Goal: Information Seeking & Learning: Learn about a topic

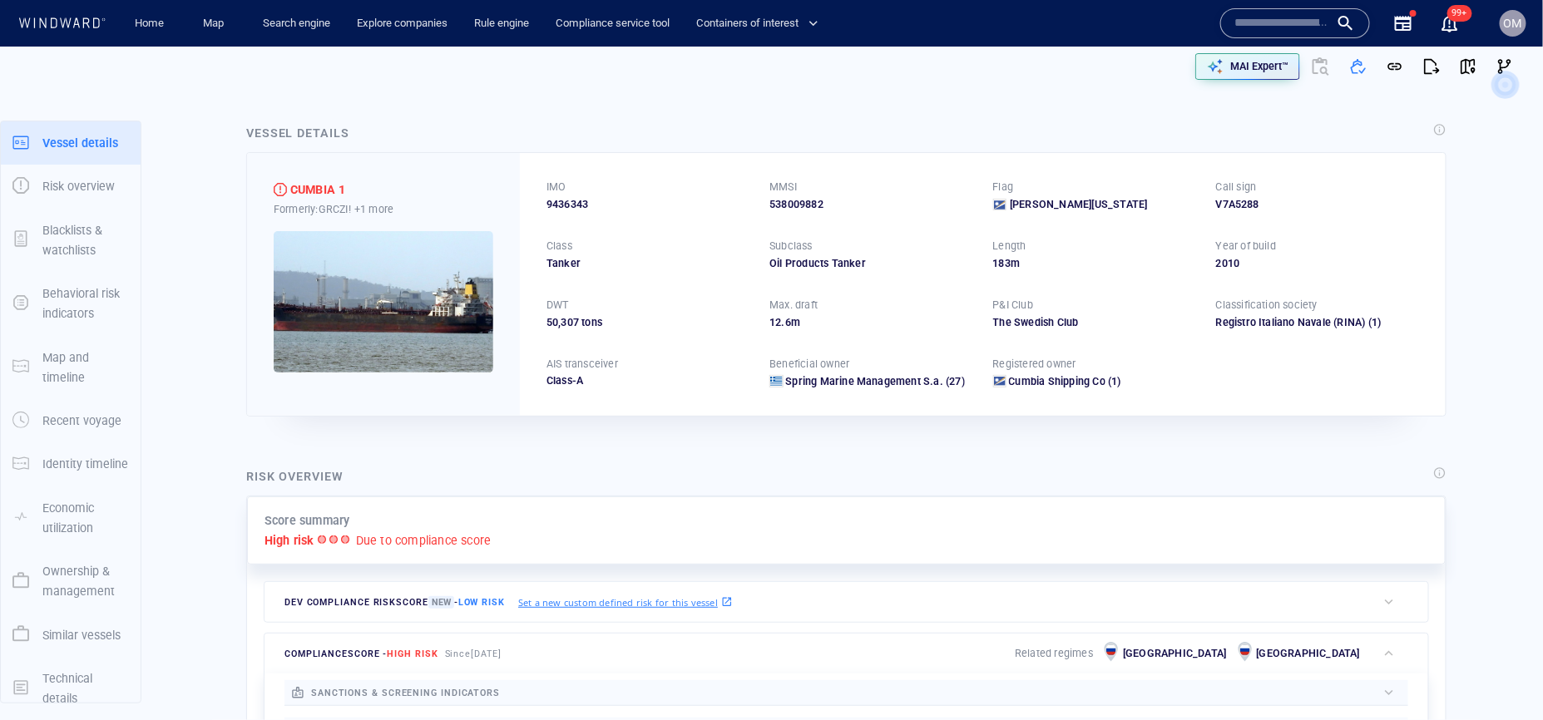
click at [1249, 32] on input "text" at bounding box center [1282, 23] width 95 height 25
paste input "*******"
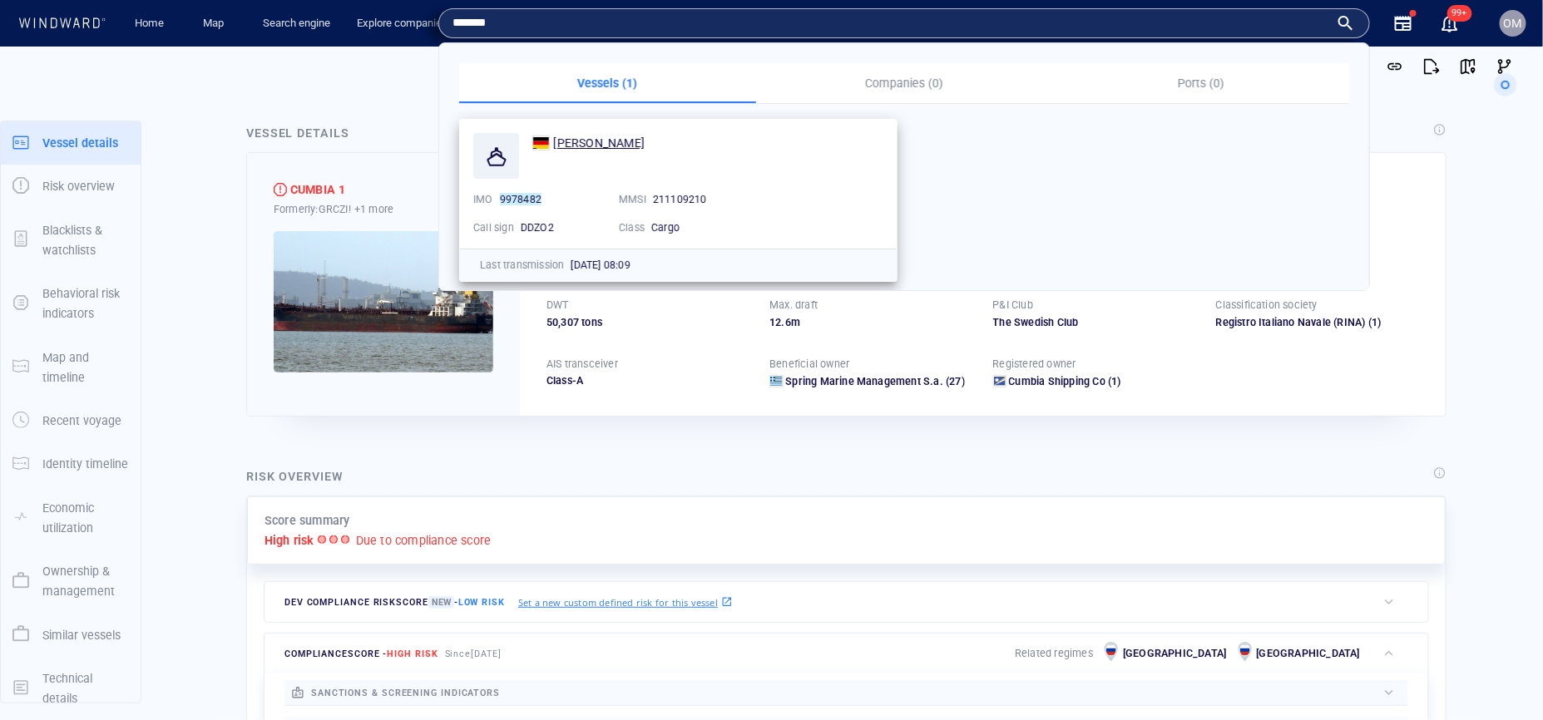
type input "*******"
click at [562, 139] on span "ELISE" at bounding box center [599, 142] width 92 height 13
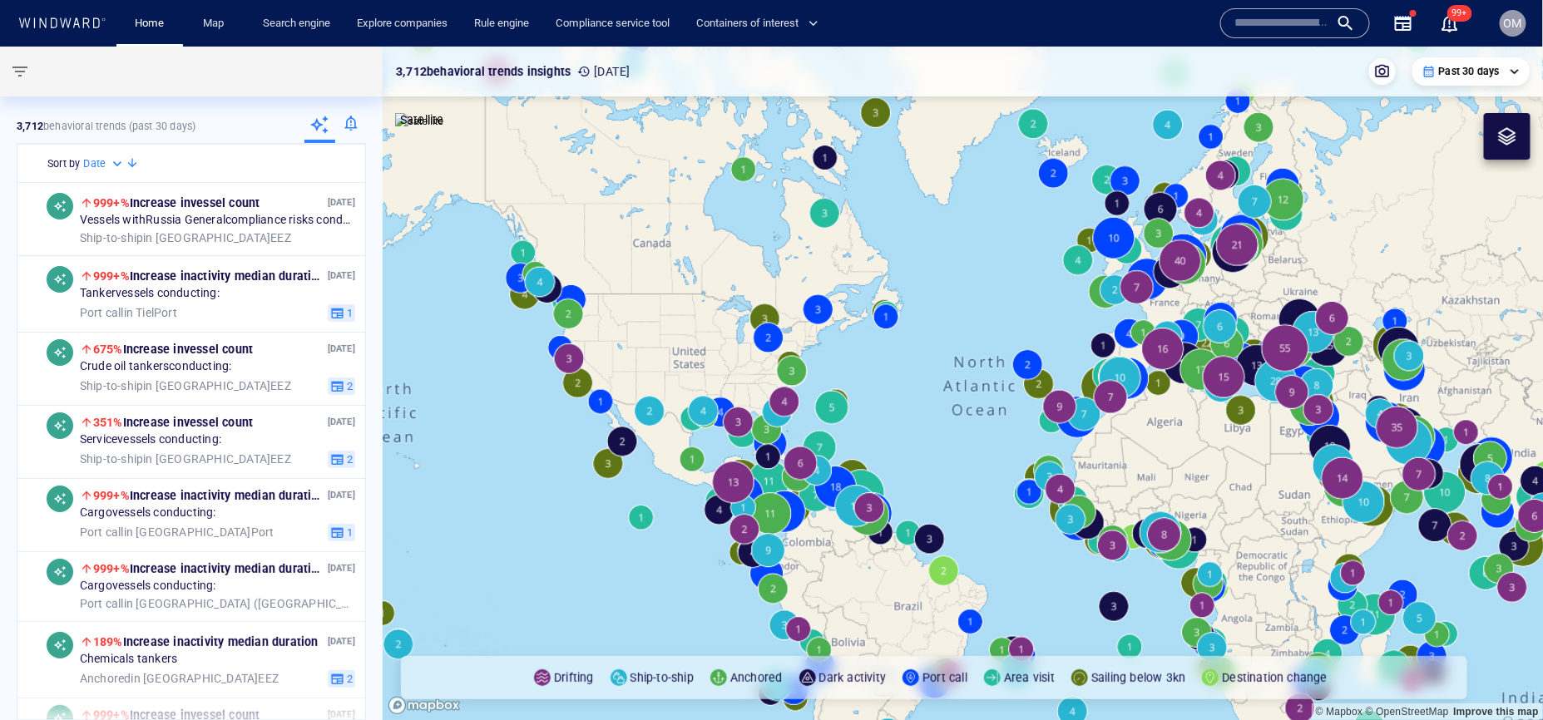
click at [1259, 34] on input "text" at bounding box center [1282, 23] width 95 height 25
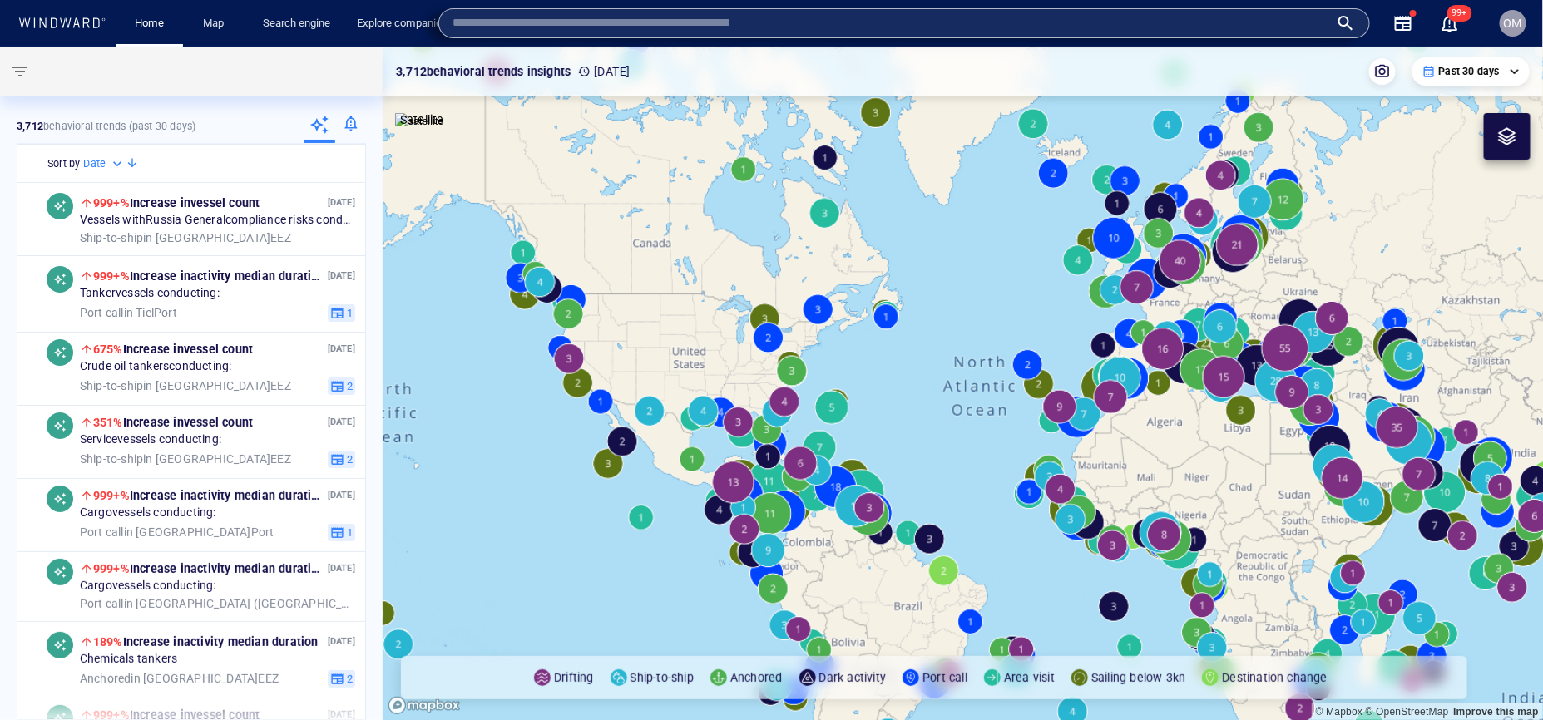
paste input "*******"
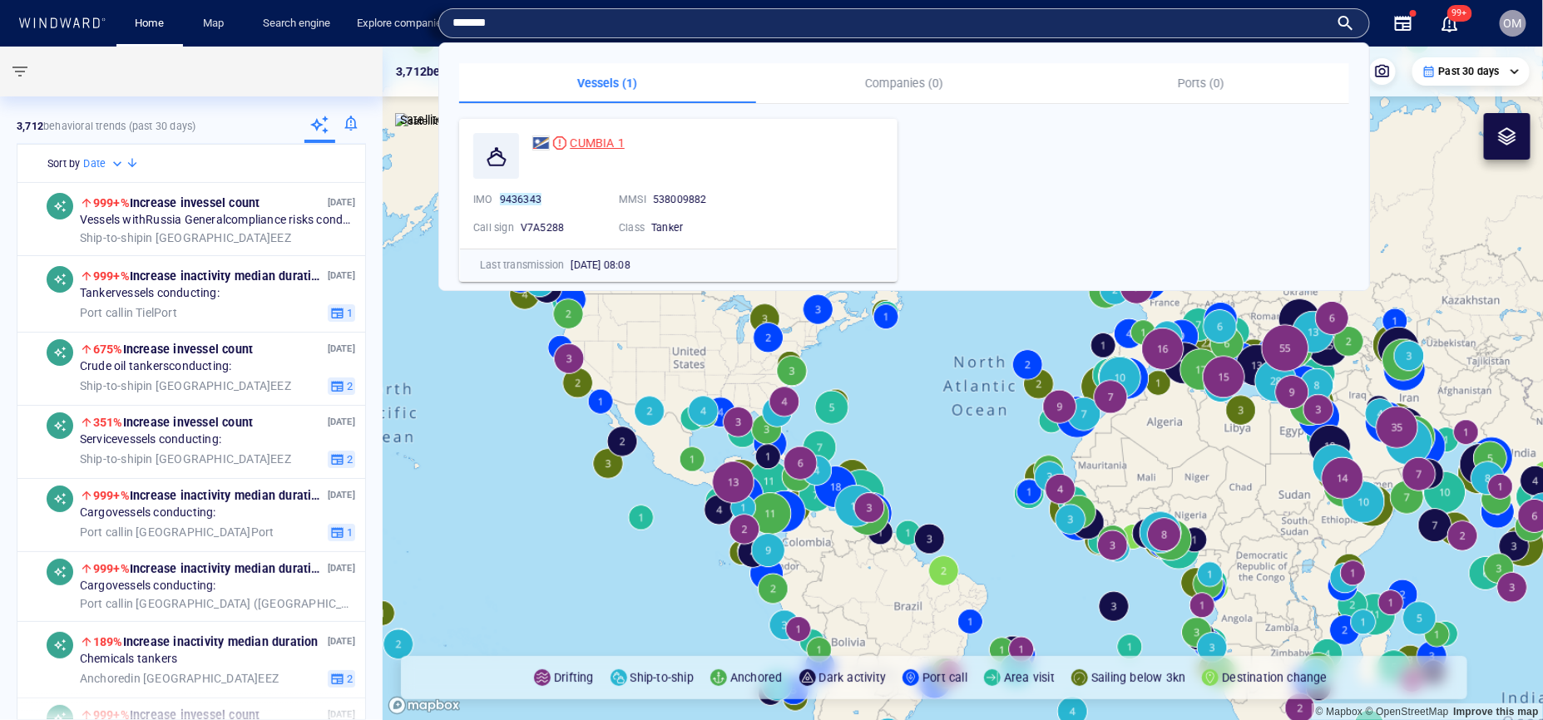
type input "*******"
click at [586, 146] on span "CUMBIA 1" at bounding box center [597, 142] width 55 height 13
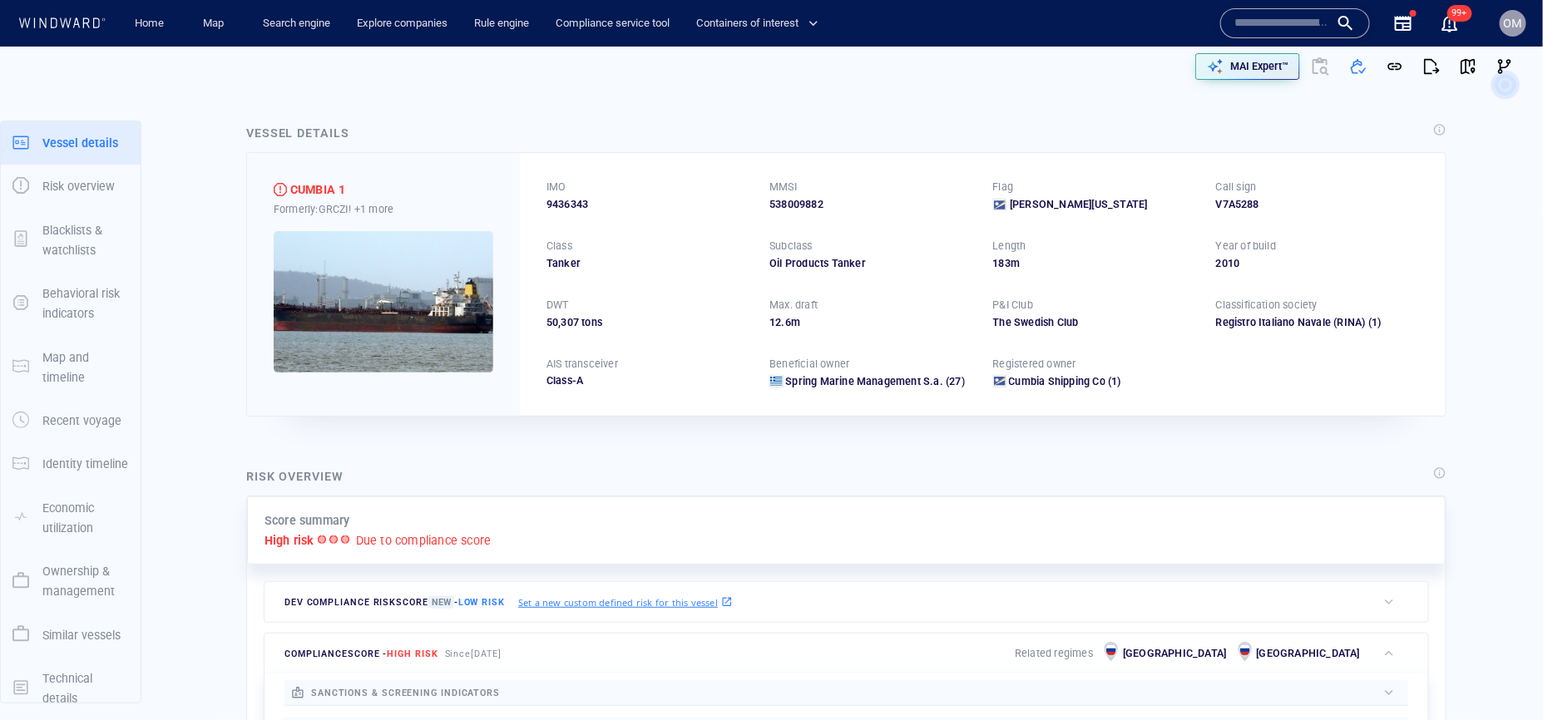
click at [1228, 523] on div "Score summary High risk Due to compliance score" at bounding box center [846, 531] width 1199 height 69
click at [1463, 76] on button "button" at bounding box center [1468, 66] width 37 height 37
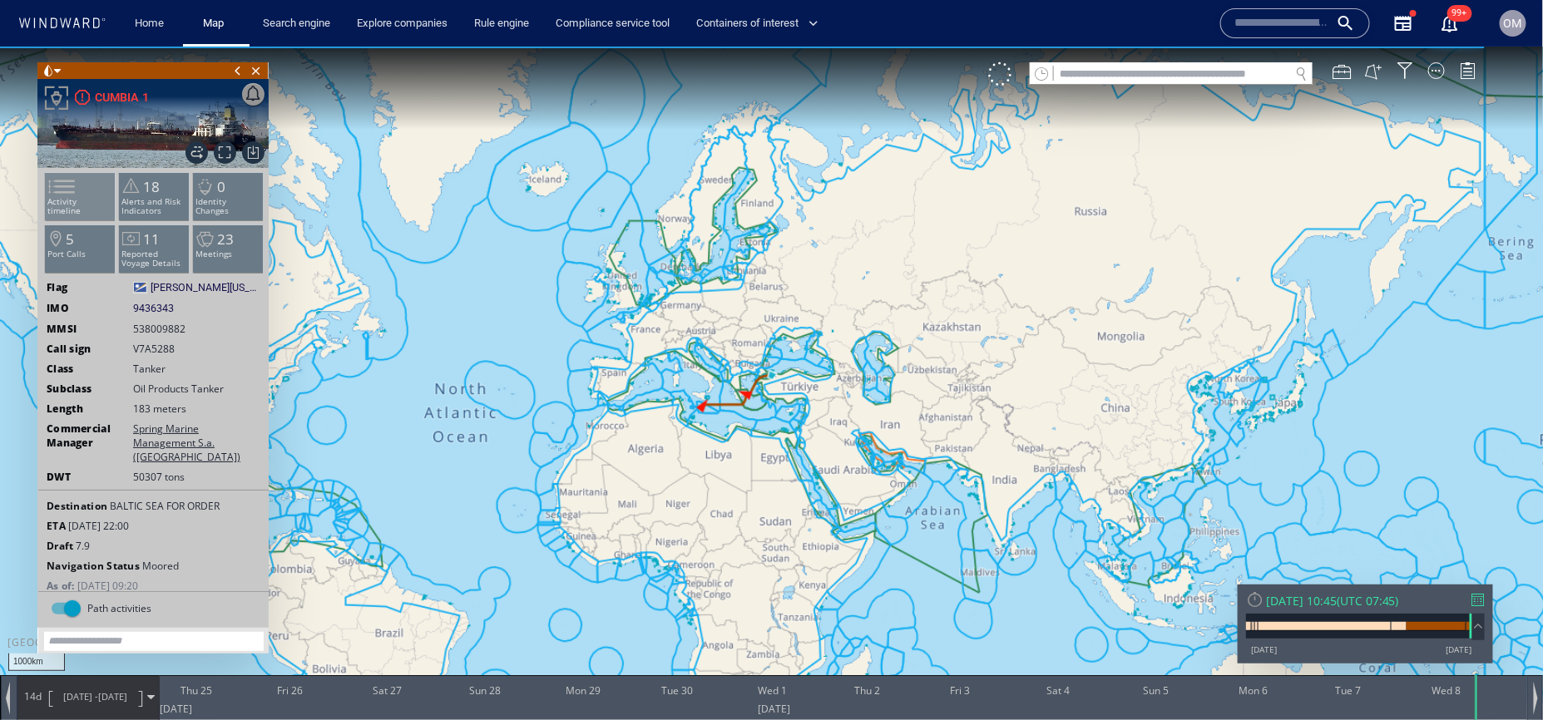
click at [82, 209] on li "Activity timeline" at bounding box center [80, 195] width 71 height 48
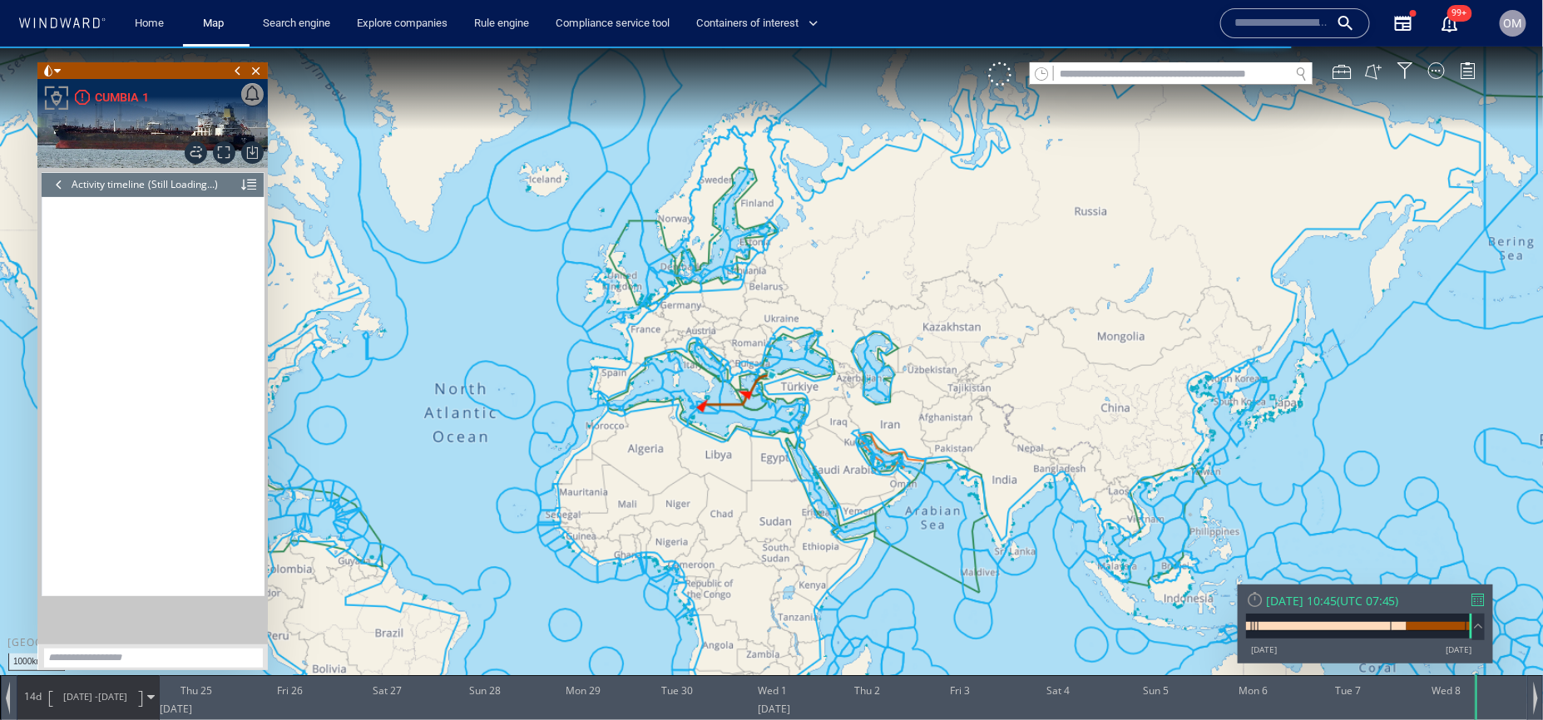
scroll to position [9071, 0]
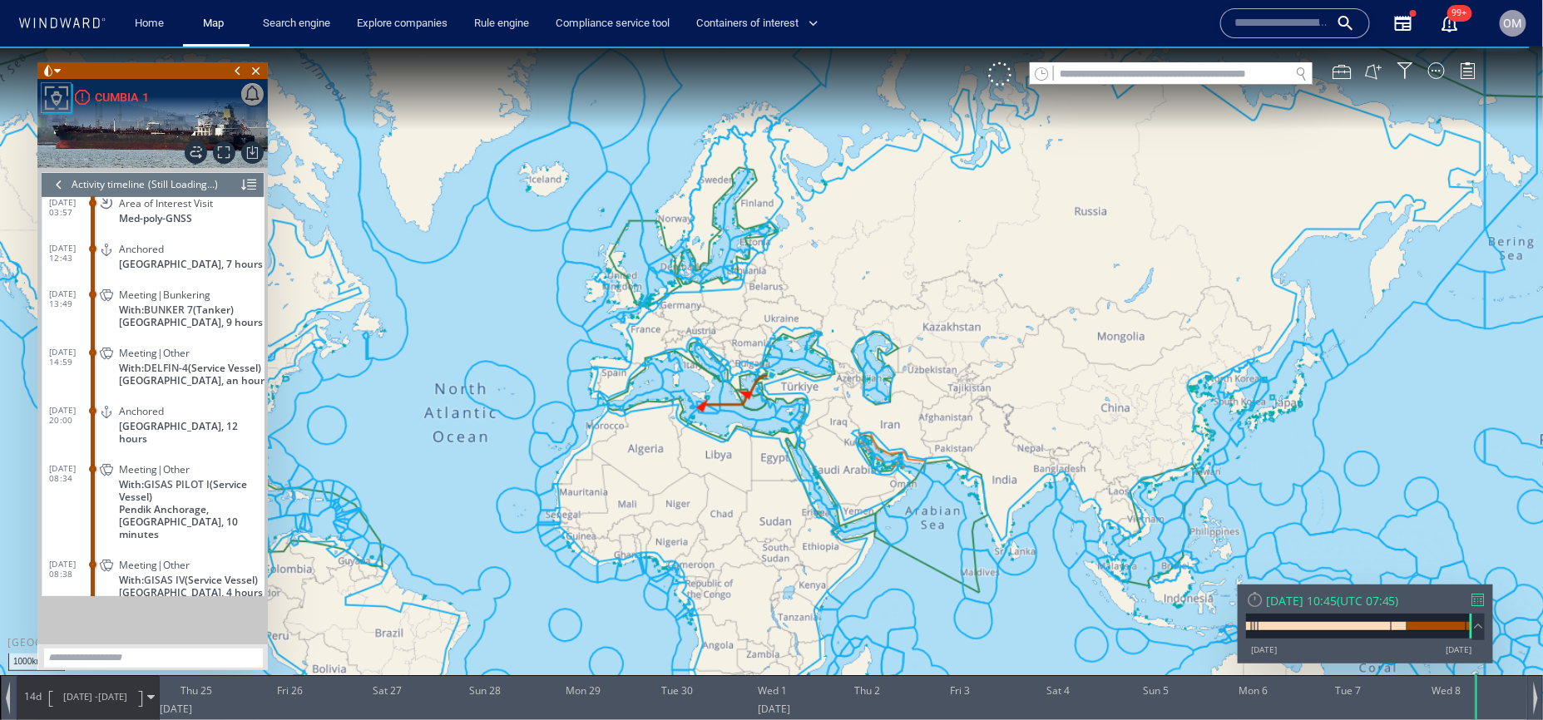
click at [1477, 596] on div at bounding box center [1478, 599] width 12 height 12
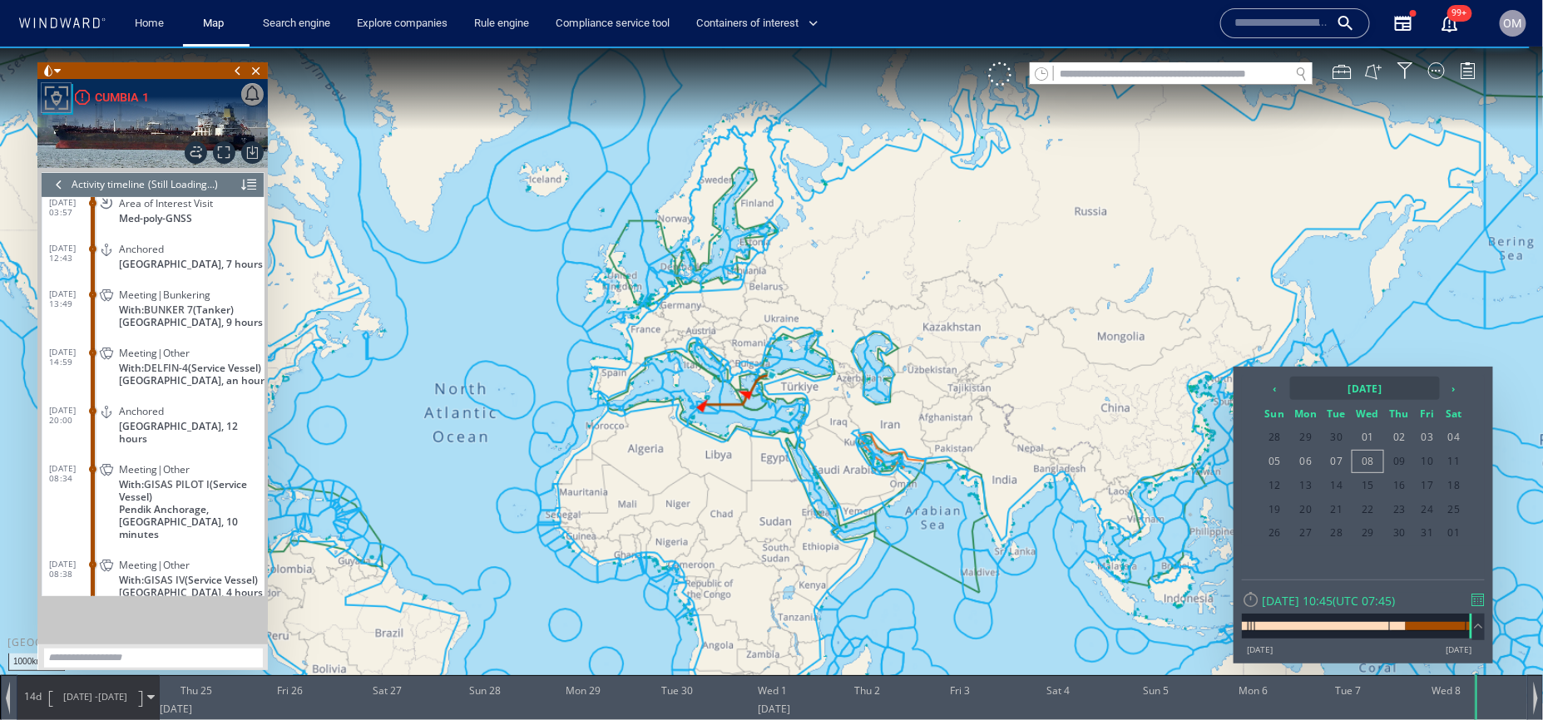
click at [1329, 387] on th "2025 October" at bounding box center [1365, 387] width 150 height 23
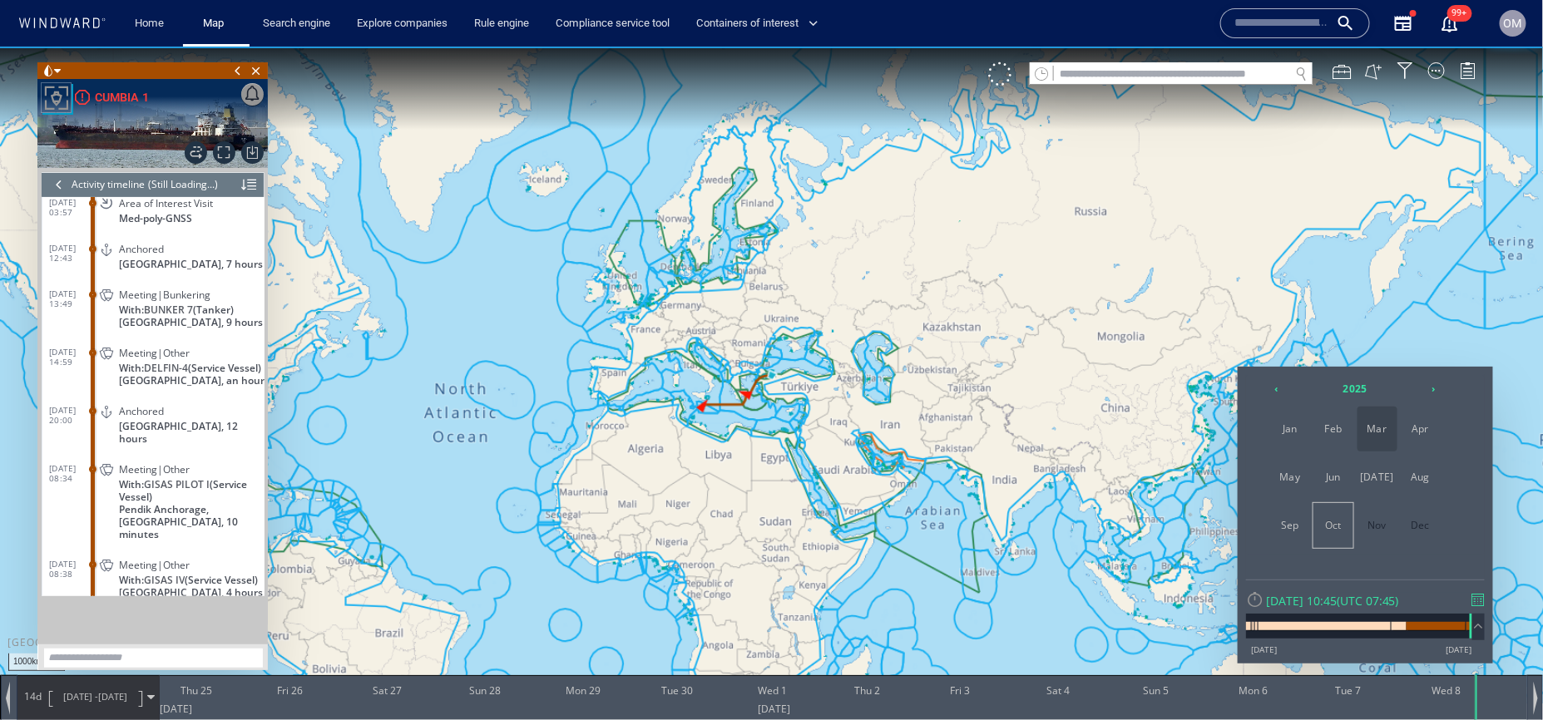
click at [1378, 429] on span "Mar" at bounding box center [1378, 428] width 40 height 45
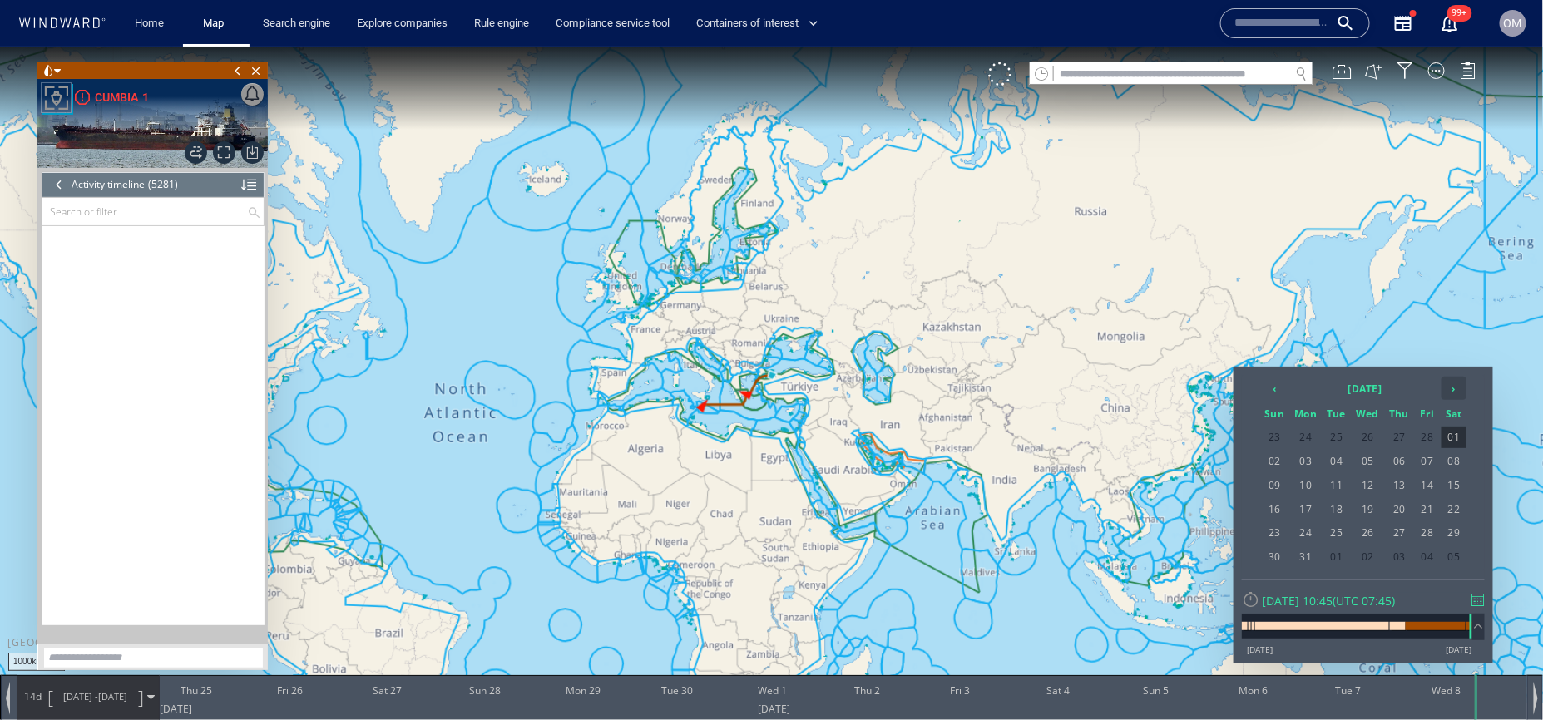
click at [1452, 386] on th "›" at bounding box center [1454, 387] width 25 height 23
click at [1276, 465] on span "04" at bounding box center [1275, 461] width 28 height 22
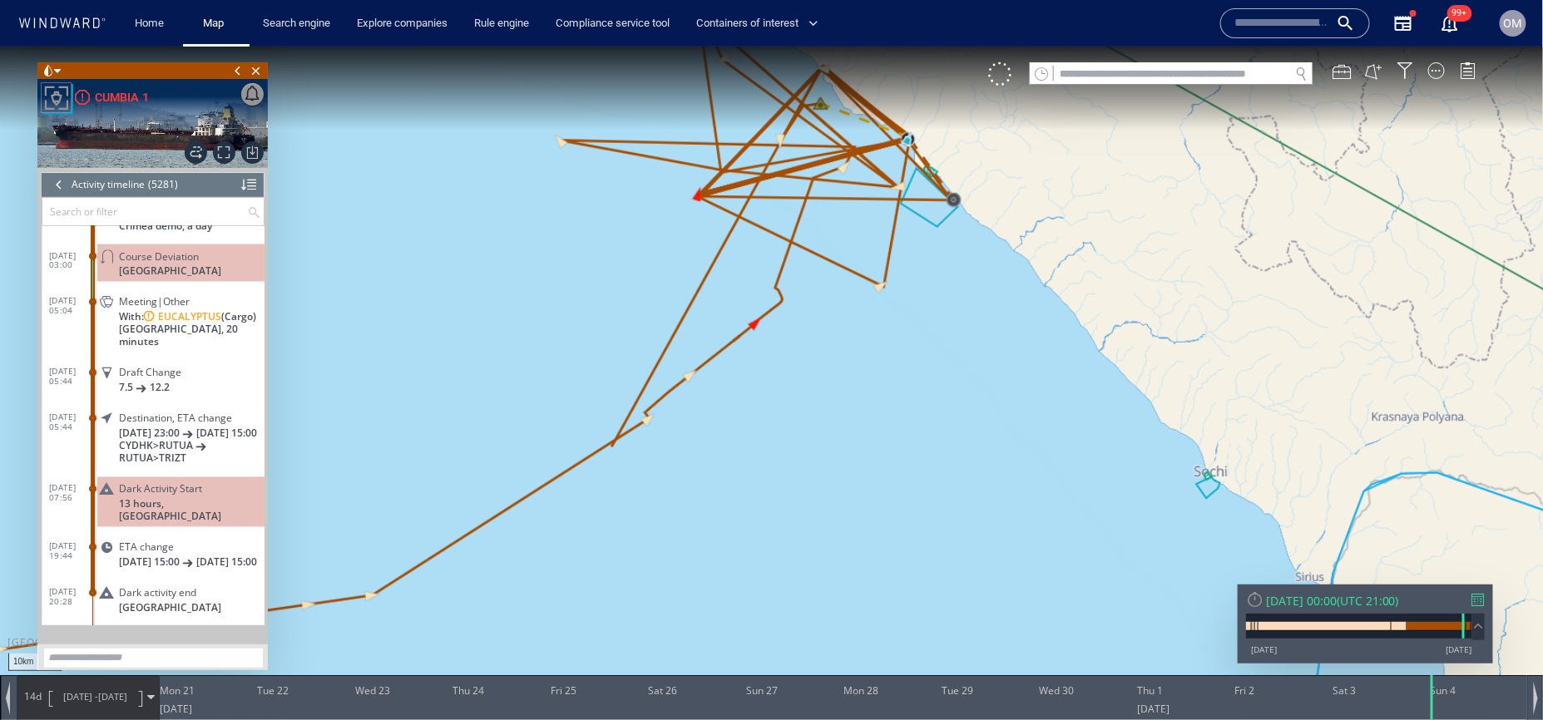
drag, startPoint x: 840, startPoint y: 285, endPoint x: 840, endPoint y: 388, distance: 103.2
click at [840, 388] on canvas "Map" at bounding box center [772, 375] width 1544 height 658
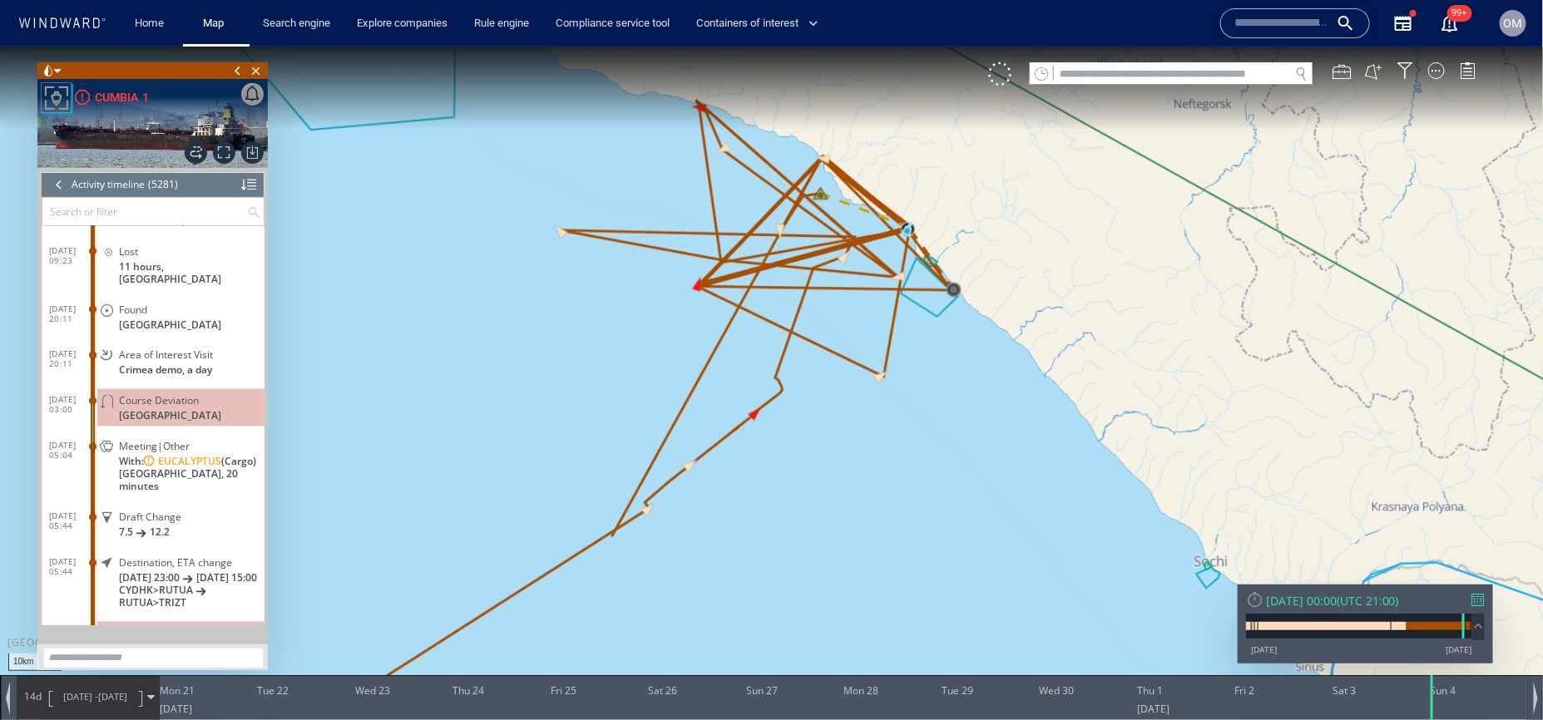
scroll to position [226292, 0]
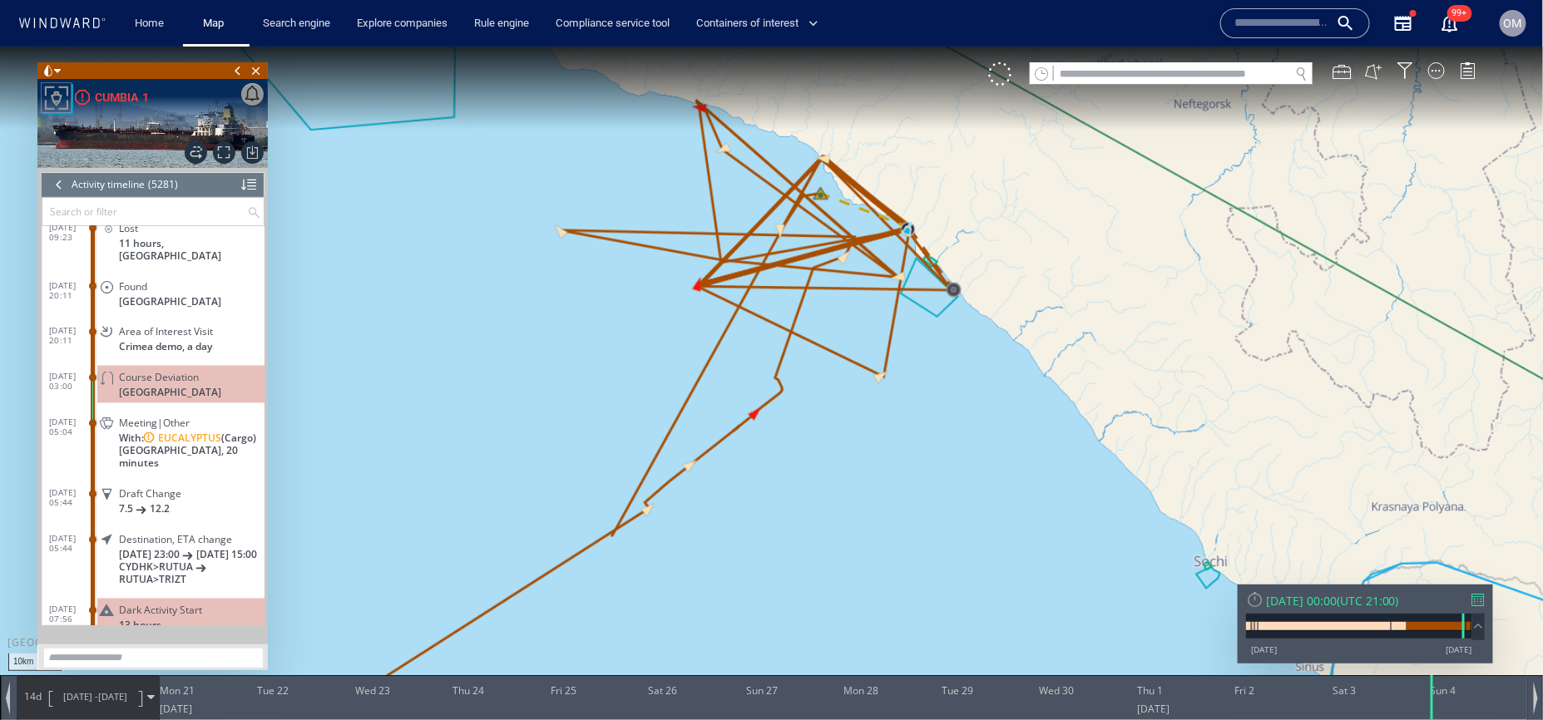
click at [1492, 600] on div "Sun 04/05/2025 00:00 ( UTC 21:00 ) 25/12/12 08/10/25" at bounding box center [1365, 623] width 255 height 79
click at [1478, 600] on div at bounding box center [1478, 599] width 12 height 12
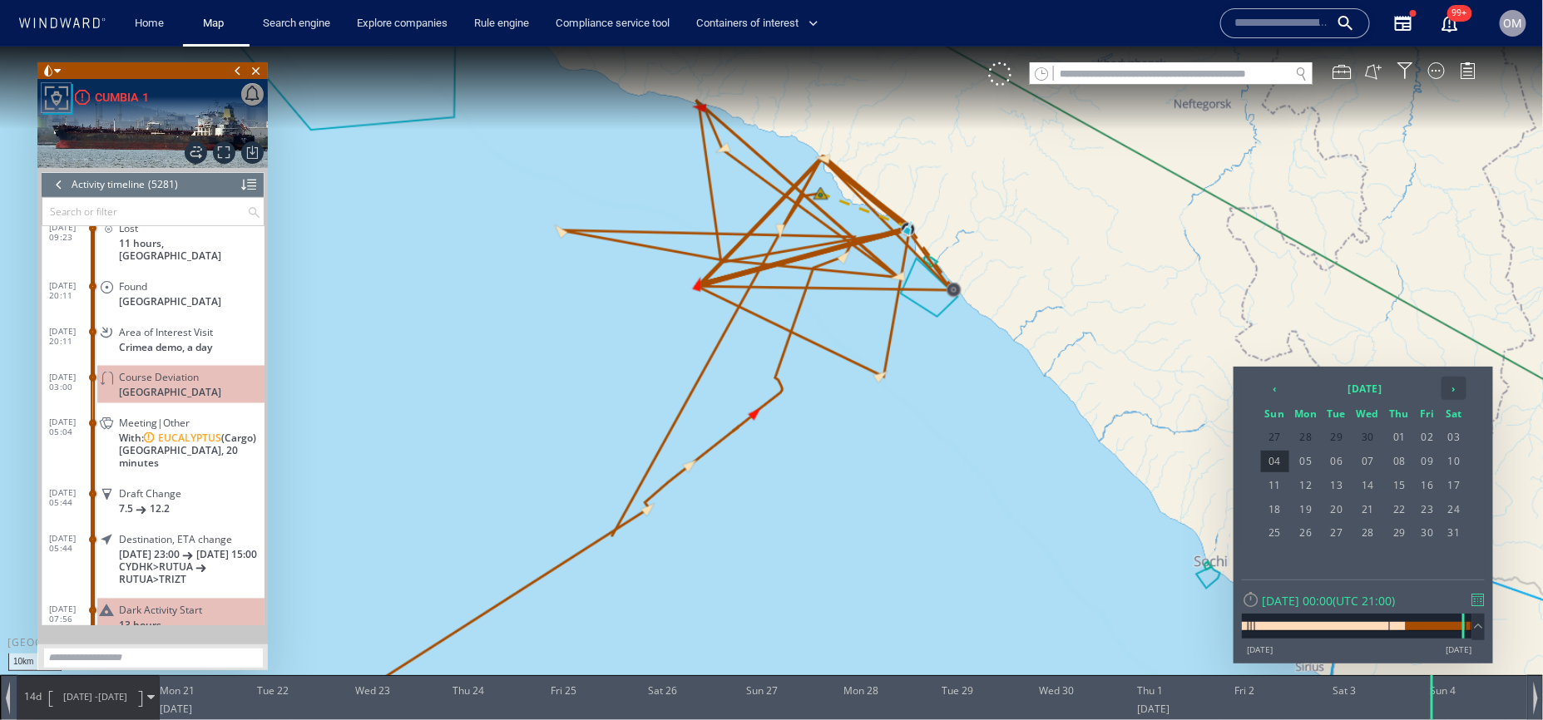
click at [1452, 384] on th "›" at bounding box center [1454, 387] width 25 height 23
click at [1360, 438] on span "03" at bounding box center [1369, 437] width 32 height 22
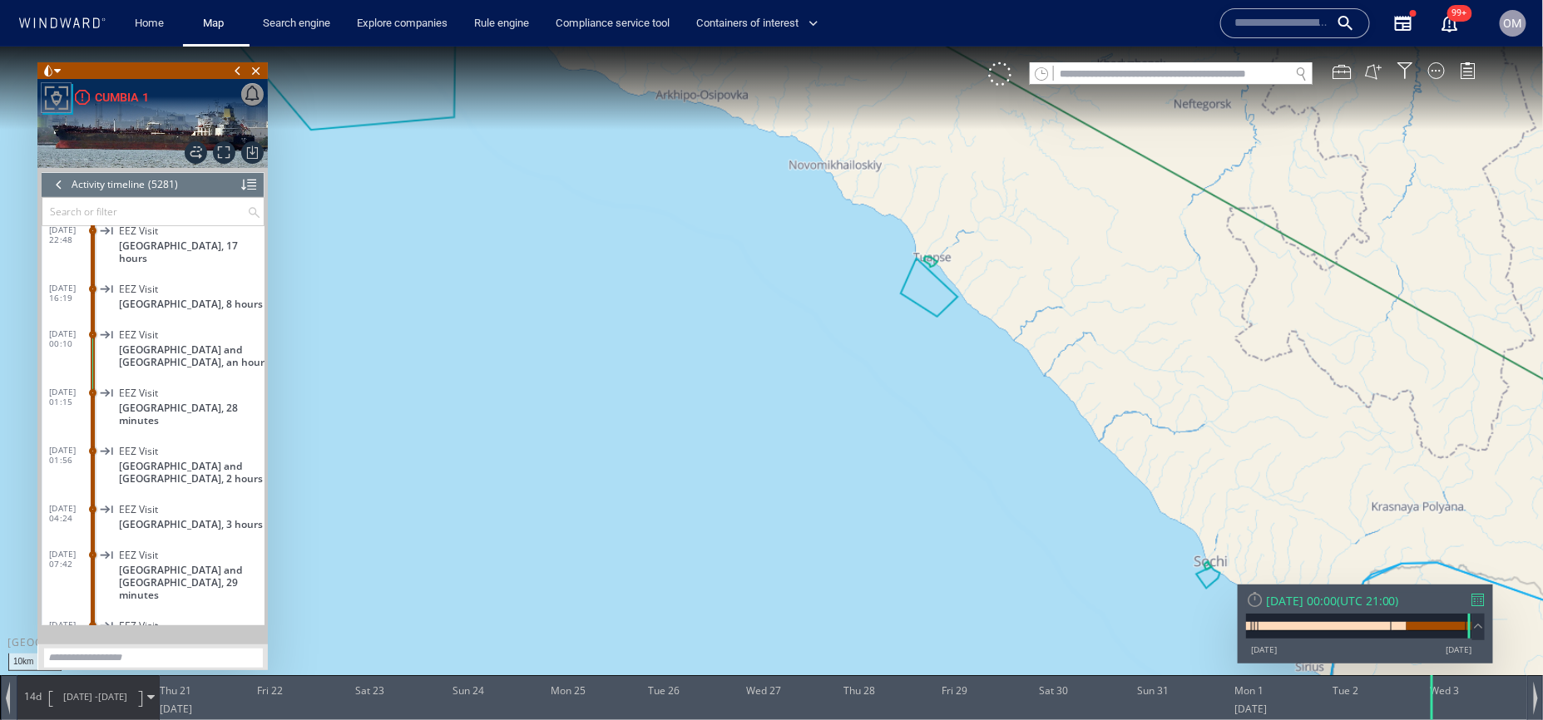
scroll to position [238704, 0]
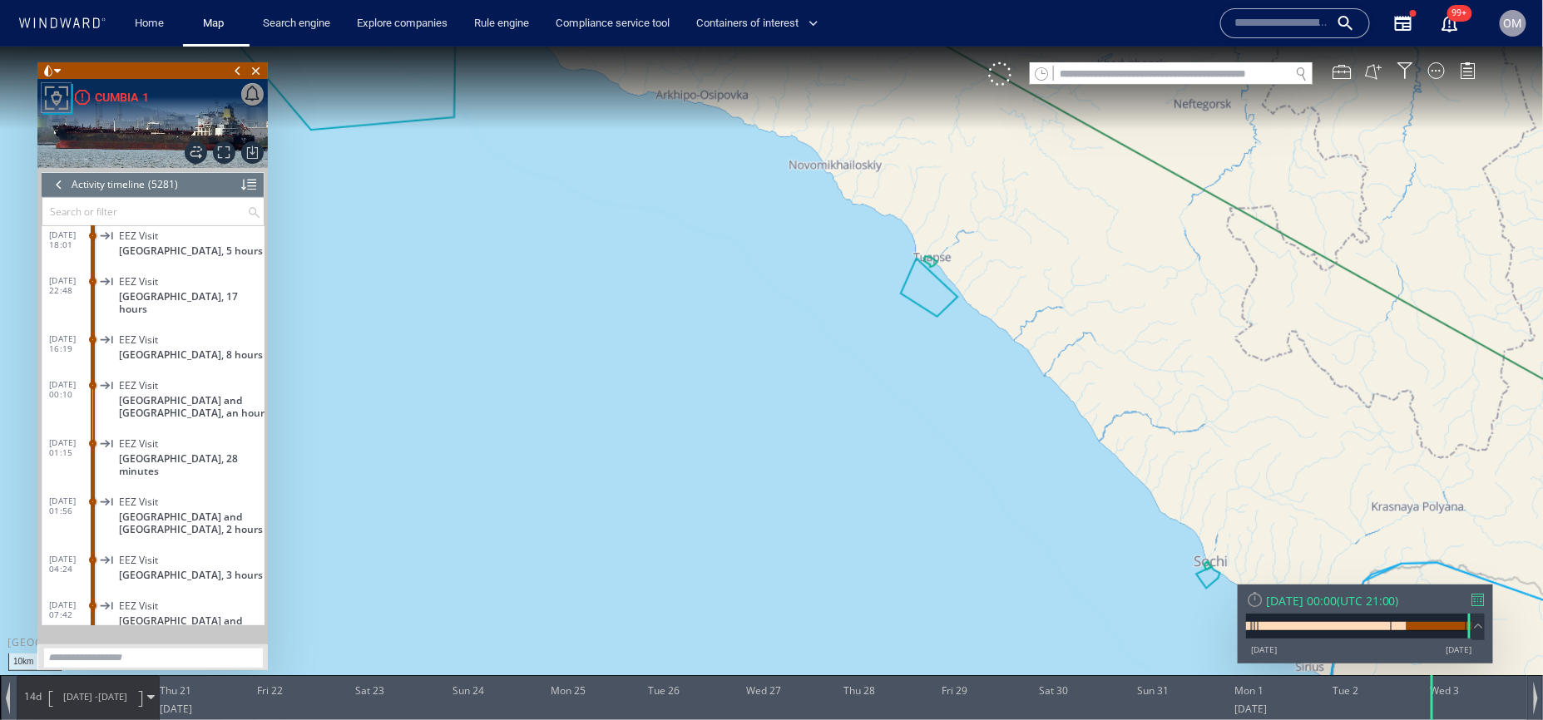
click at [181, 394] on span "Finland and Aland Islands, an hour" at bounding box center [192, 405] width 146 height 25
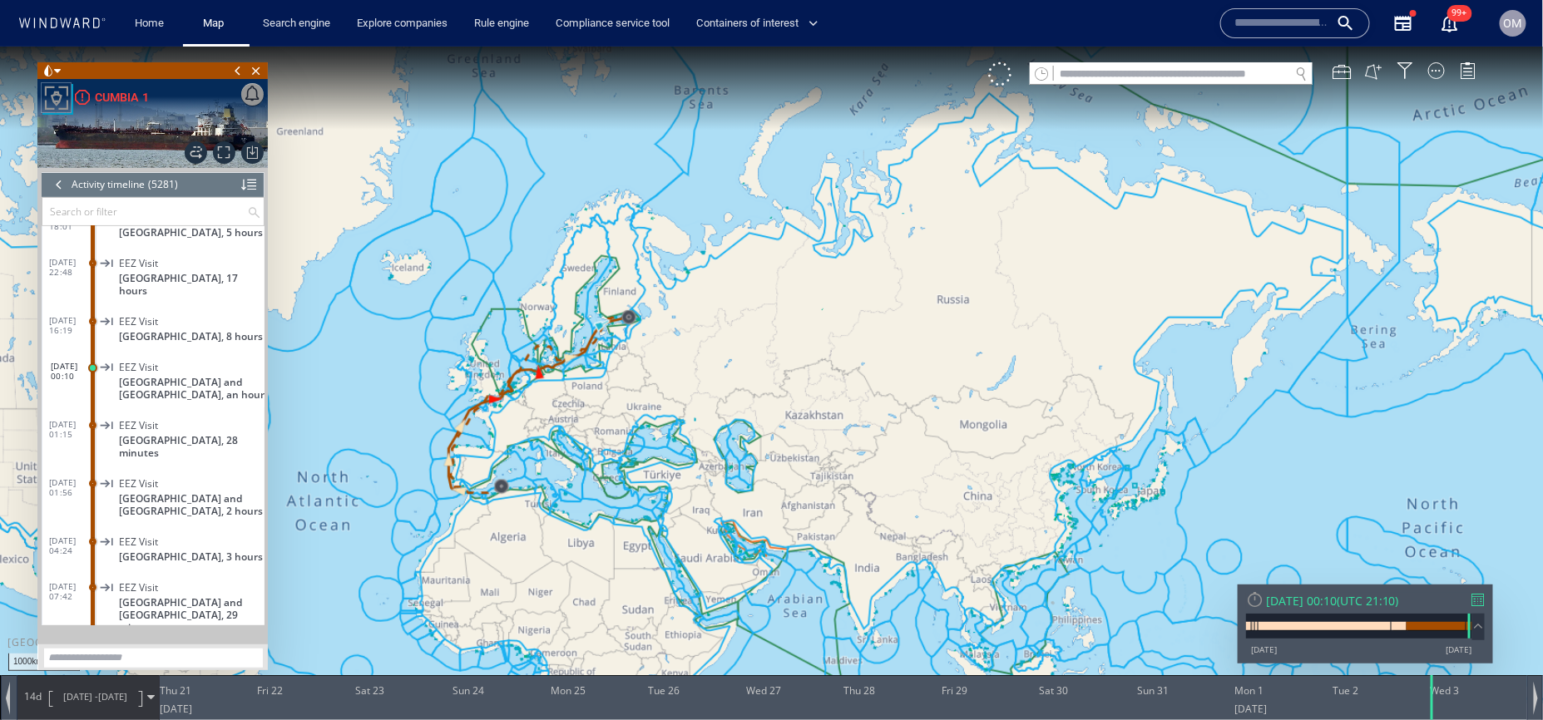
click at [88, 696] on span "20/08/25 -" at bounding box center [80, 696] width 35 height 12
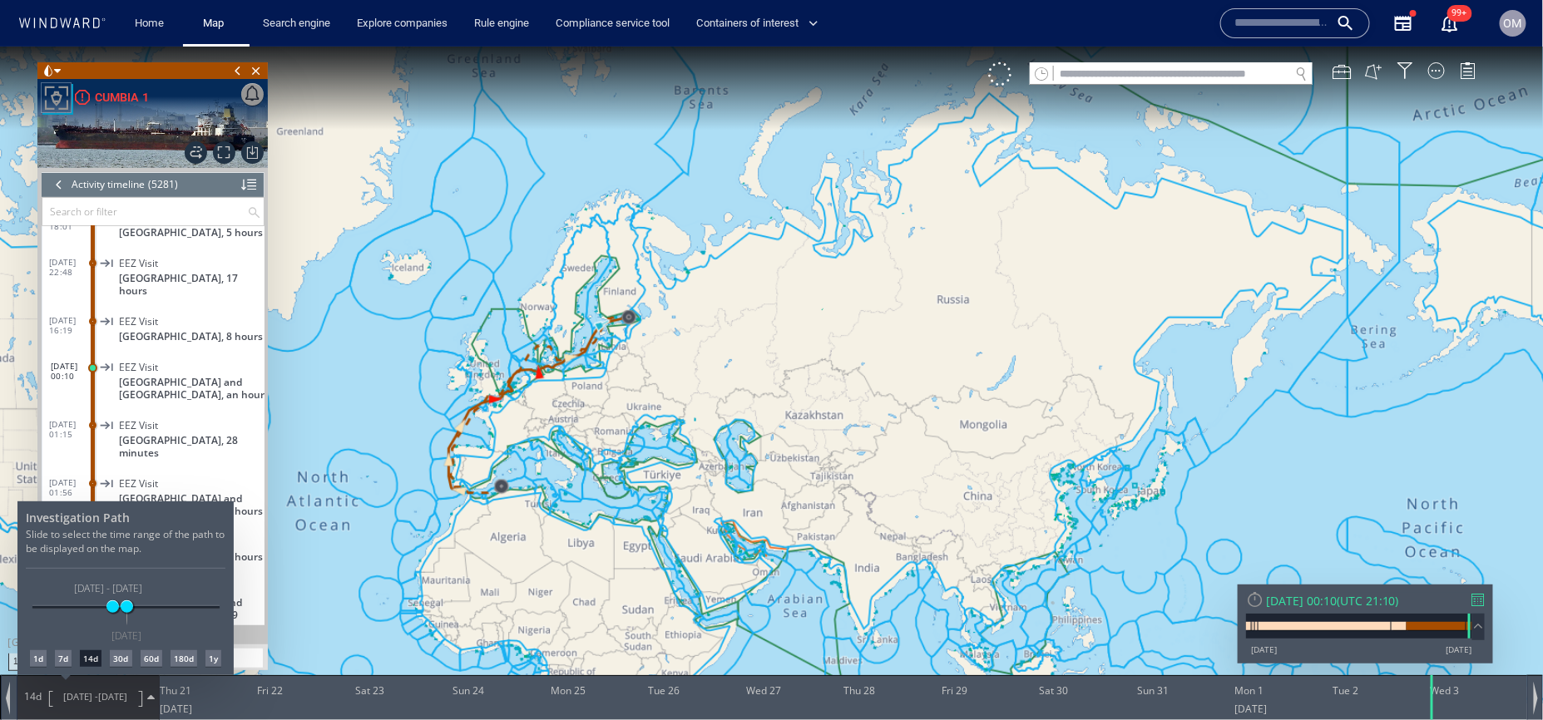
click at [36, 656] on div "1d" at bounding box center [38, 658] width 17 height 17
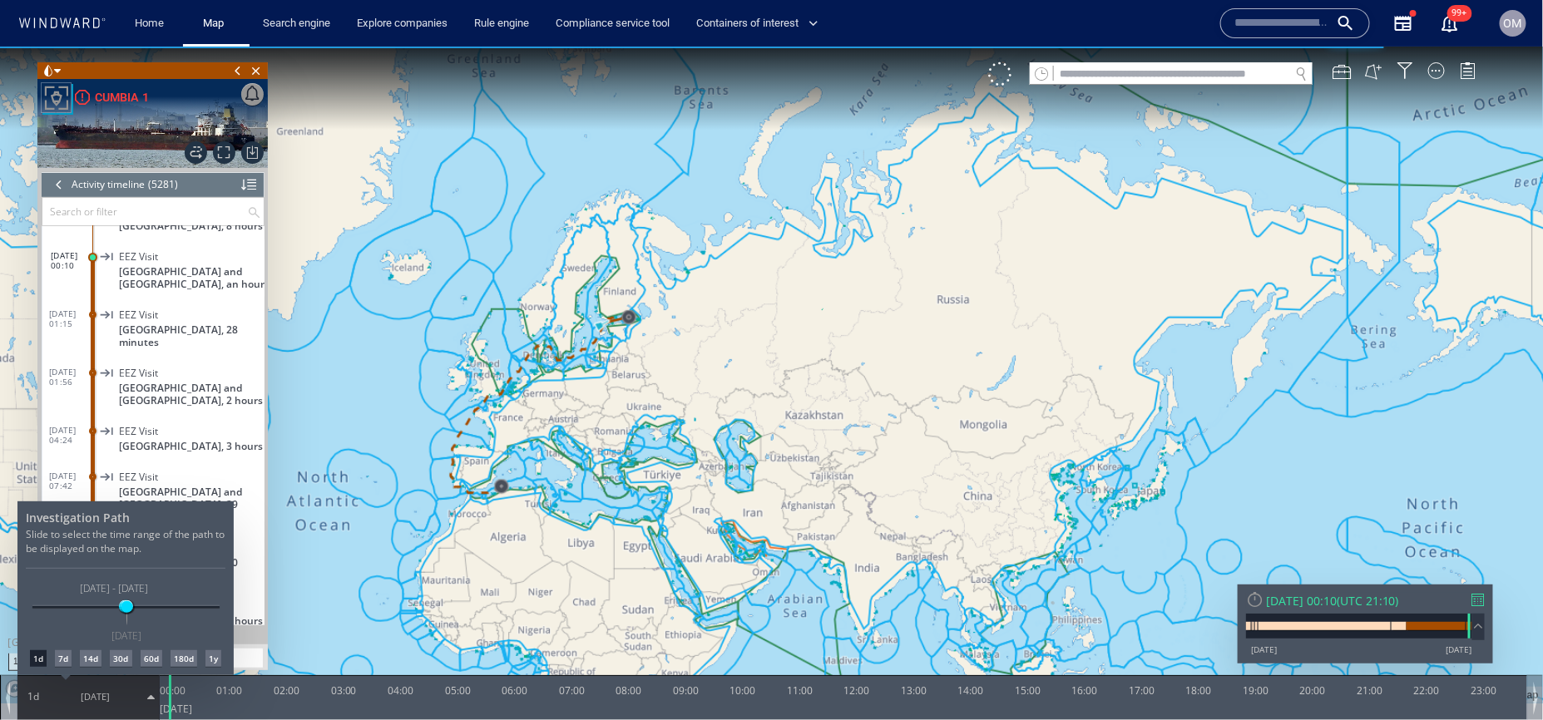
click at [588, 467] on div at bounding box center [771, 383] width 1543 height 674
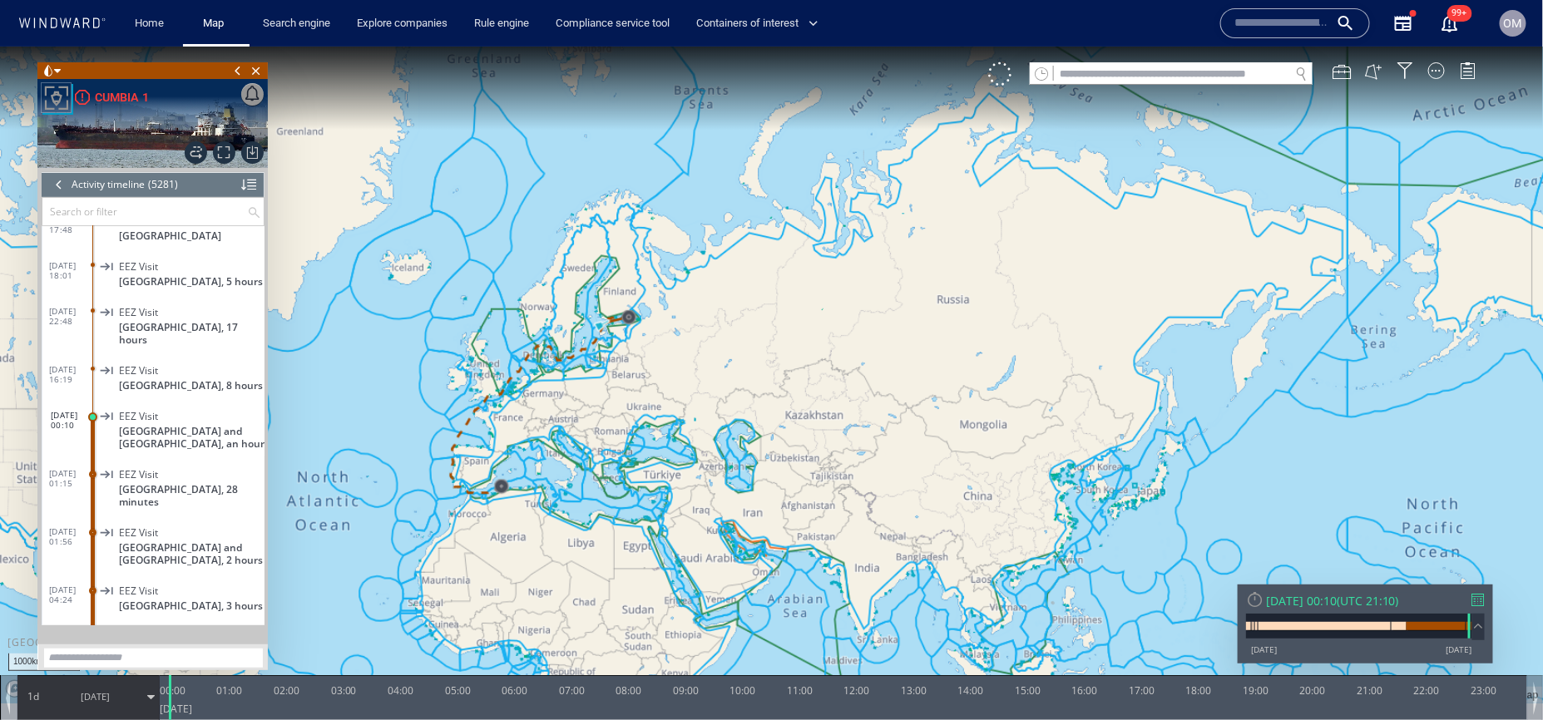
scroll to position [238661, 0]
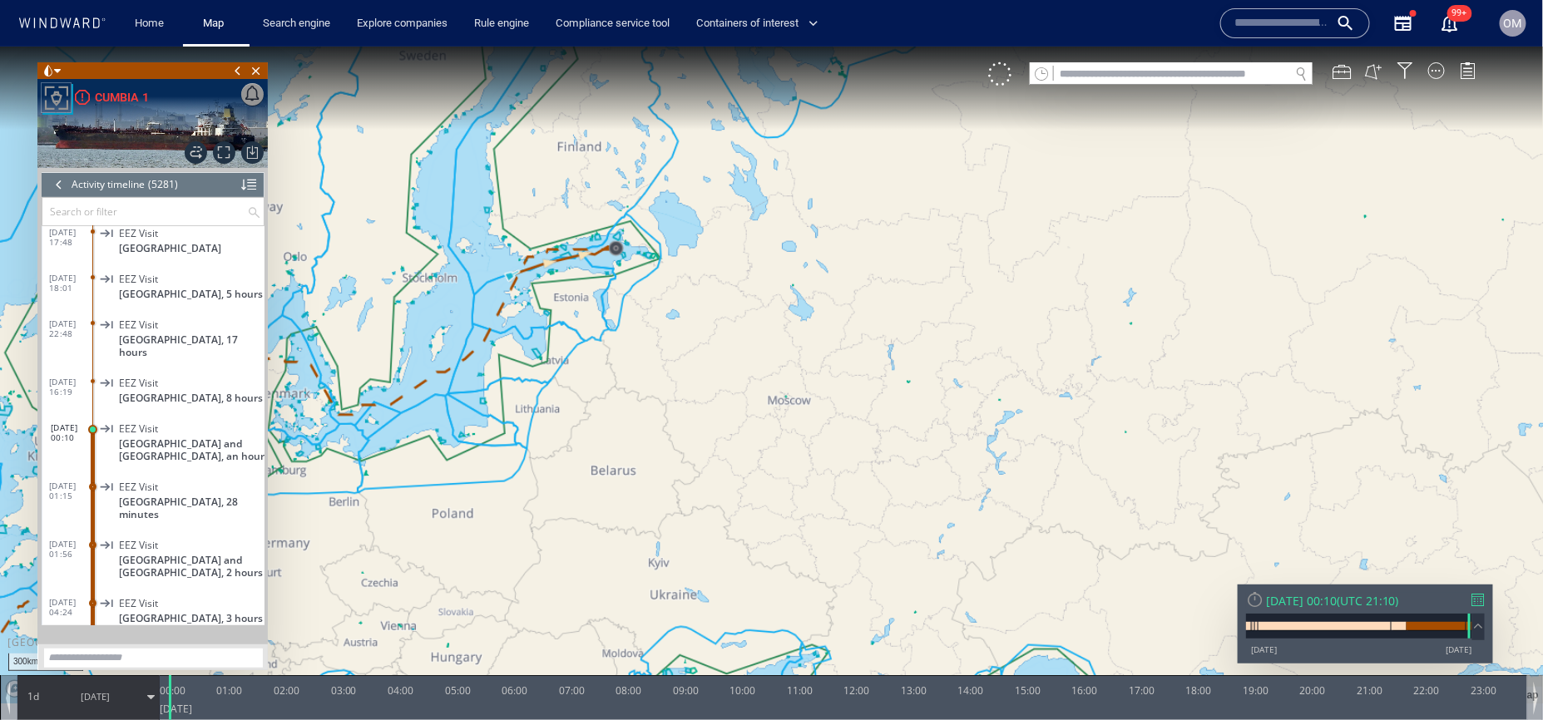
drag, startPoint x: 618, startPoint y: 384, endPoint x: 839, endPoint y: 162, distance: 313.5
click at [836, 166] on canvas "Map" at bounding box center [772, 375] width 1544 height 658
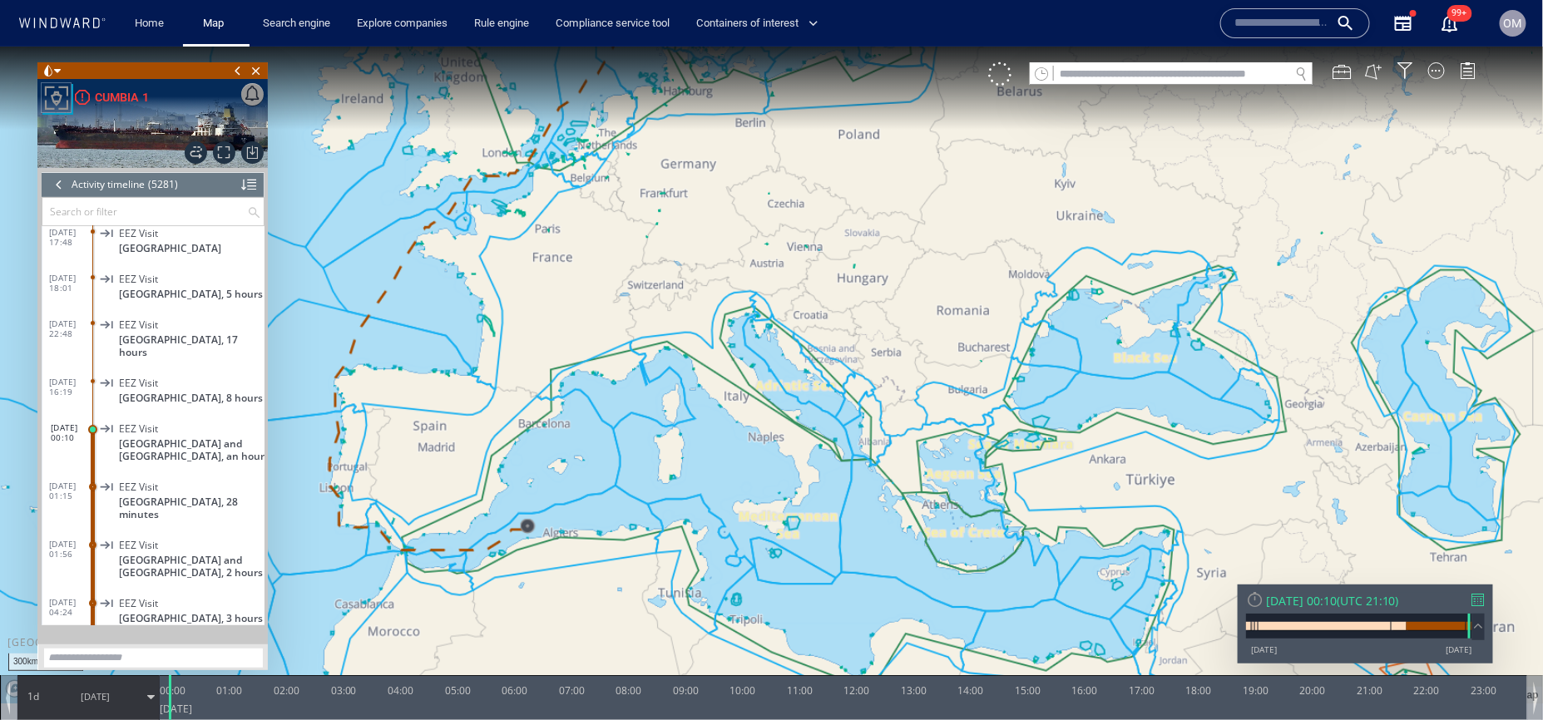
drag, startPoint x: 497, startPoint y: 446, endPoint x: 658, endPoint y: 314, distance: 208.1
click at [658, 314] on canvas "Map" at bounding box center [772, 375] width 1544 height 658
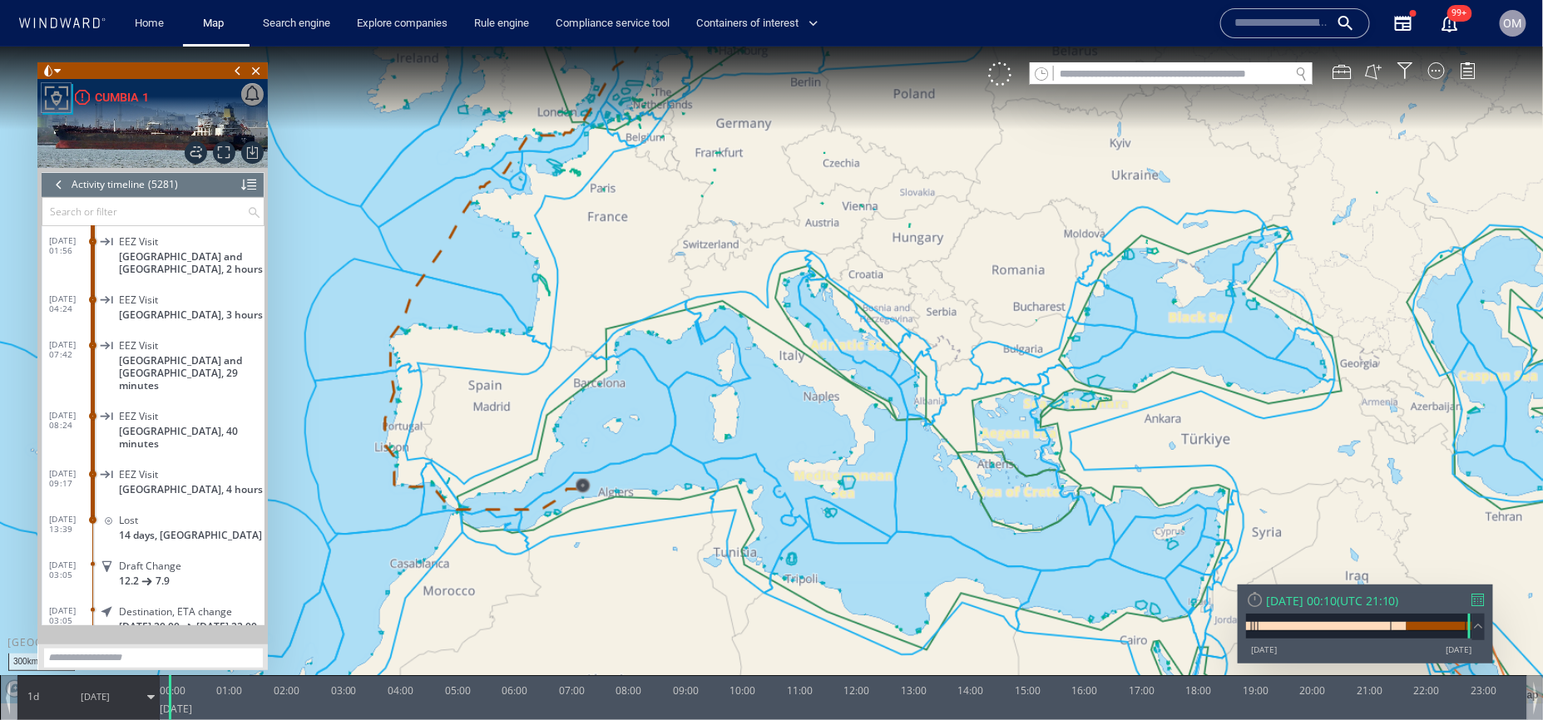
scroll to position [238953, 0]
click at [200, 512] on div "Lost" at bounding box center [188, 518] width 139 height 12
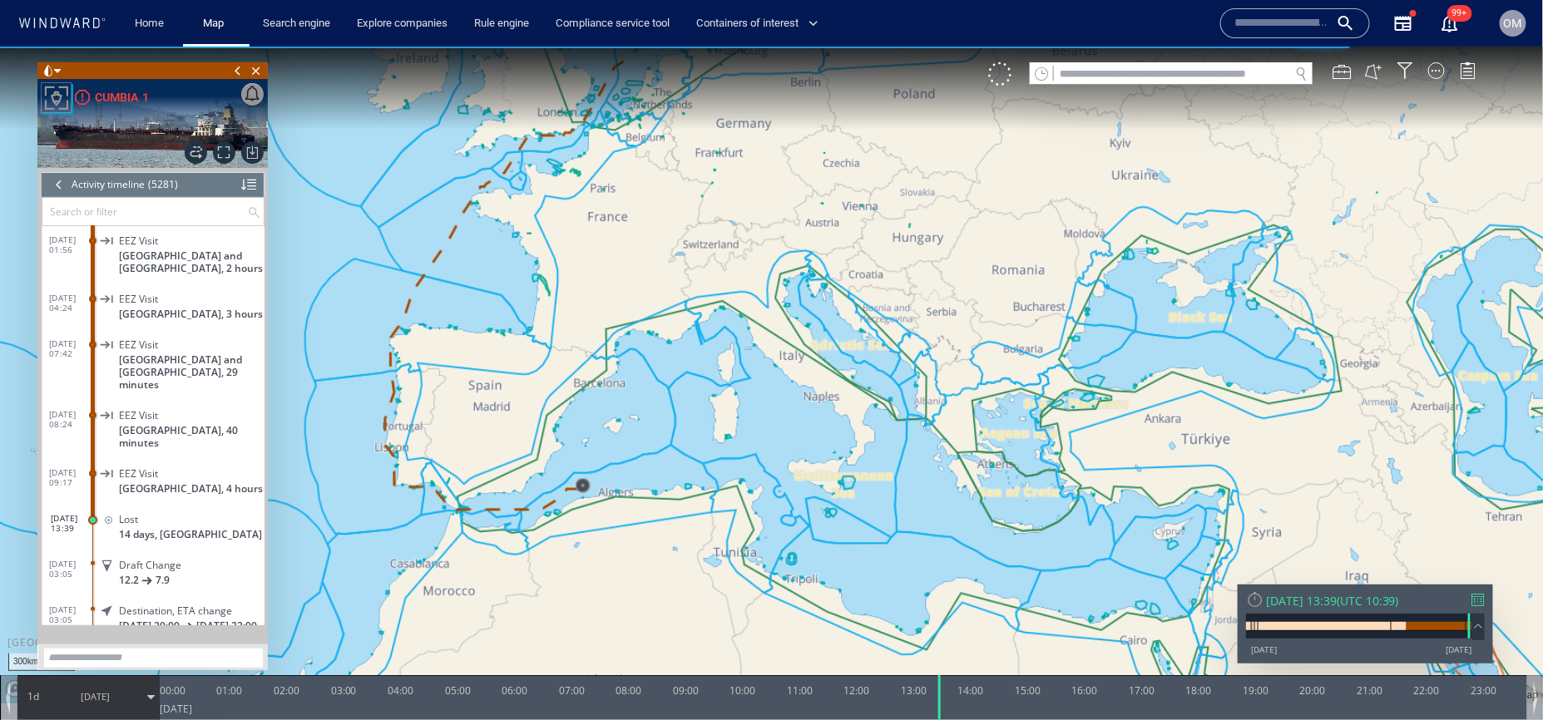
scroll to position [239016, 0]
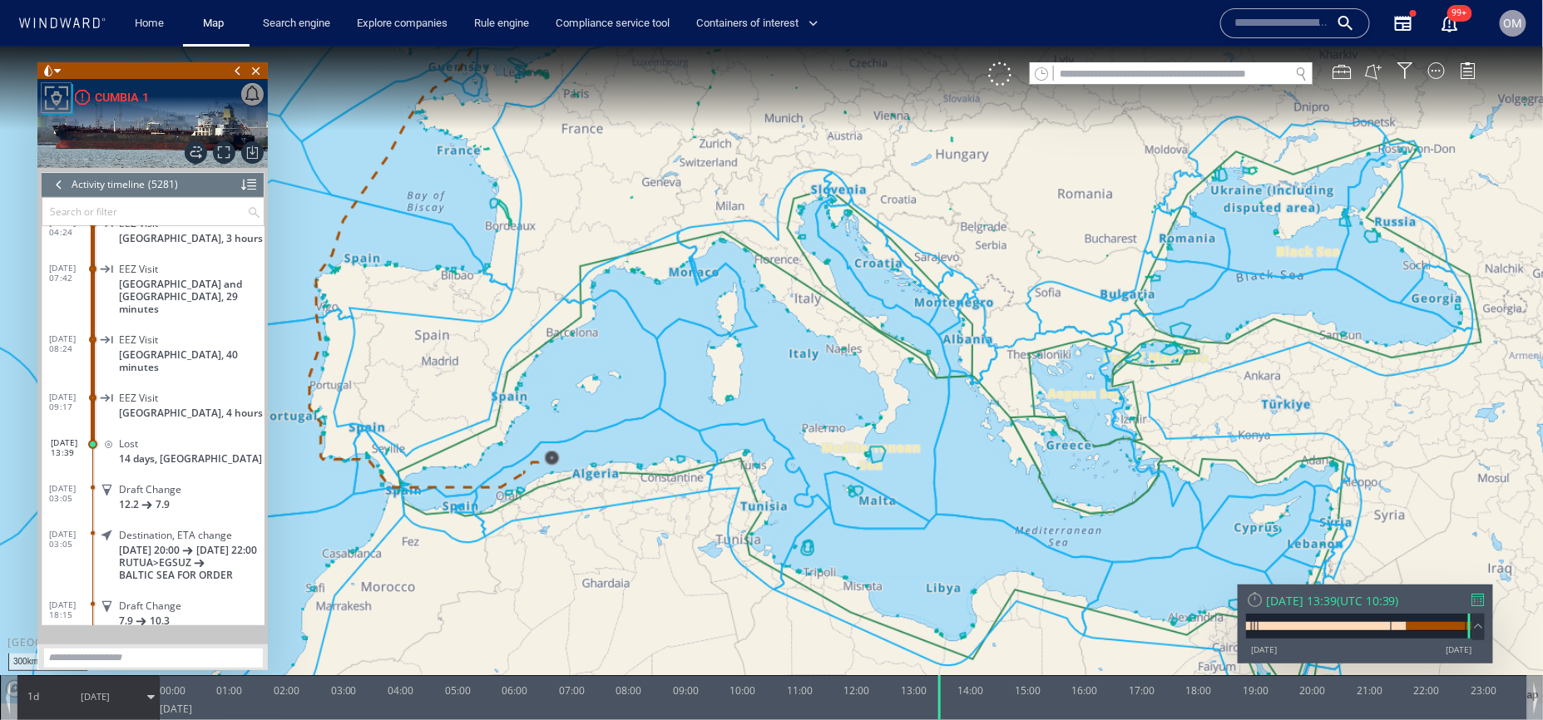
click at [1488, 598] on div "Wed 03/09/2025 13:39 ( UTC 10:39 ) 25/12/12 08/10/25" at bounding box center [1365, 623] width 255 height 79
click at [1475, 601] on div at bounding box center [1478, 599] width 12 height 12
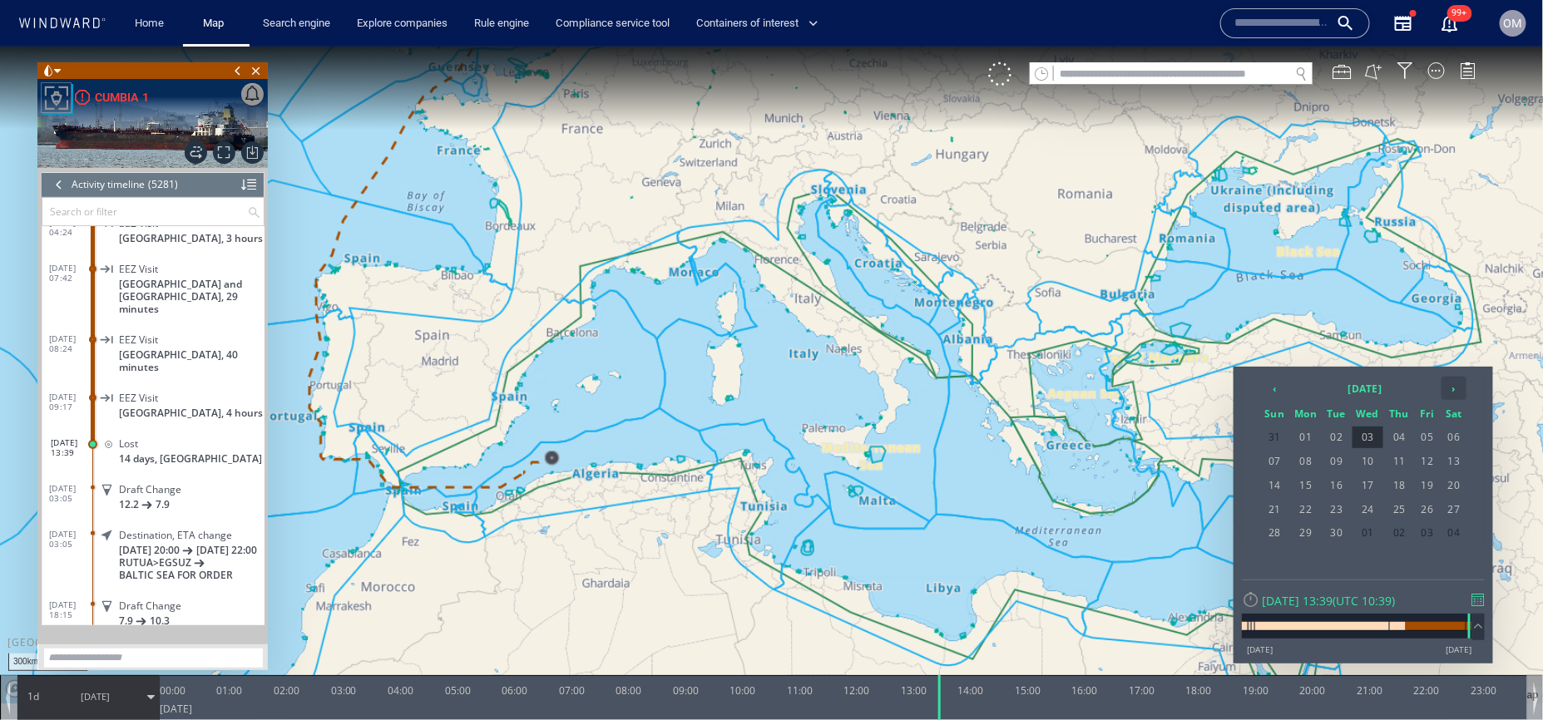
click at [1443, 392] on th "›" at bounding box center [1454, 387] width 25 height 23
click at [1282, 393] on th "‹" at bounding box center [1274, 387] width 28 height 23
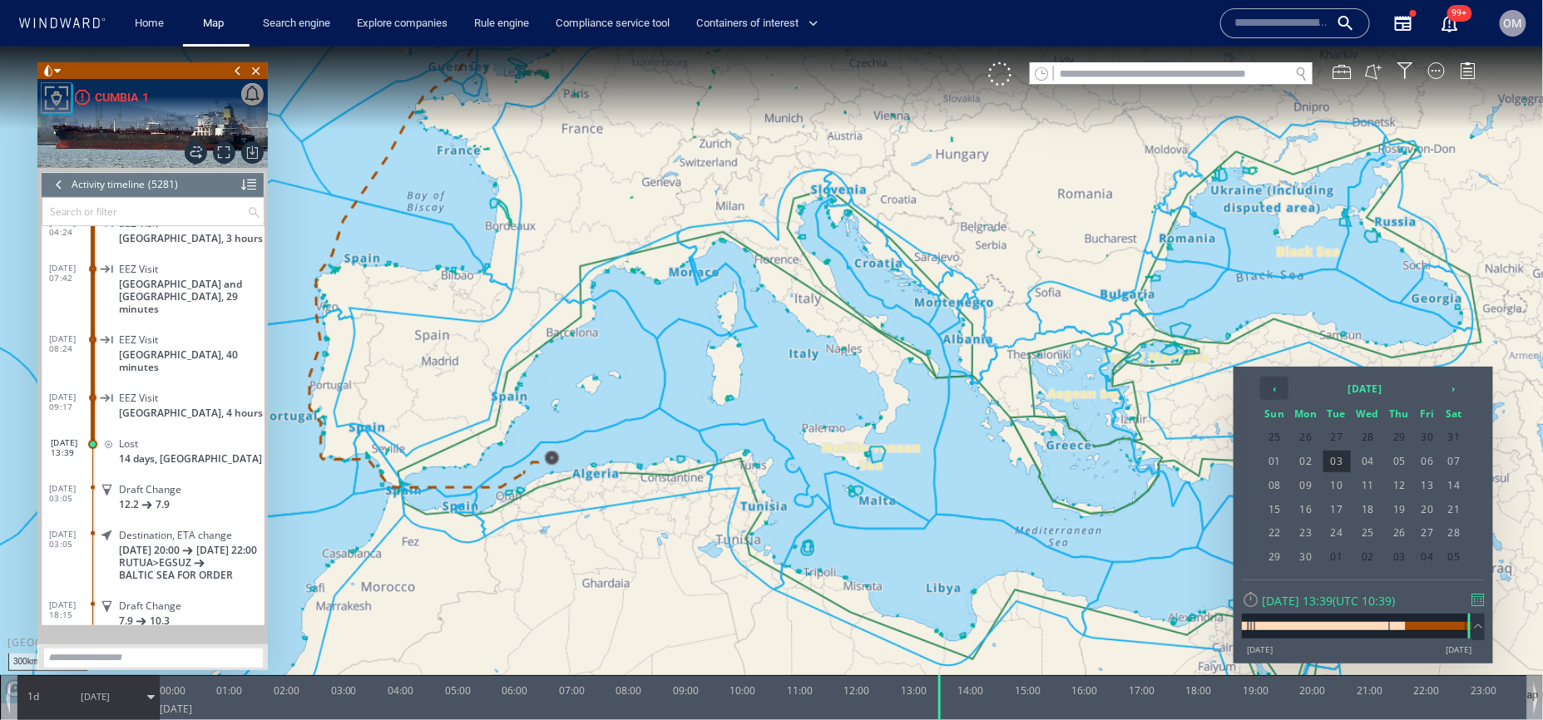
click at [1282, 393] on th "‹" at bounding box center [1274, 387] width 28 height 23
click at [1447, 477] on span "17" at bounding box center [1454, 485] width 25 height 22
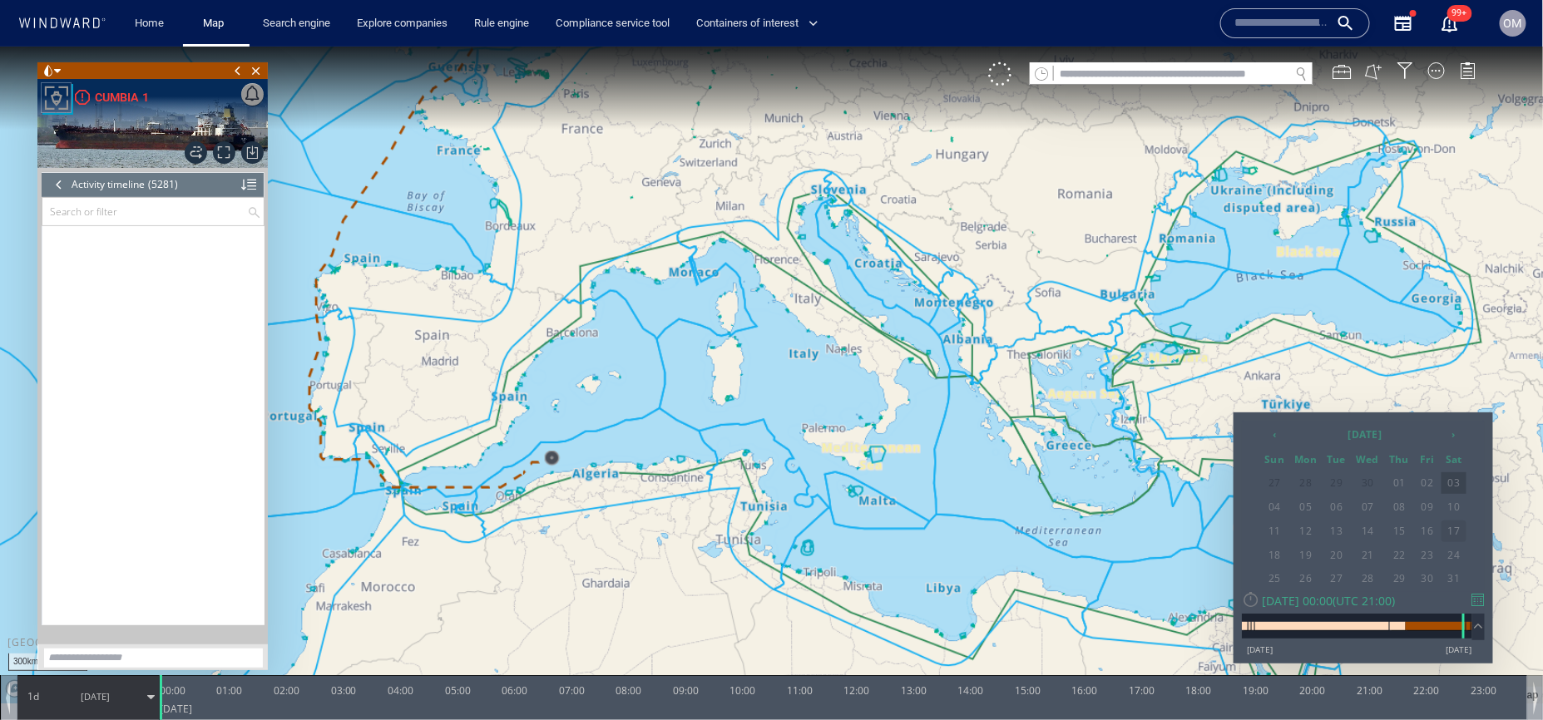
scroll to position [228446, 0]
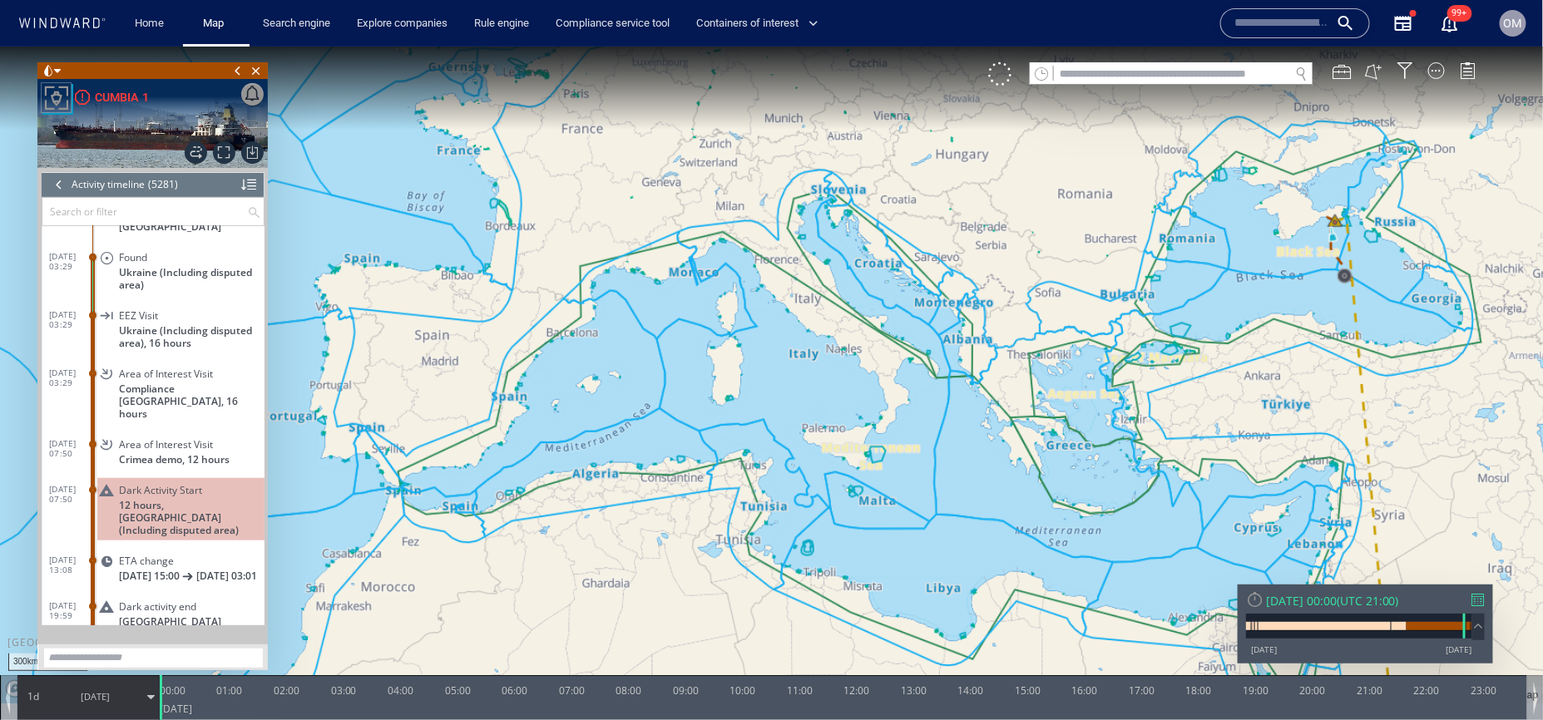
click at [1447, 477] on canvas "Map" at bounding box center [772, 375] width 1544 height 658
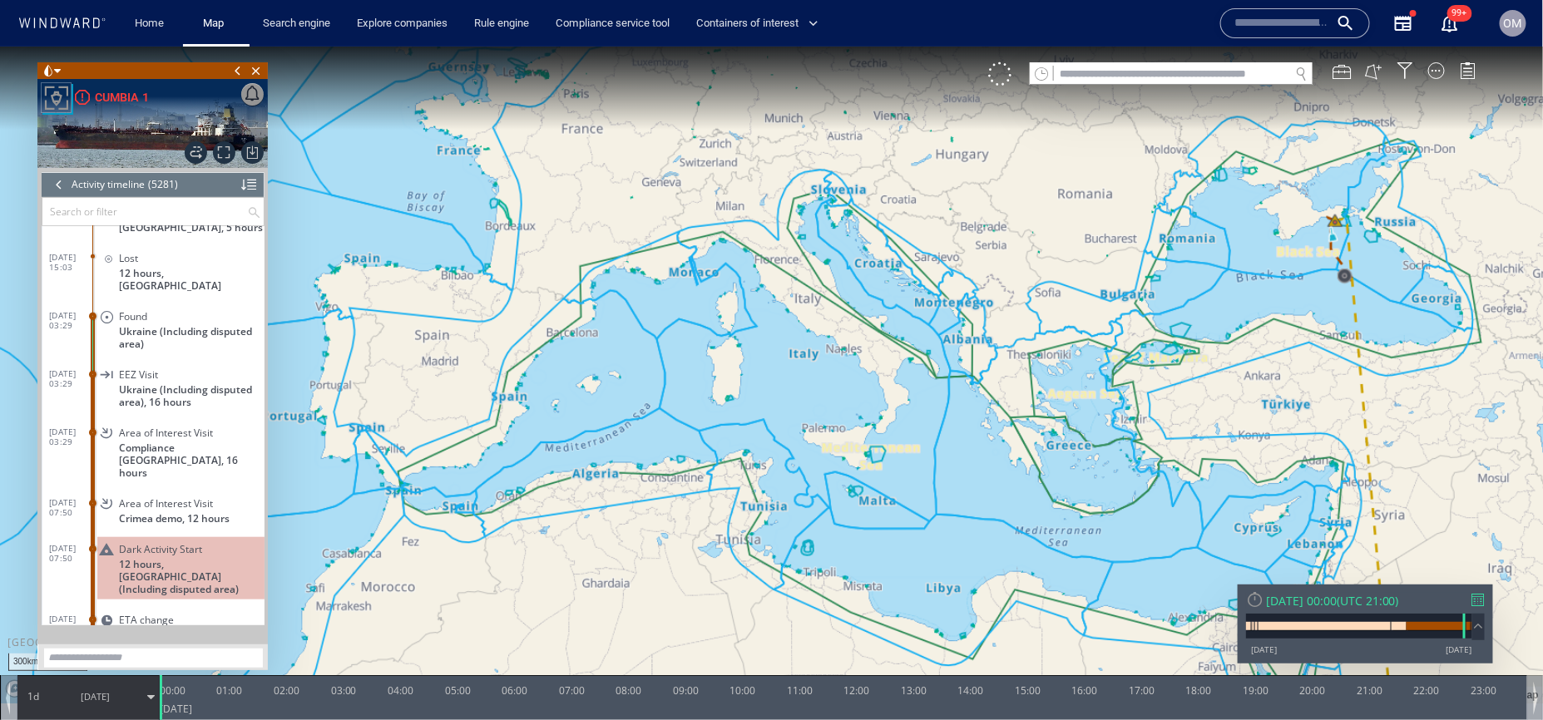
scroll to position [228389, 0]
click at [195, 529] on dd "Dark Activity Start 12 hours, Ukraine (Including disputed area)" at bounding box center [178, 564] width 172 height 71
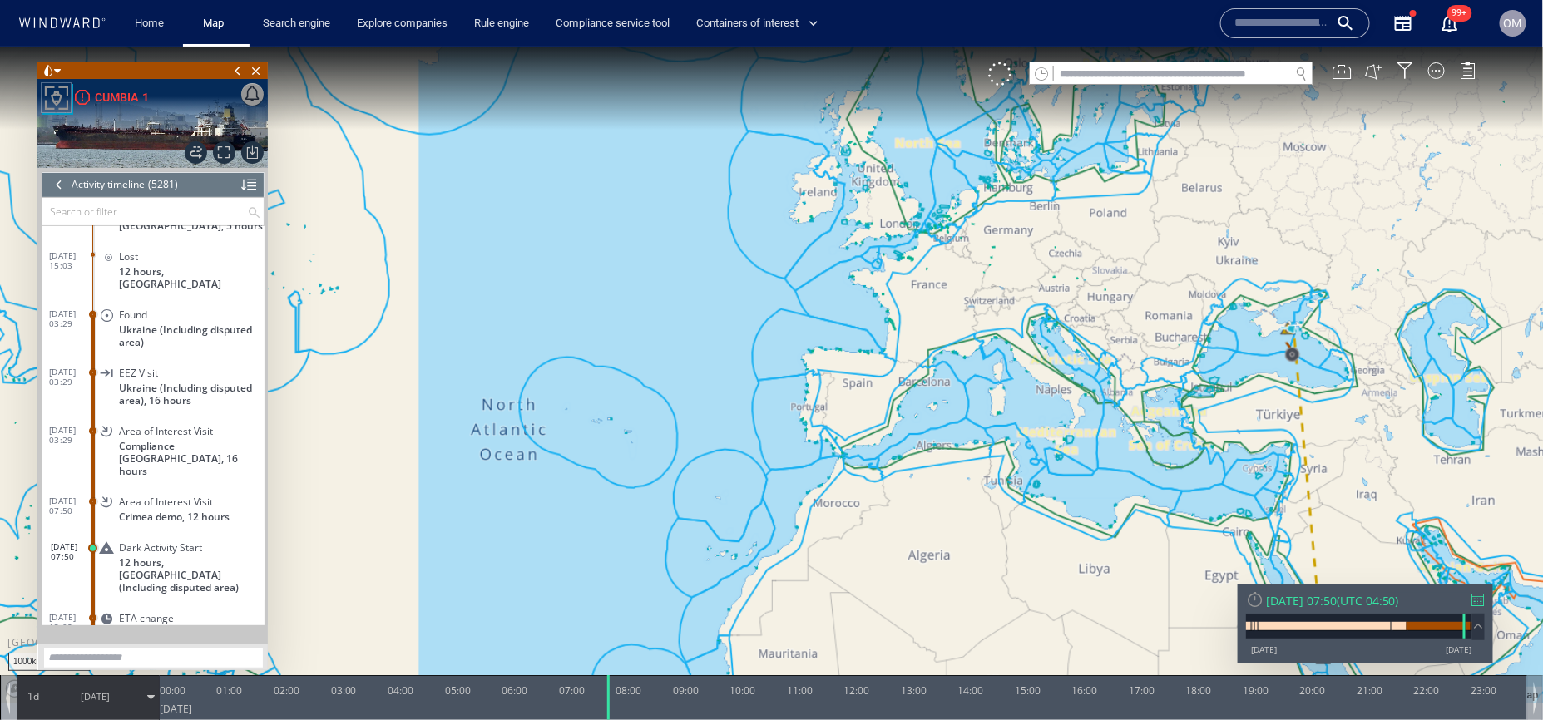
drag, startPoint x: 1248, startPoint y: 477, endPoint x: 1107, endPoint y: 329, distance: 204.8
click at [1107, 328] on canvas "Map" at bounding box center [772, 375] width 1544 height 658
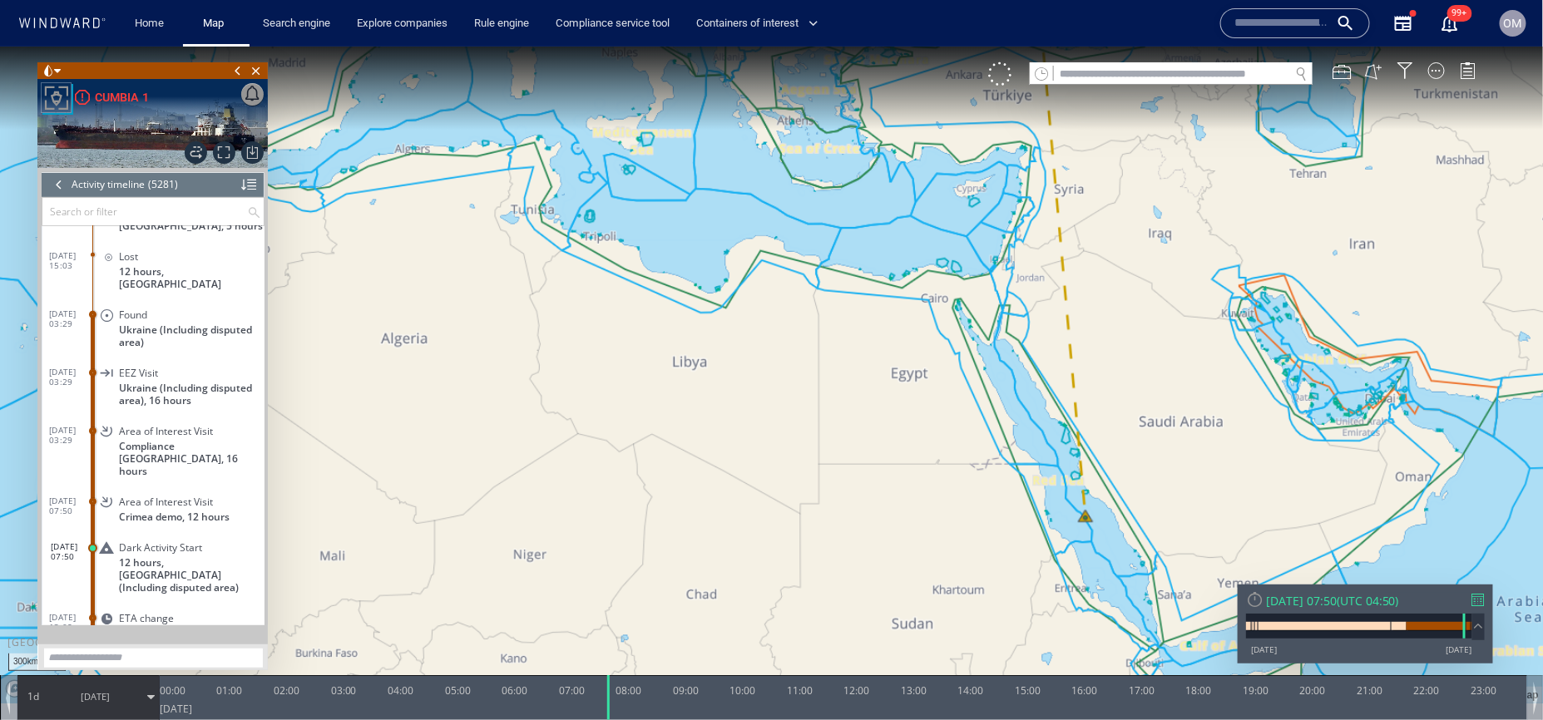
drag, startPoint x: 1131, startPoint y: 340, endPoint x: 1126, endPoint y: 491, distance: 150.7
click at [1126, 491] on canvas "Map" at bounding box center [772, 375] width 1544 height 658
click at [1074, 215] on canvas "Map" at bounding box center [772, 375] width 1544 height 658
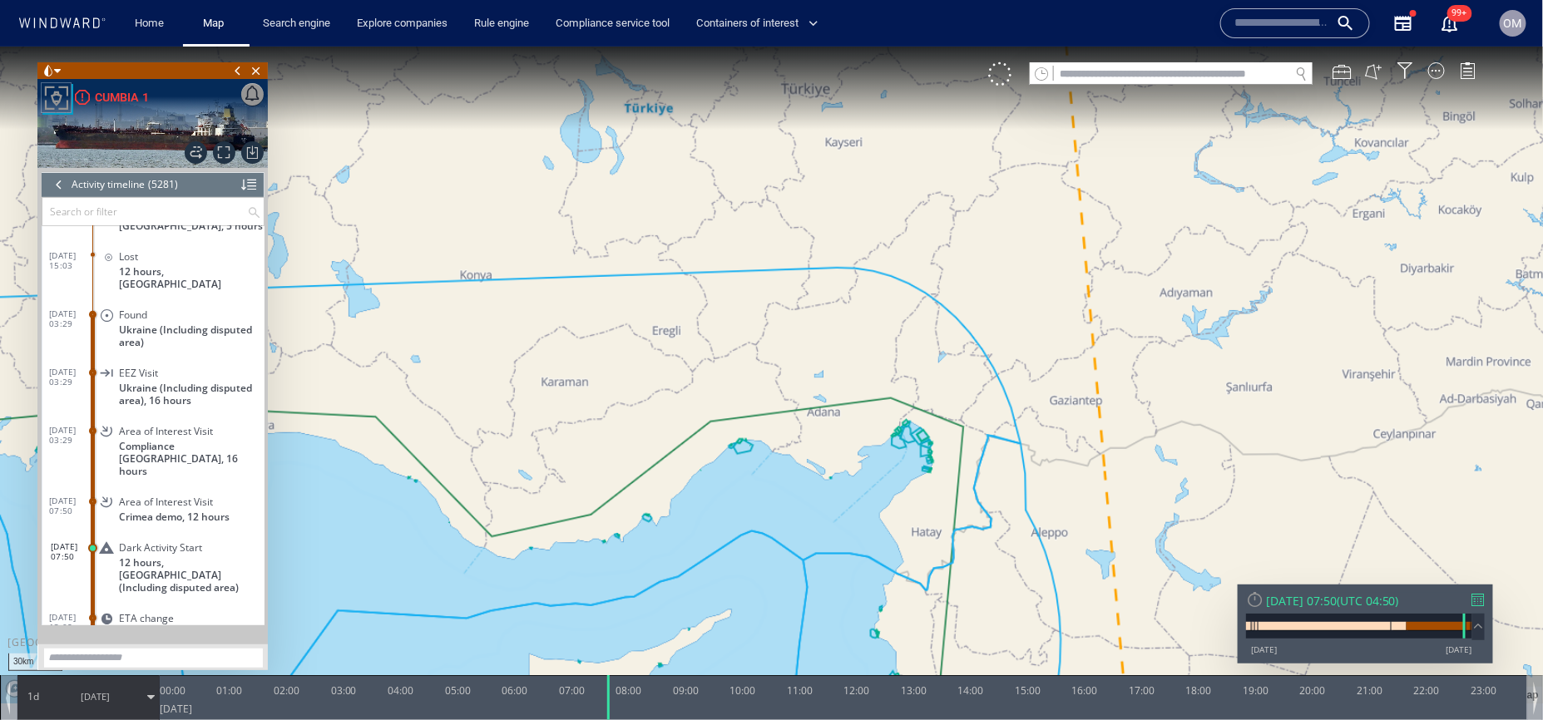
drag, startPoint x: 1037, startPoint y: 233, endPoint x: 1042, endPoint y: 591, distance: 357.7
click at [1042, 591] on canvas "Map" at bounding box center [772, 375] width 1544 height 658
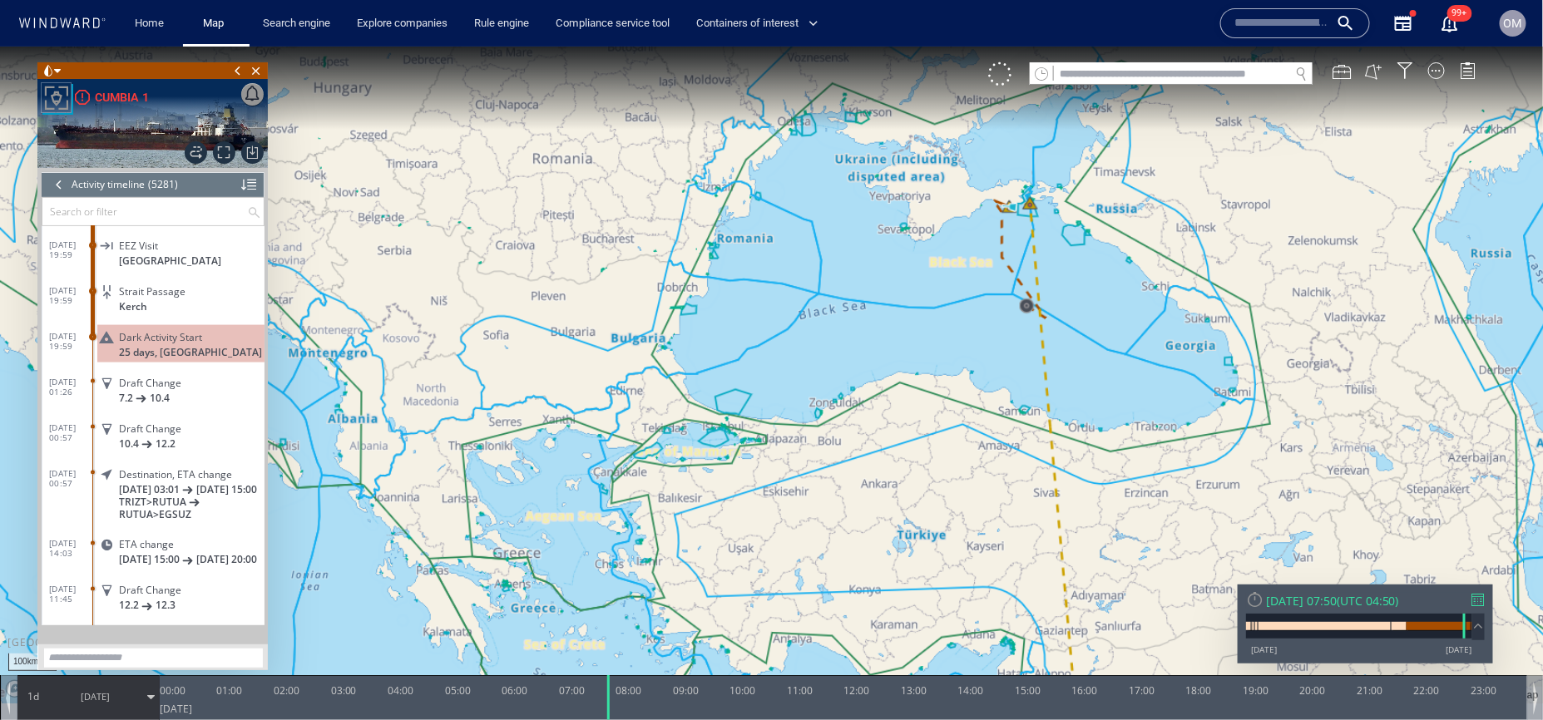
scroll to position [228851, 0]
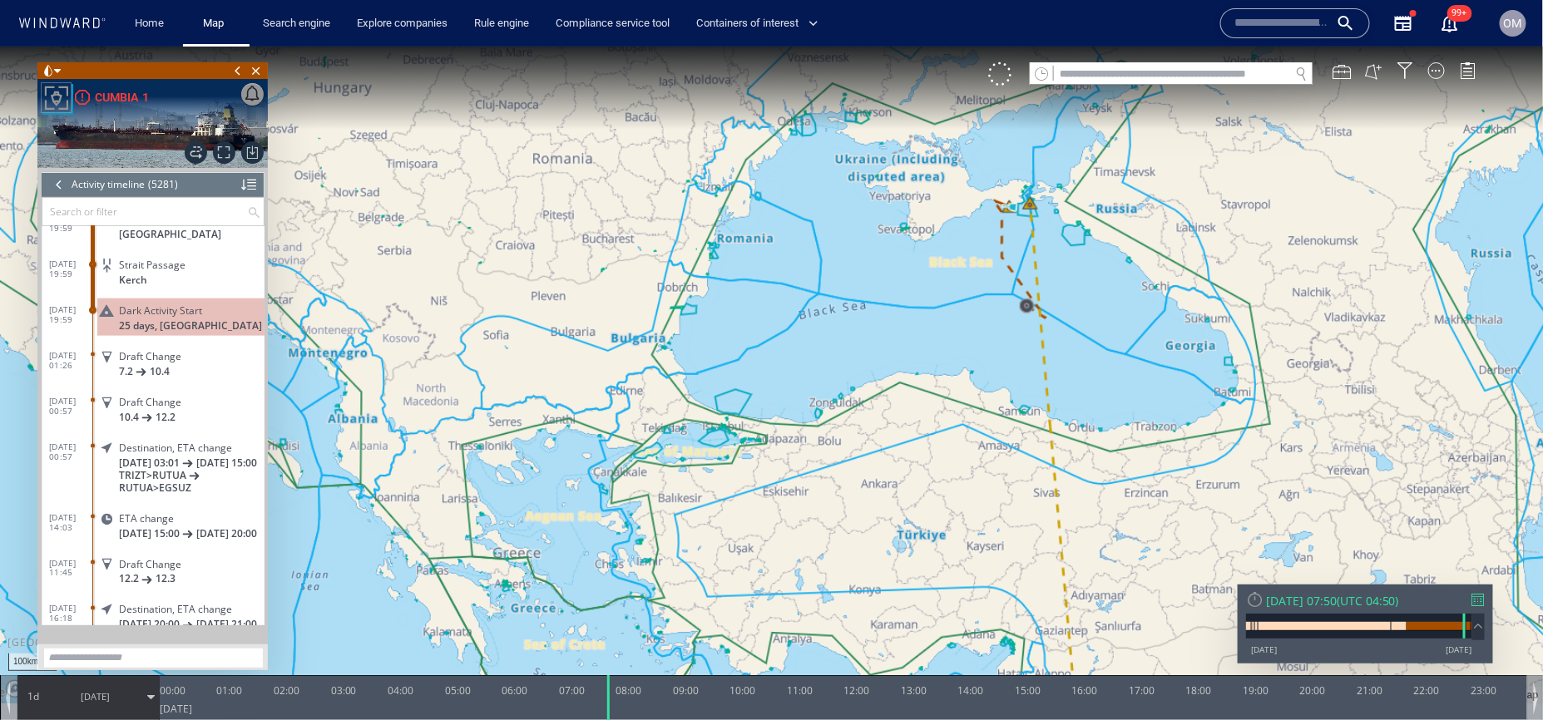
click at [196, 316] on span "Dark Activity Start" at bounding box center [160, 310] width 83 height 12
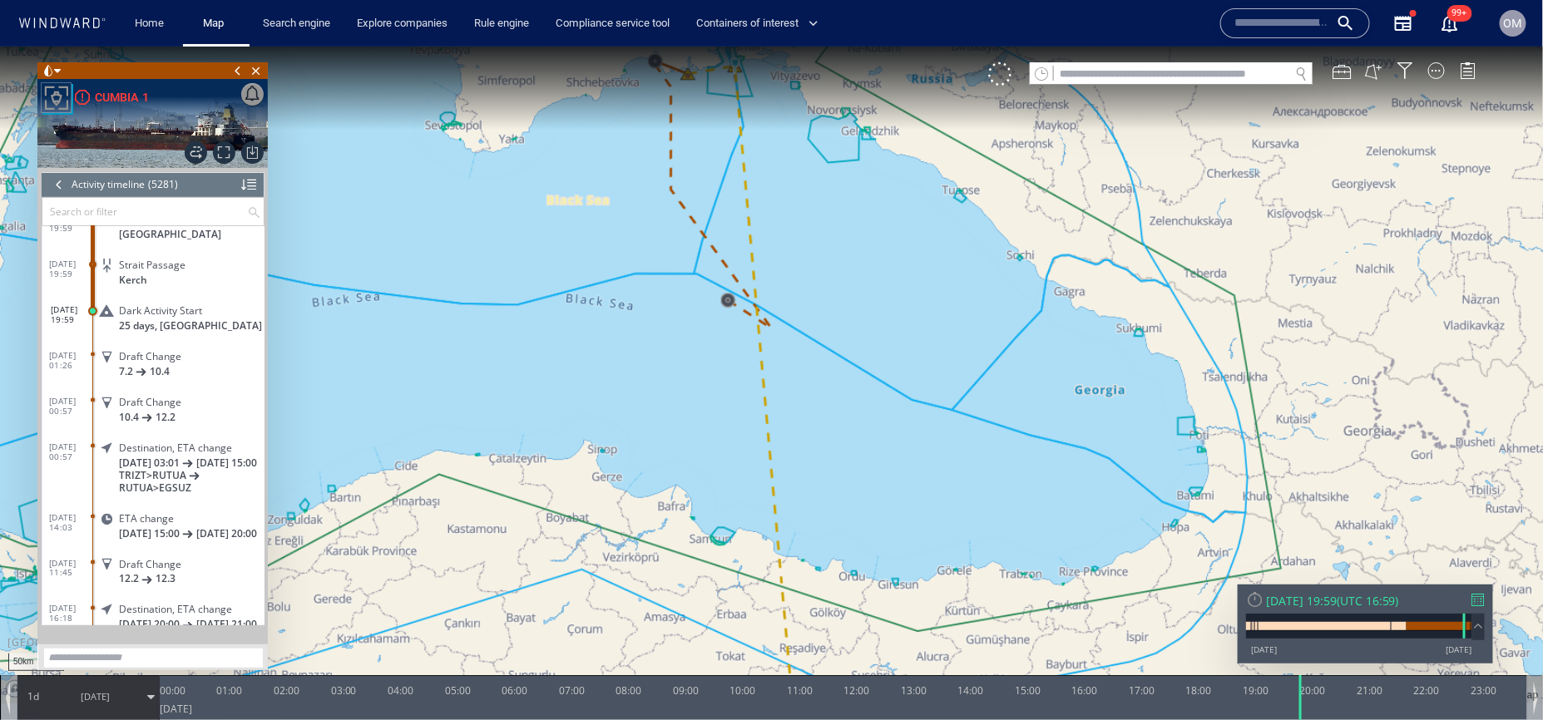
click at [1146, 72] on input "text" at bounding box center [1171, 73] width 235 height 22
paste input "*******"
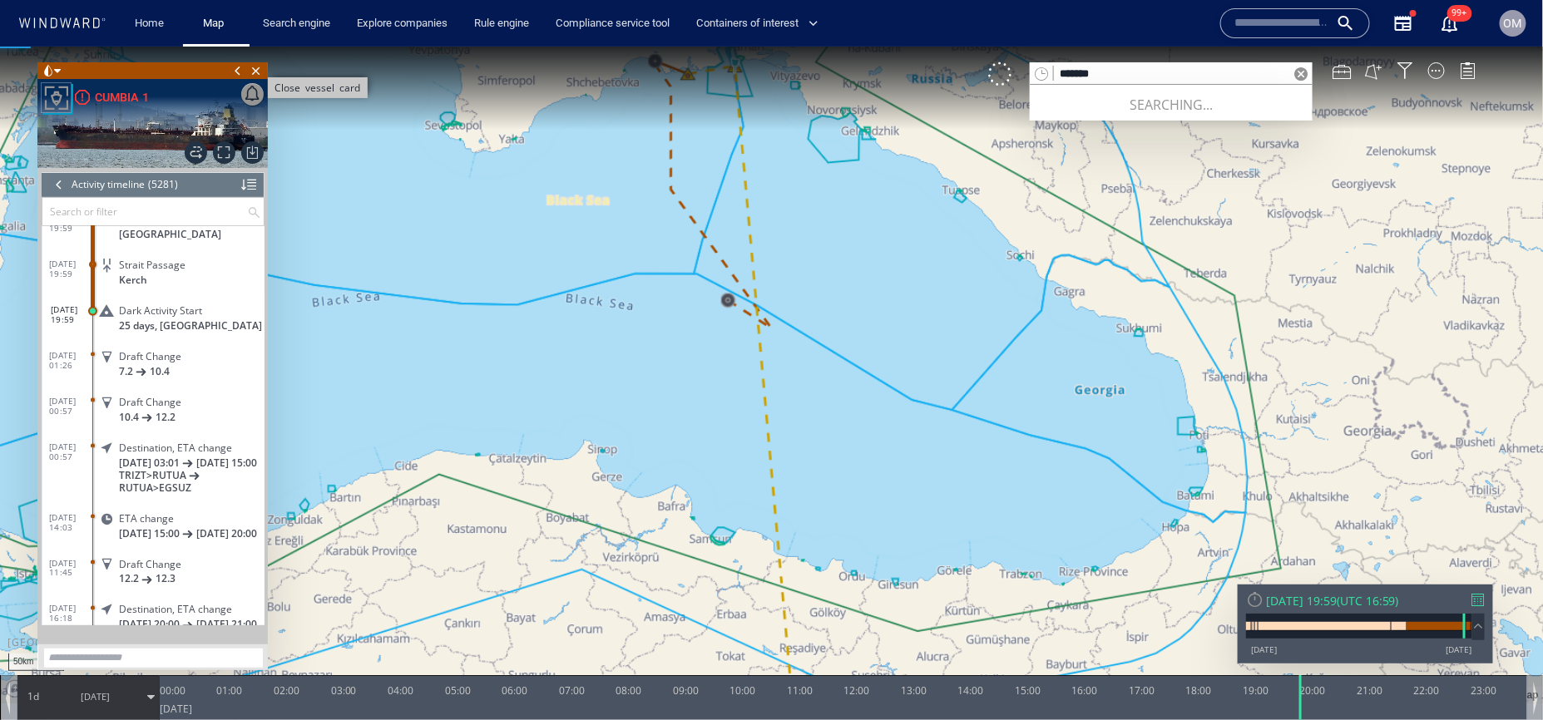
type input "*******"
click at [258, 64] on span "Close vessel card" at bounding box center [256, 70] width 18 height 17
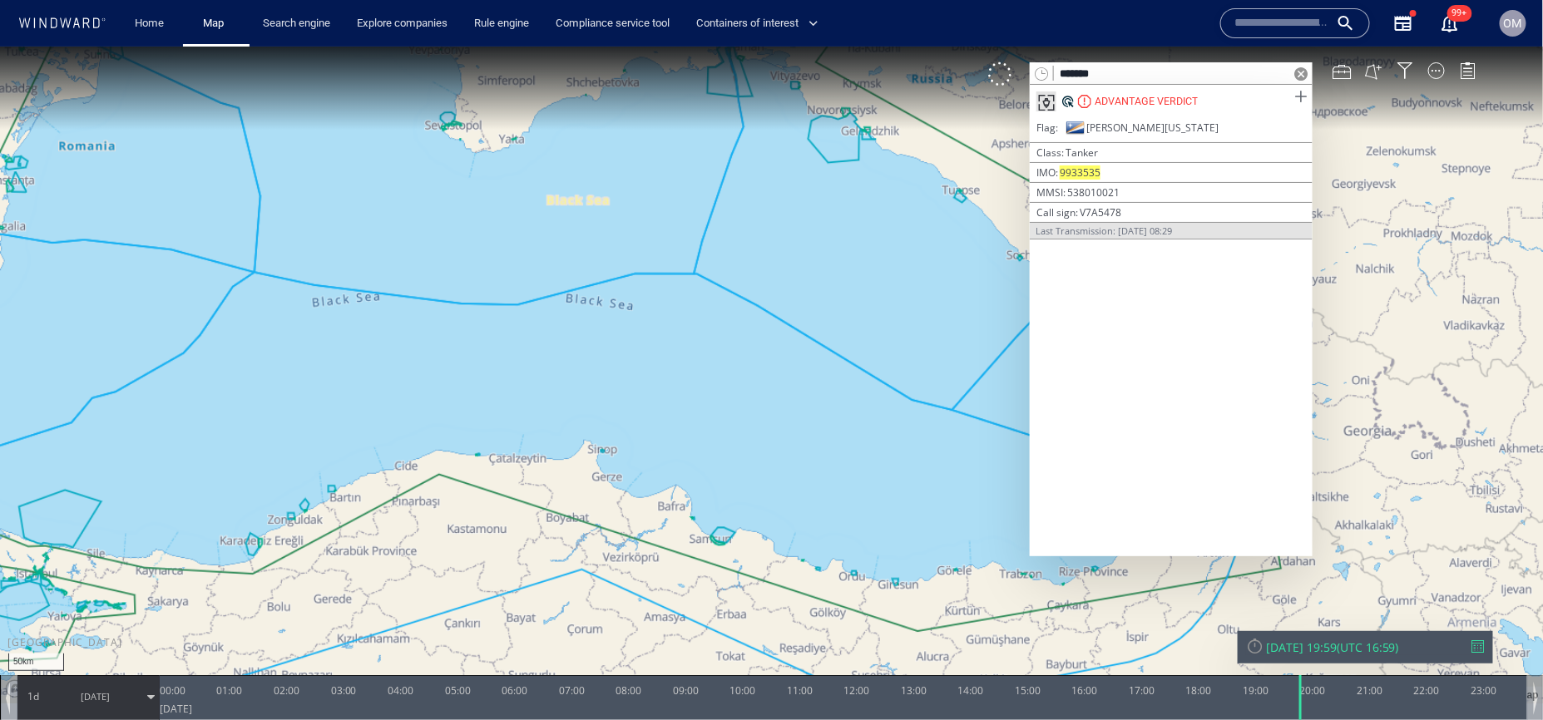
click at [1301, 98] on span at bounding box center [1300, 96] width 21 height 21
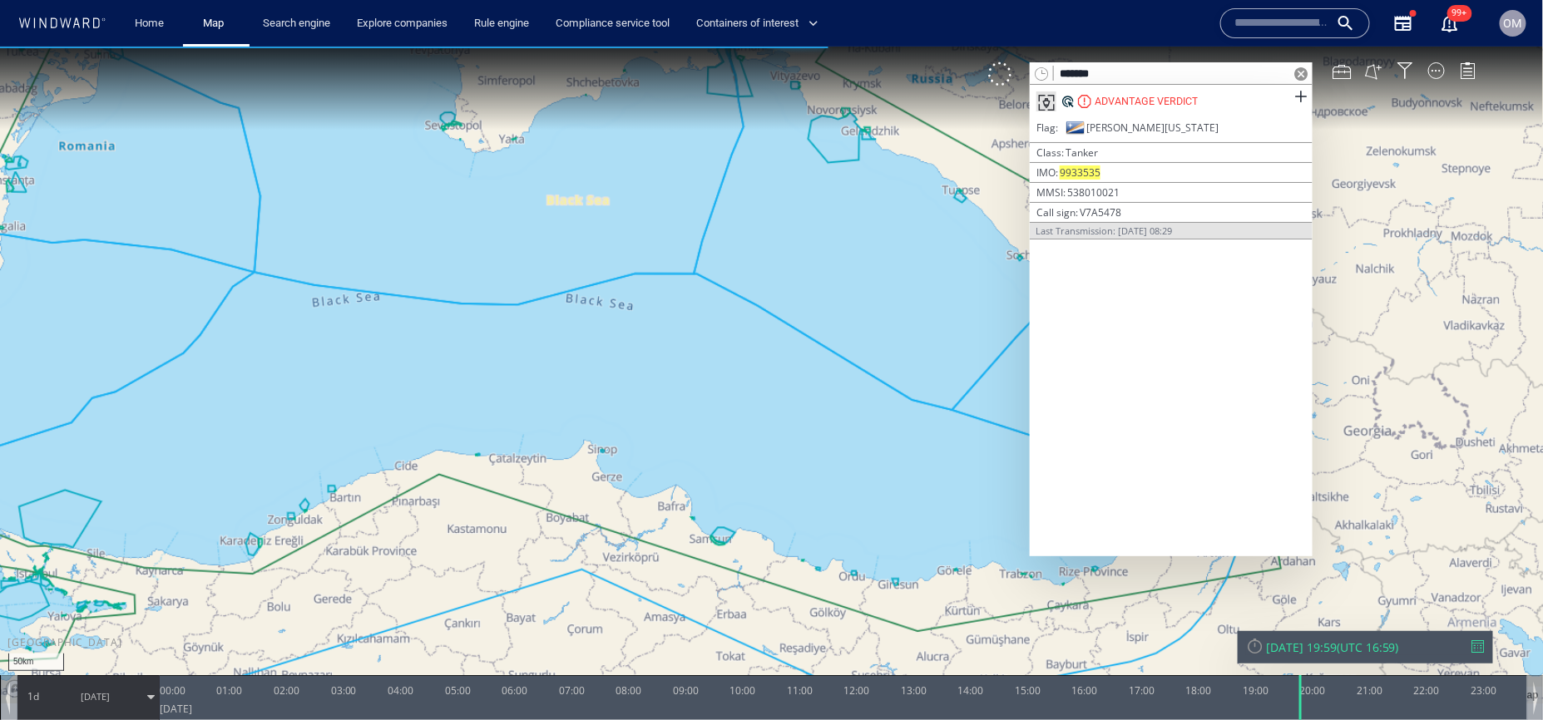
click at [1300, 70] on span at bounding box center [1300, 73] width 13 height 13
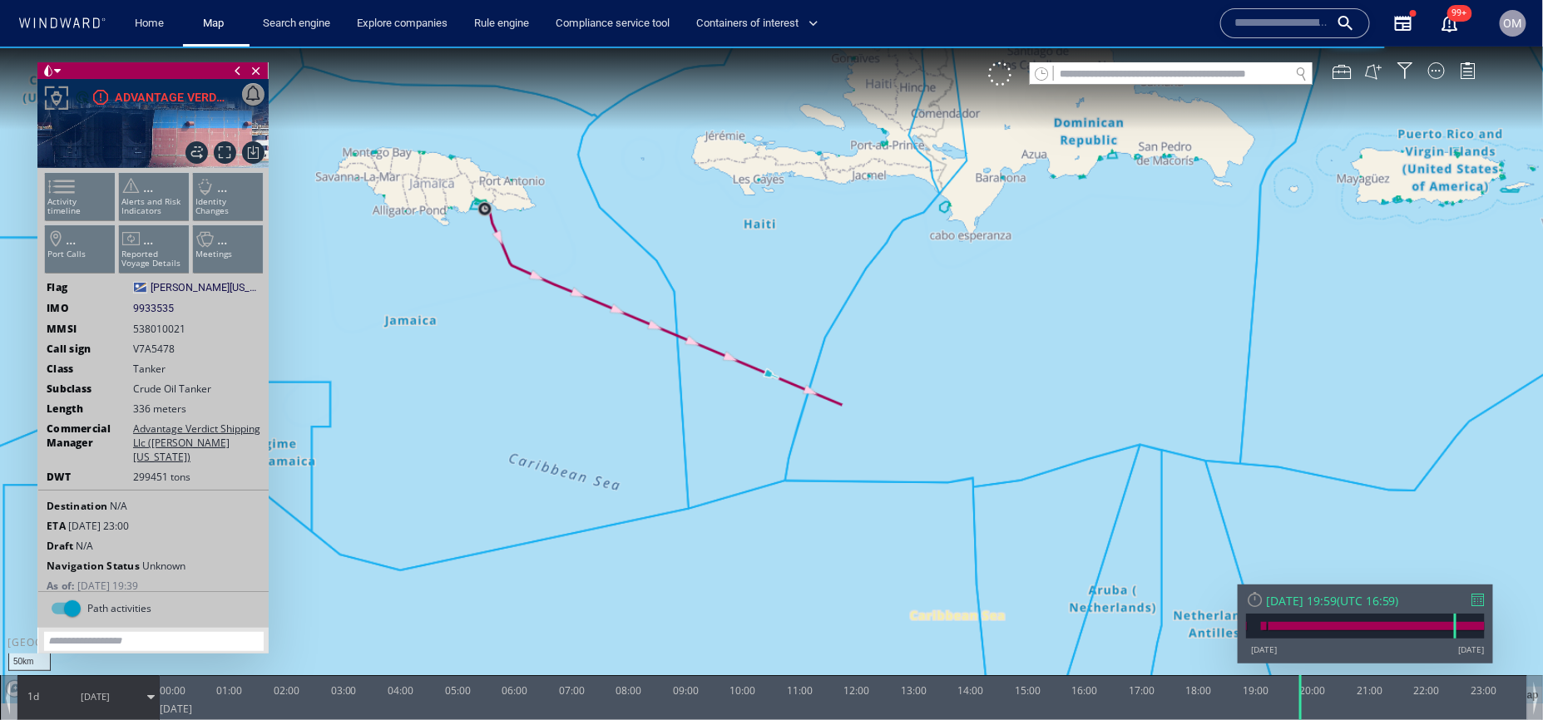
click at [75, 196] on ul "Activity timeline ... Alerts and Risk Indicators ... Identity Changes ... Port …" at bounding box center [153, 225] width 223 height 117
click at [65, 196] on span at bounding box center [52, 186] width 25 height 24
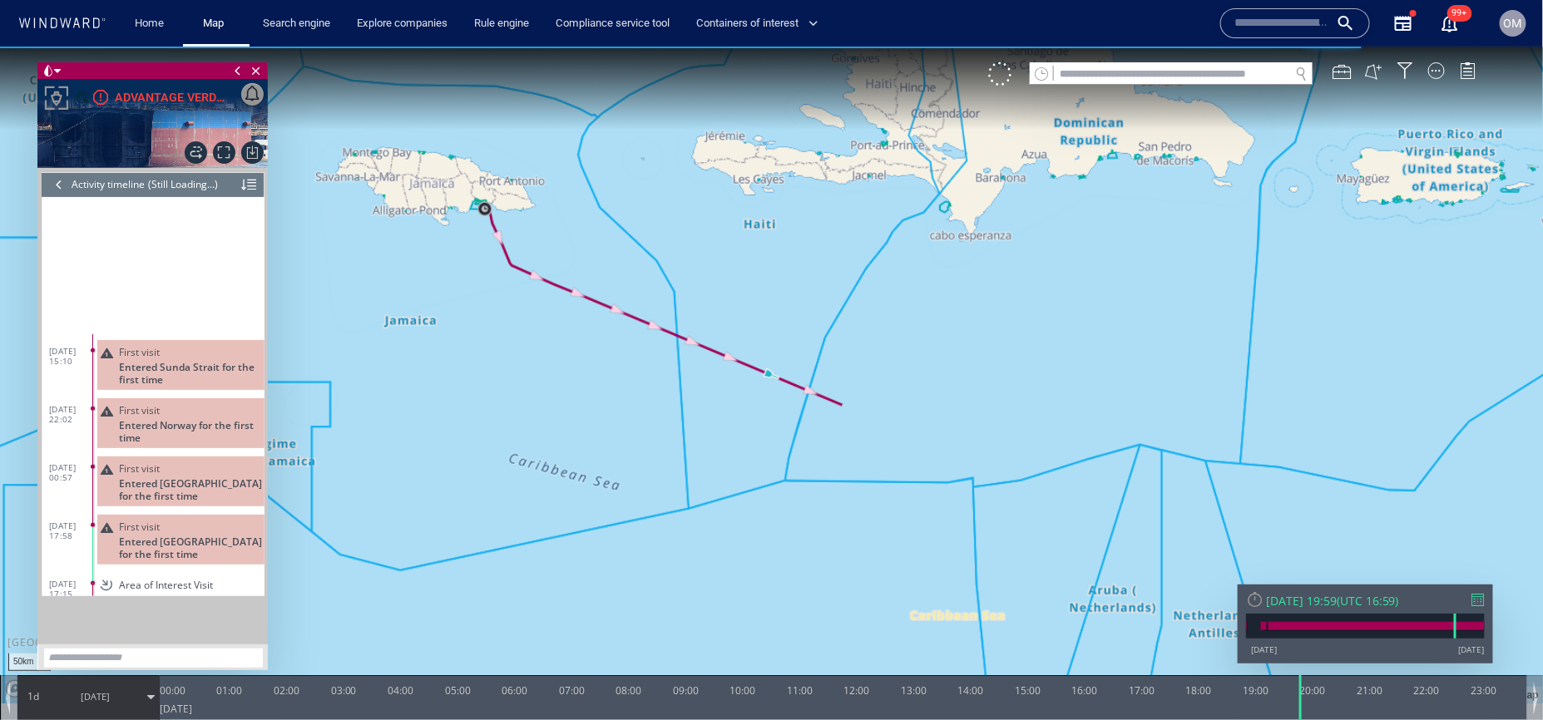
scroll to position [275, 0]
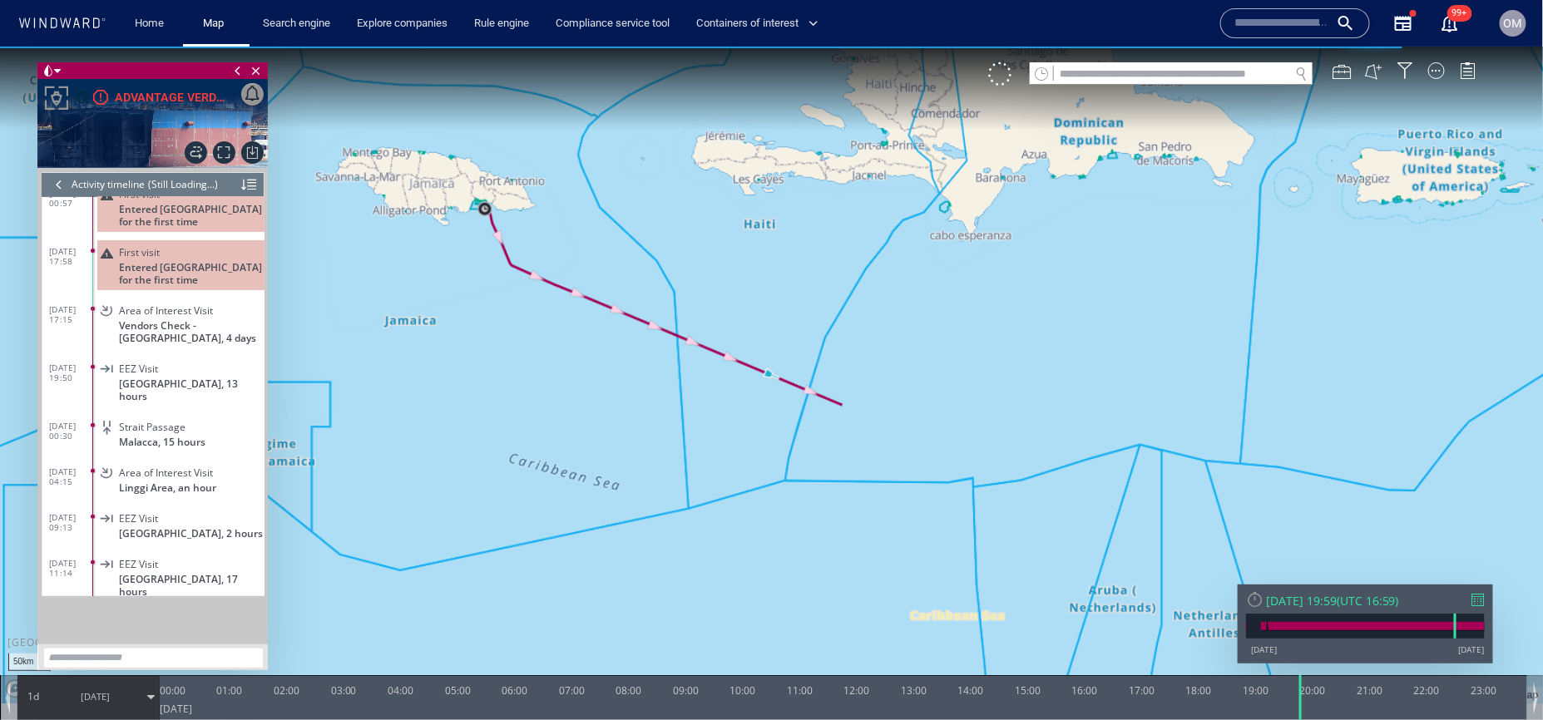
click at [61, 186] on div at bounding box center [59, 183] width 18 height 25
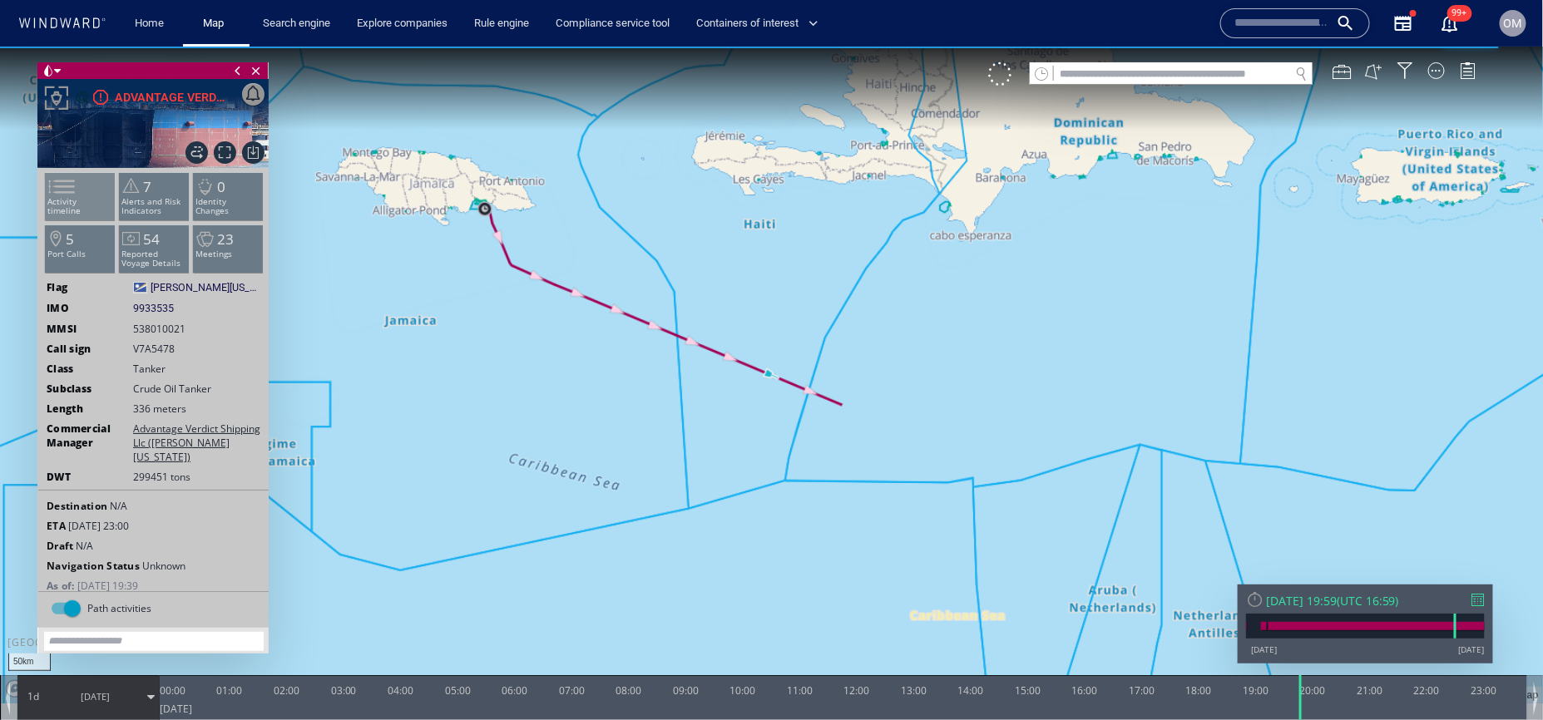
click at [91, 199] on p "Activity timeline" at bounding box center [80, 205] width 71 height 18
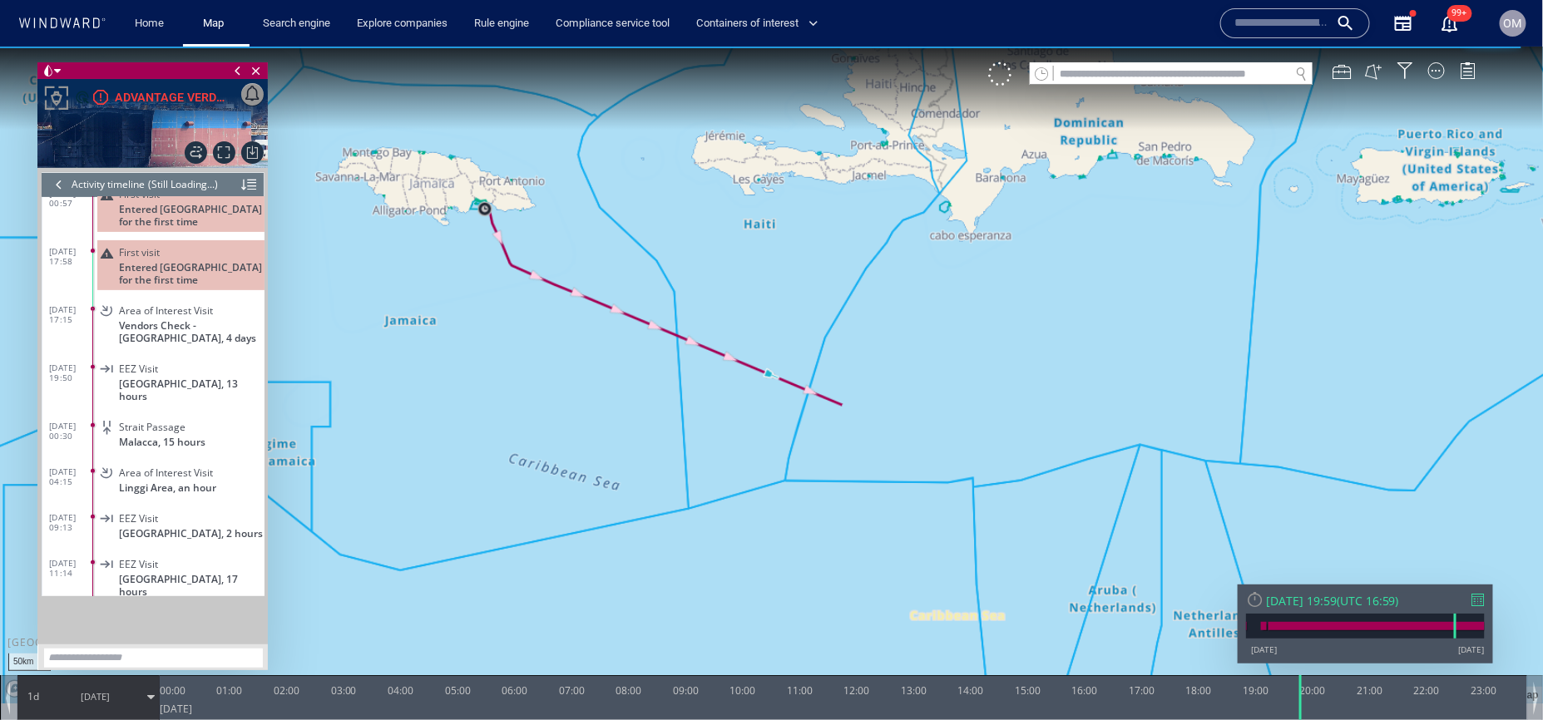
click at [61, 176] on div at bounding box center [59, 183] width 18 height 25
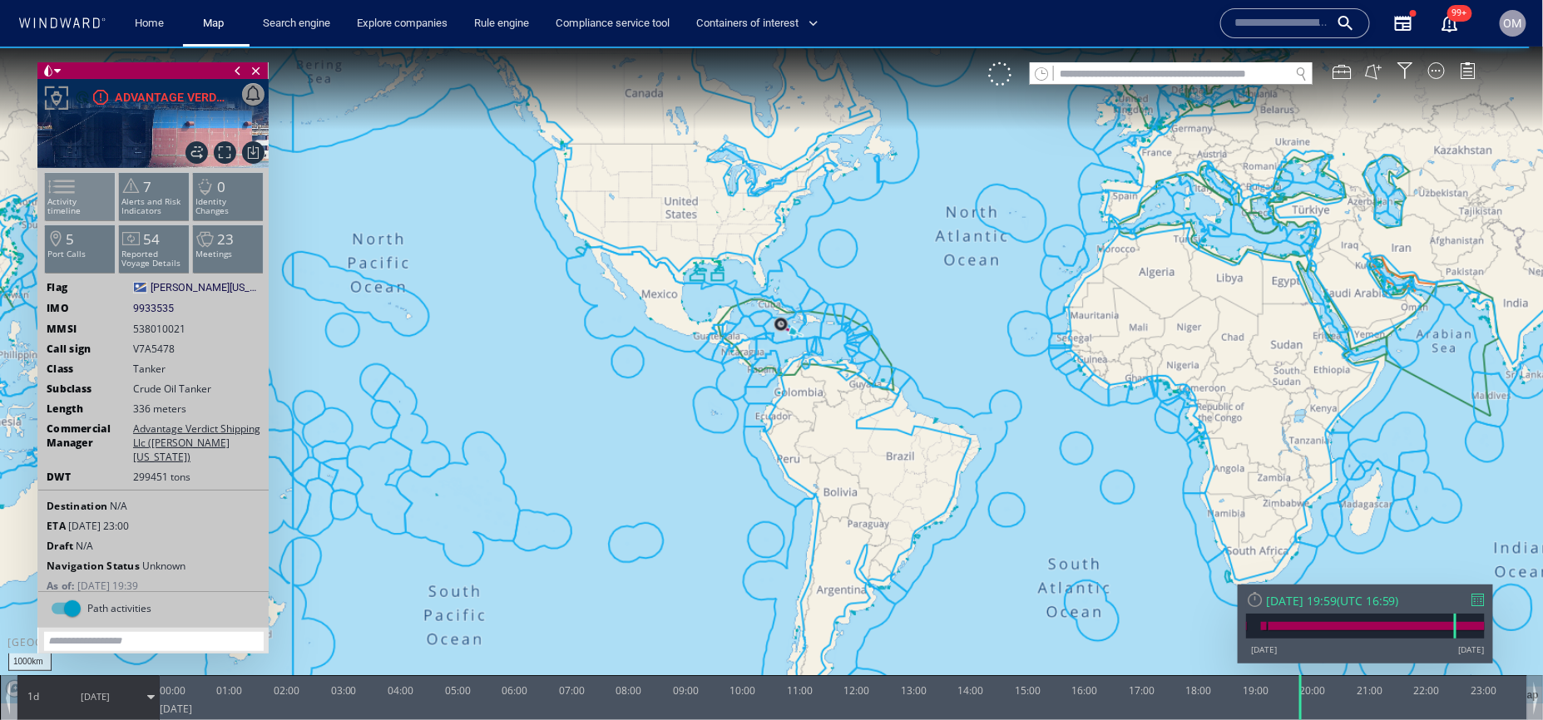
click at [85, 200] on p "Activity timeline" at bounding box center [80, 205] width 71 height 18
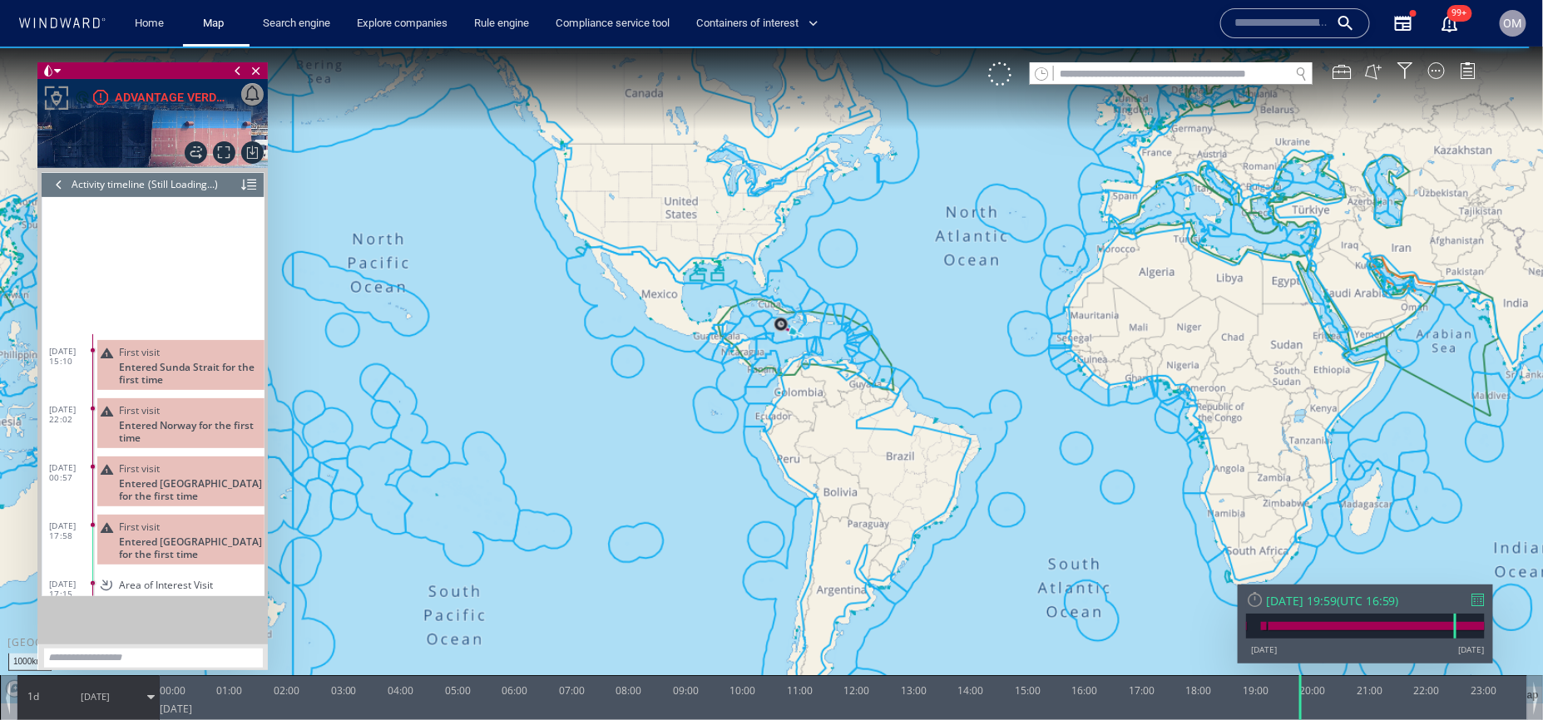
scroll to position [275, 0]
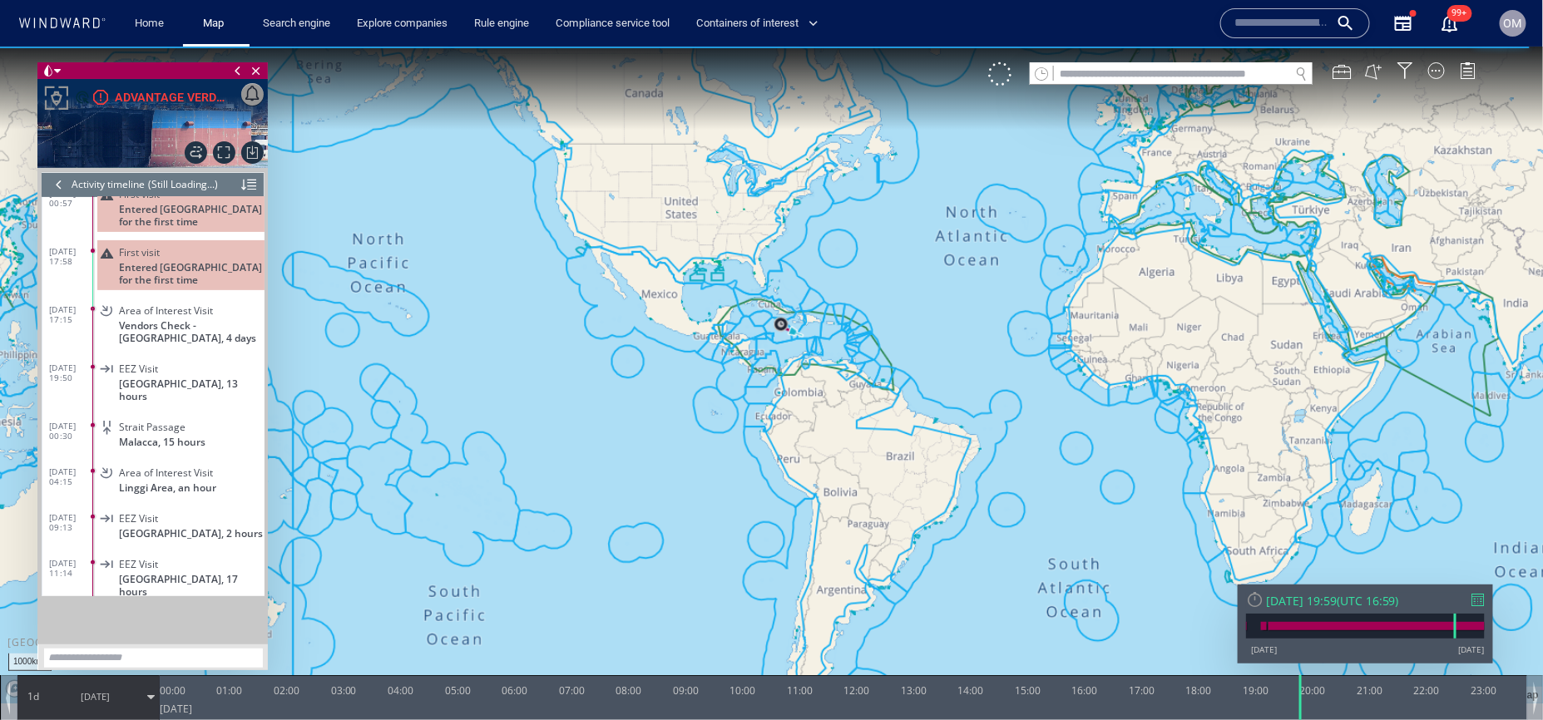
click at [59, 179] on div at bounding box center [59, 183] width 18 height 25
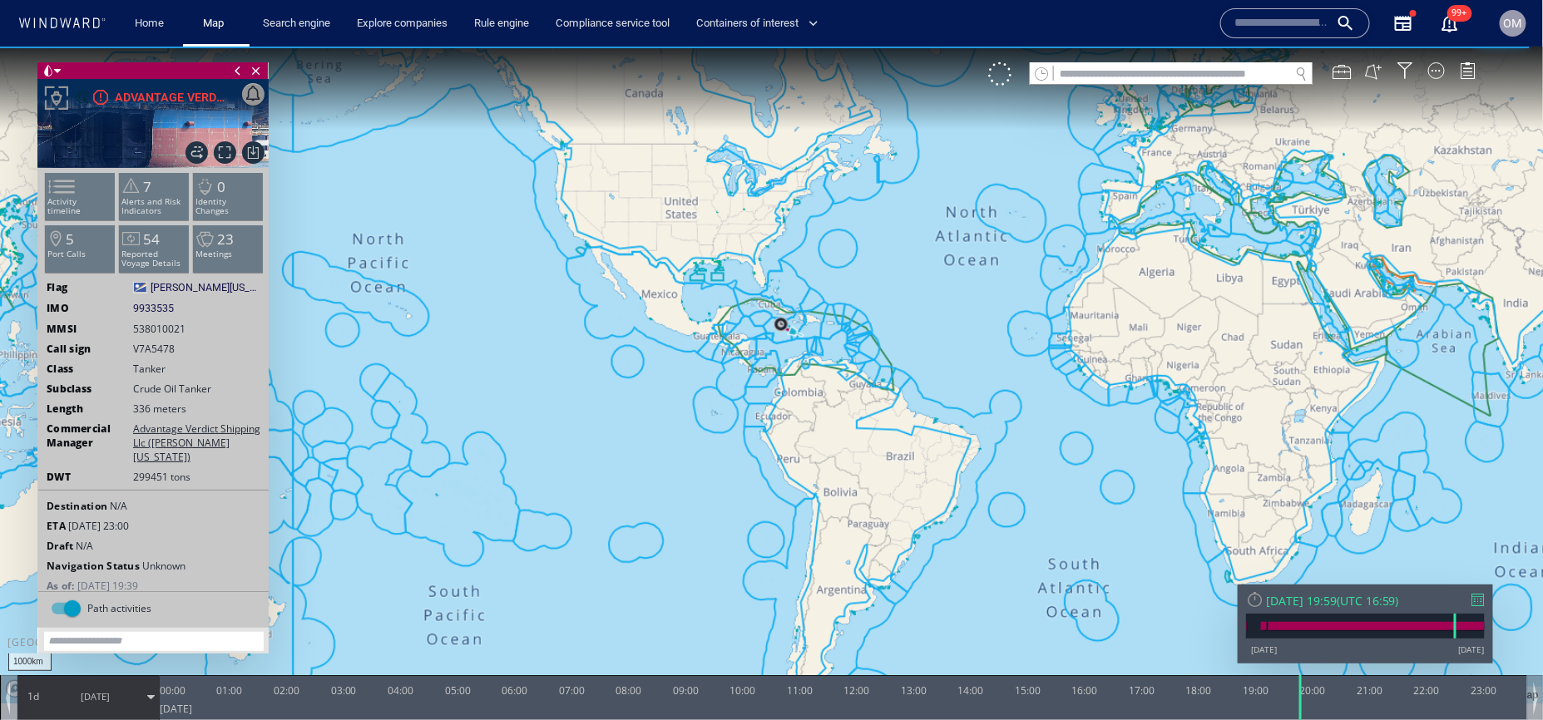
click at [173, 329] on span "538010021" at bounding box center [159, 328] width 52 height 14
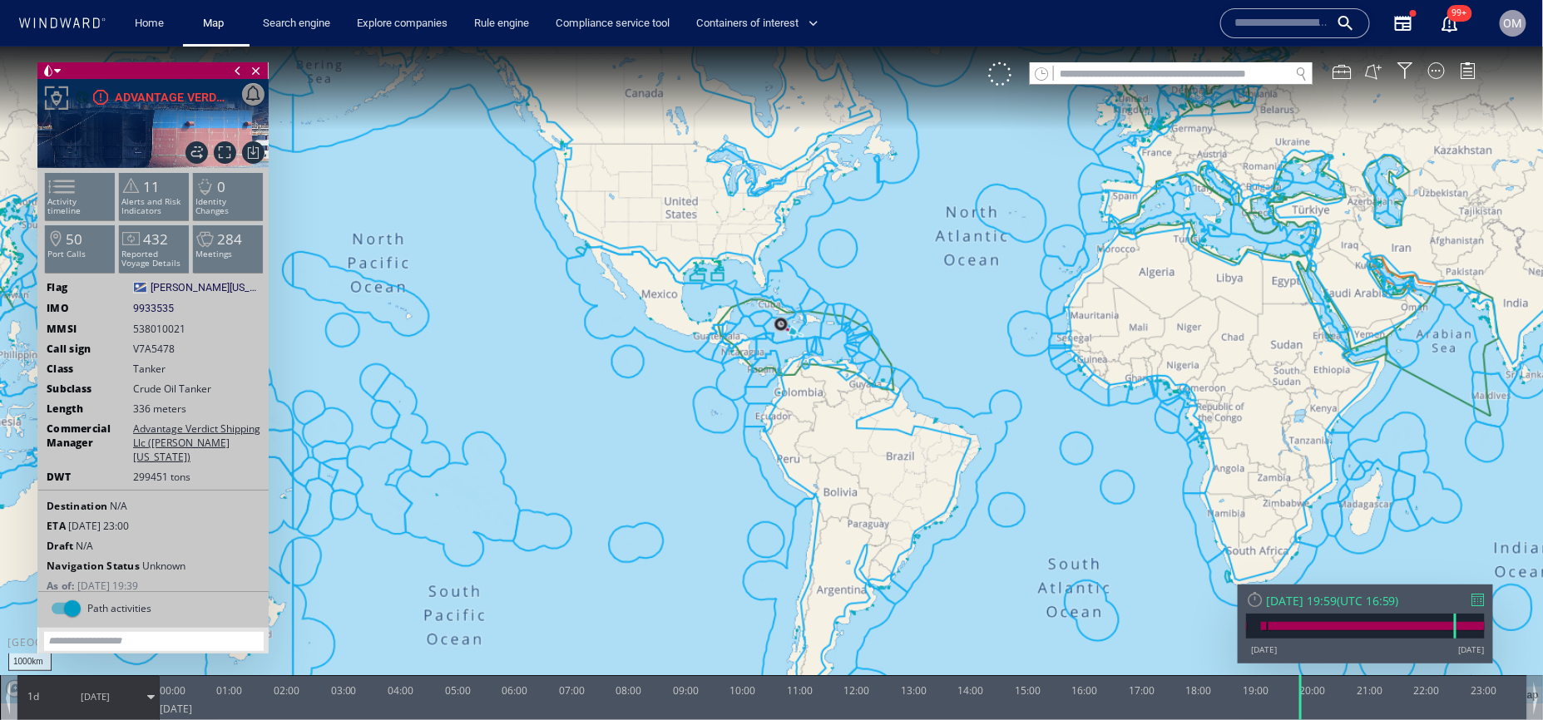
click at [205, 307] on div "IMO 9933535 9933535" at bounding box center [153, 307] width 230 height 15
click at [92, 181] on li "Activity timeline" at bounding box center [80, 195] width 71 height 48
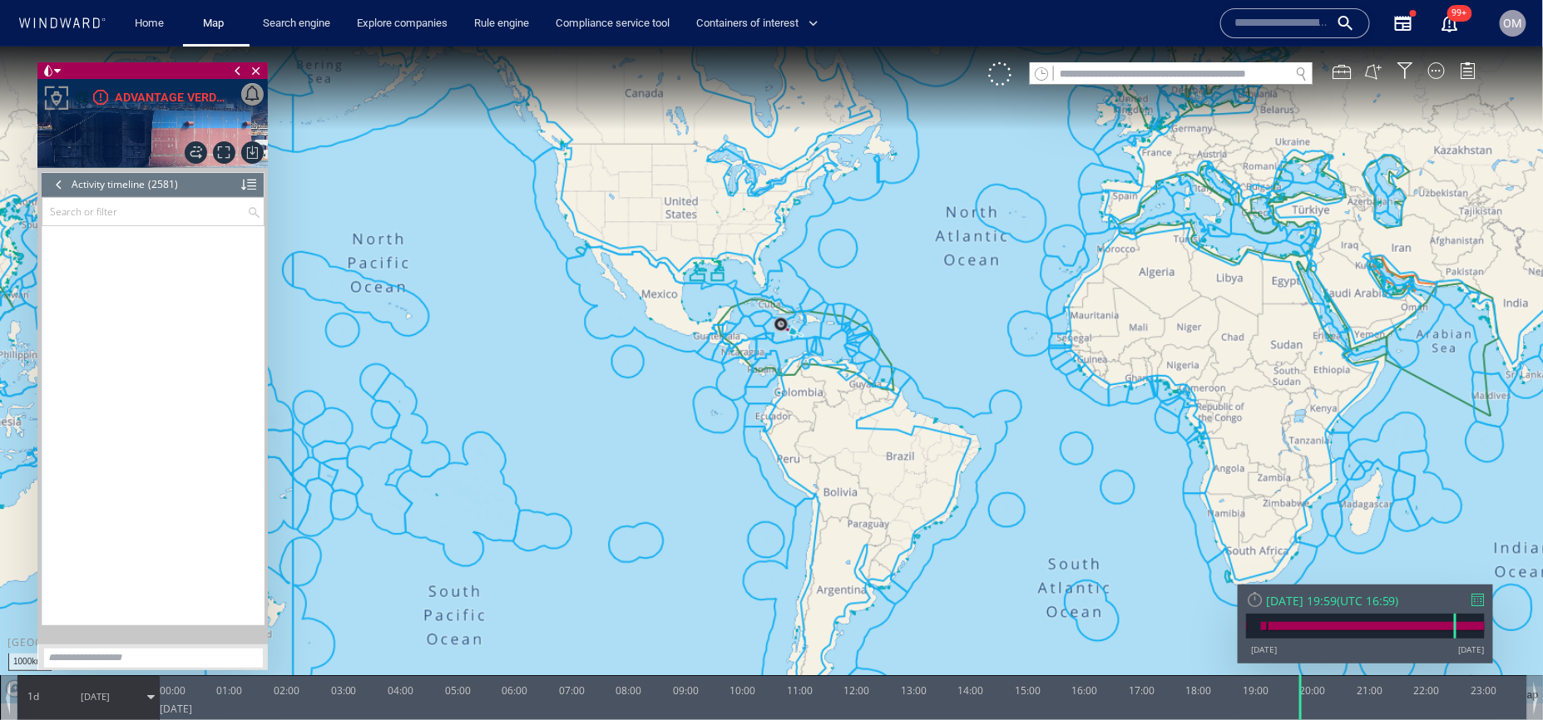
scroll to position [100200, 0]
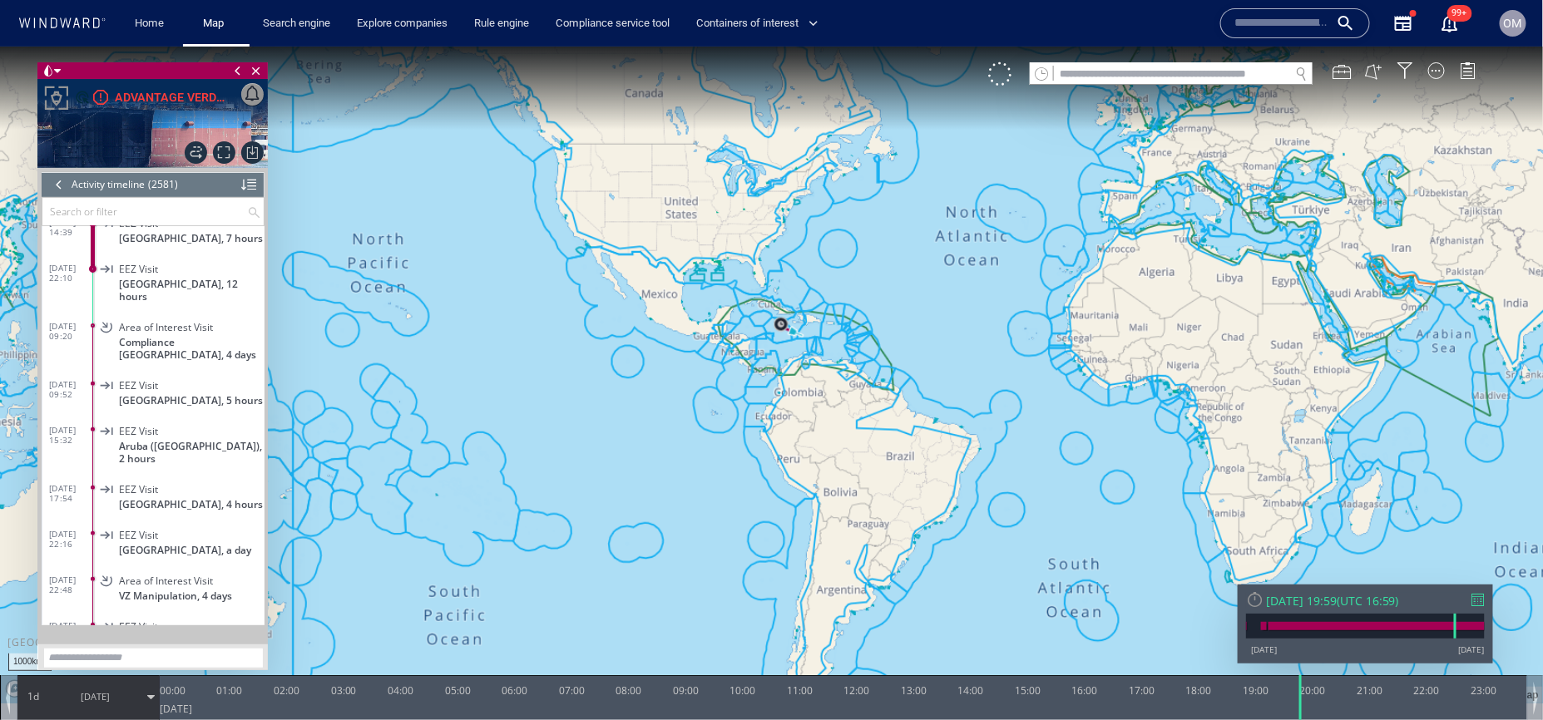
click at [60, 186] on div at bounding box center [59, 183] width 18 height 25
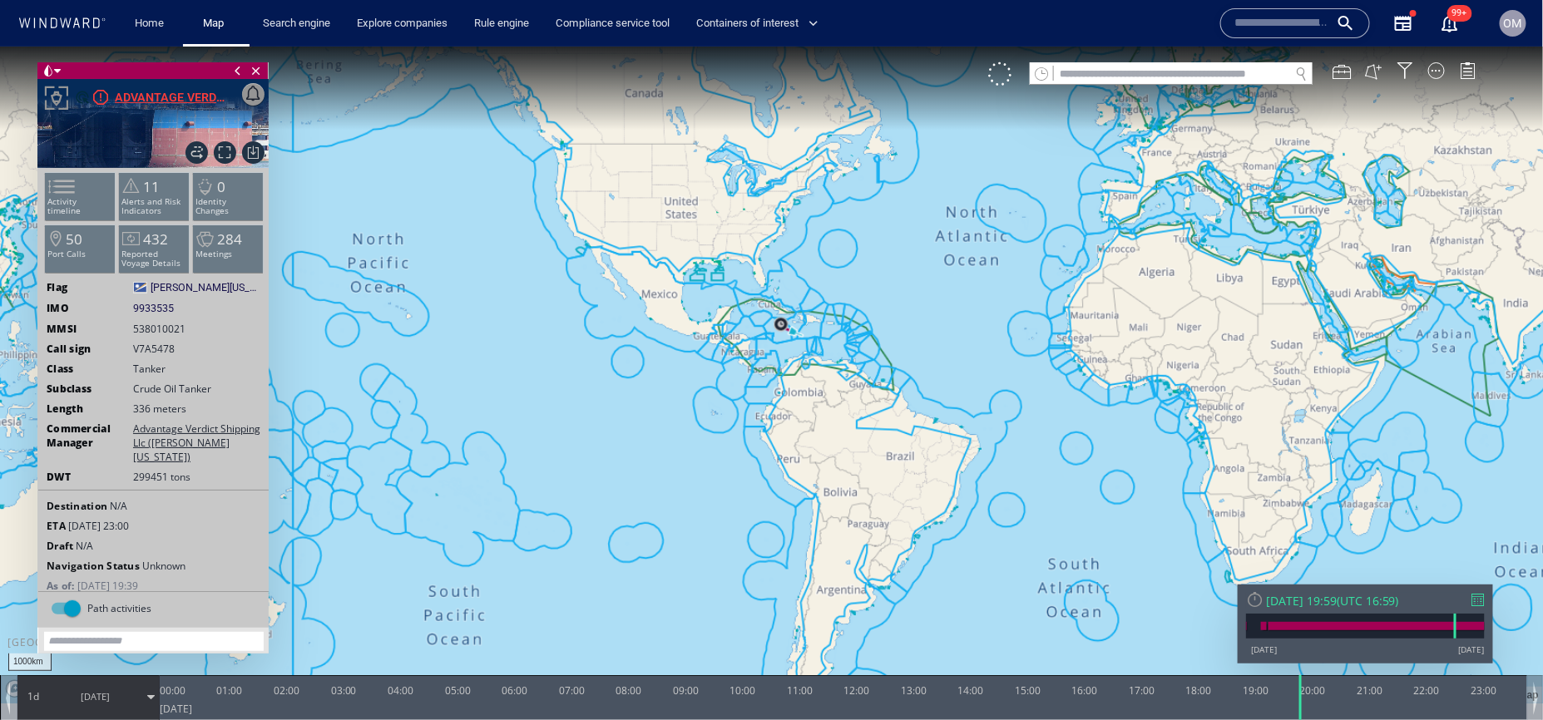
click at [171, 90] on div "ADVANTAGE VERDICT" at bounding box center [170, 97] width 110 height 20
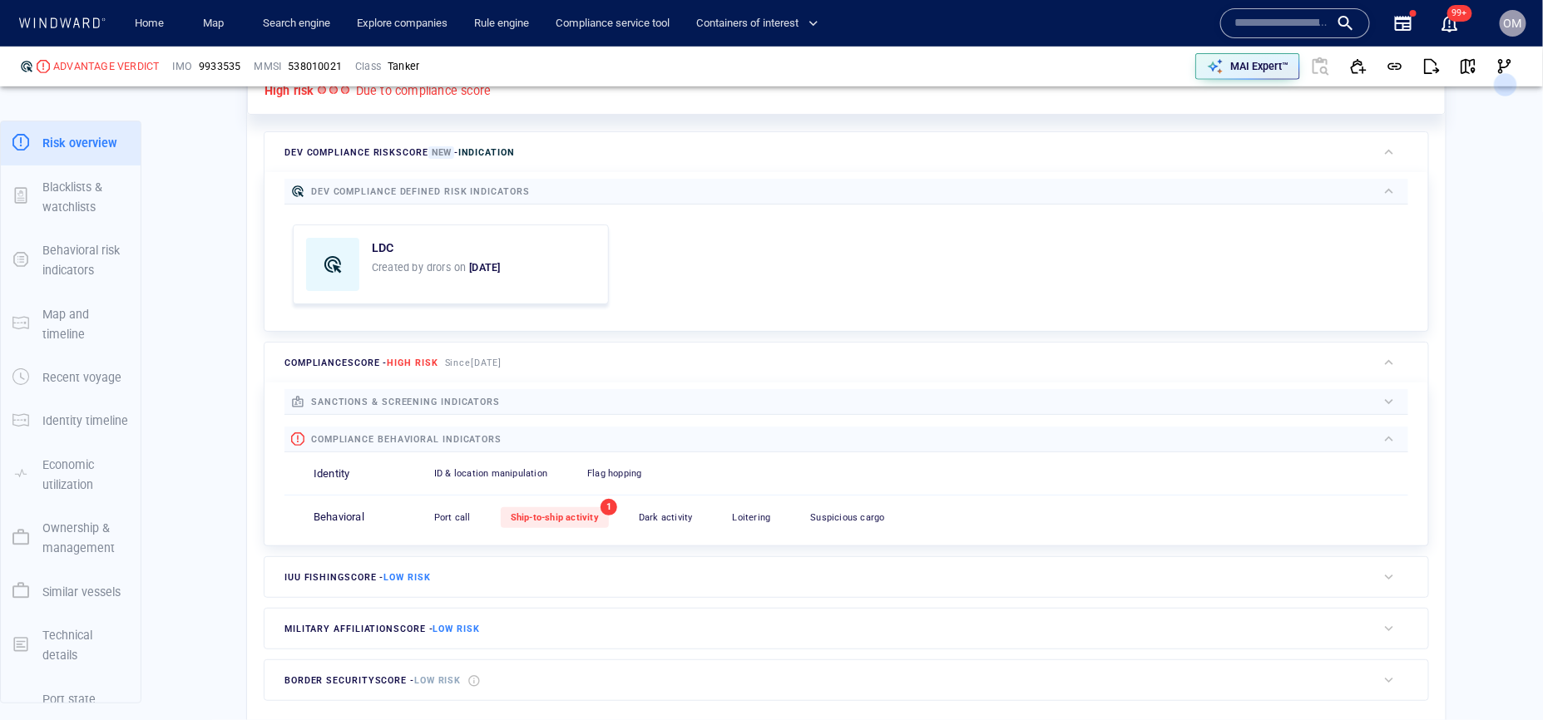
scroll to position [484, 0]
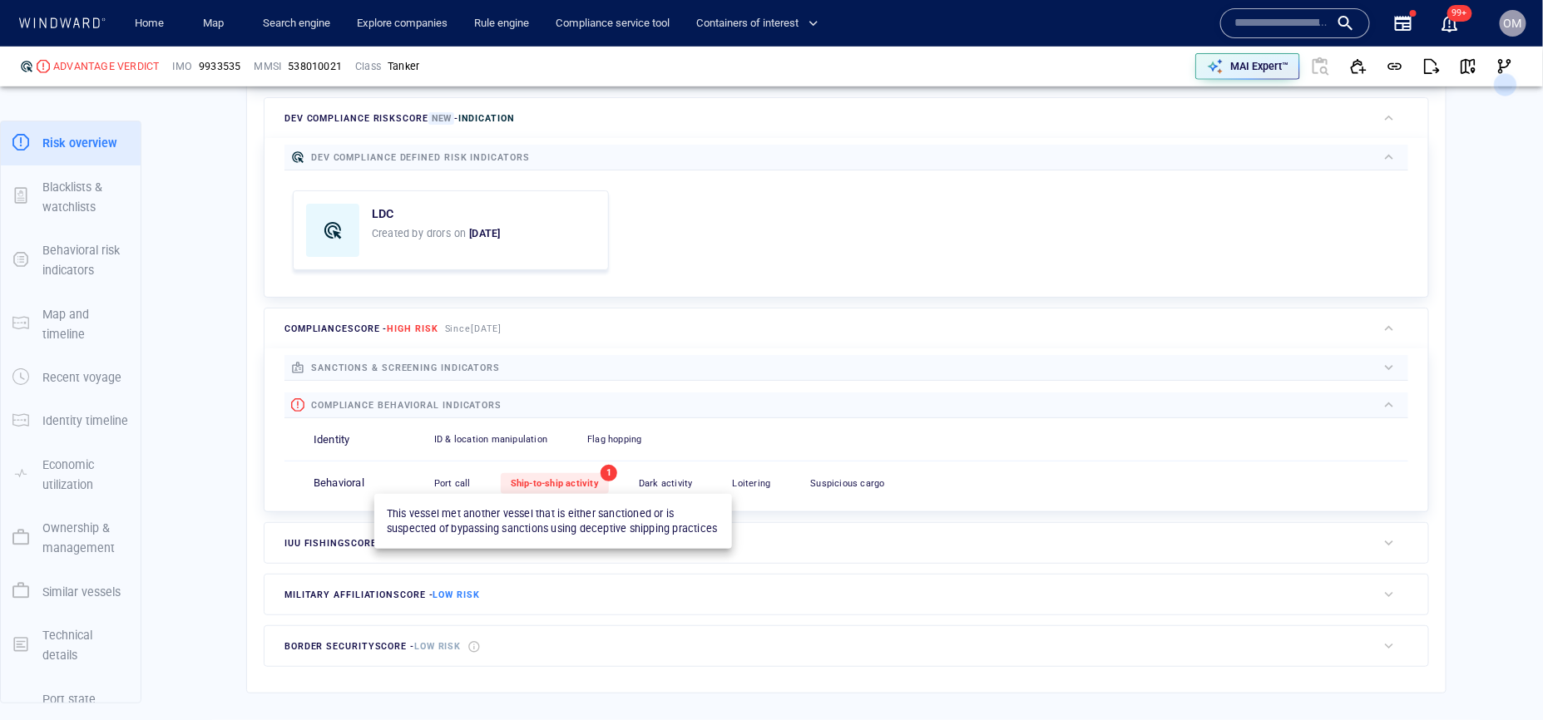
click at [585, 479] on span "Ship-to-ship activity" at bounding box center [555, 483] width 88 height 11
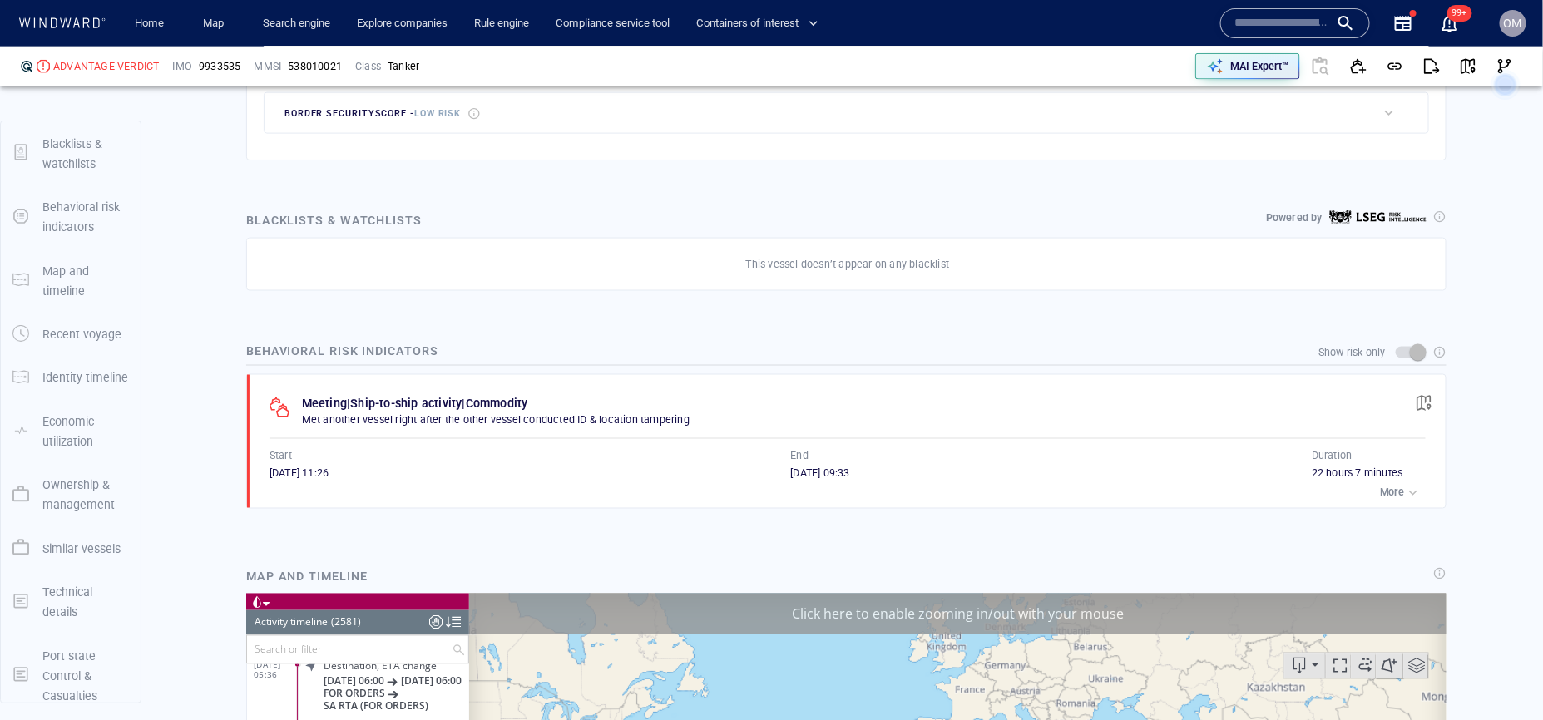
scroll to position [117647, 0]
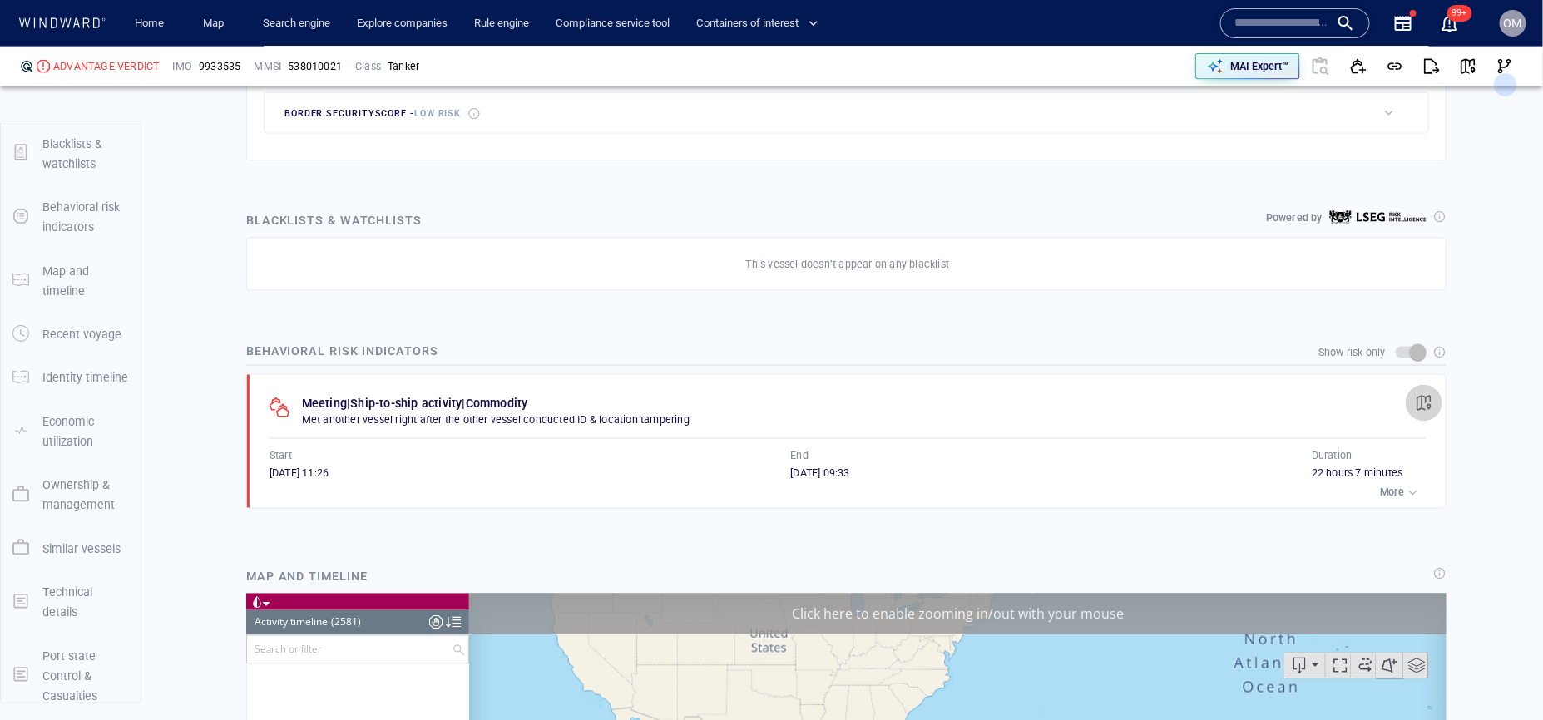
click at [1426, 403] on span "button" at bounding box center [1424, 403] width 17 height 17
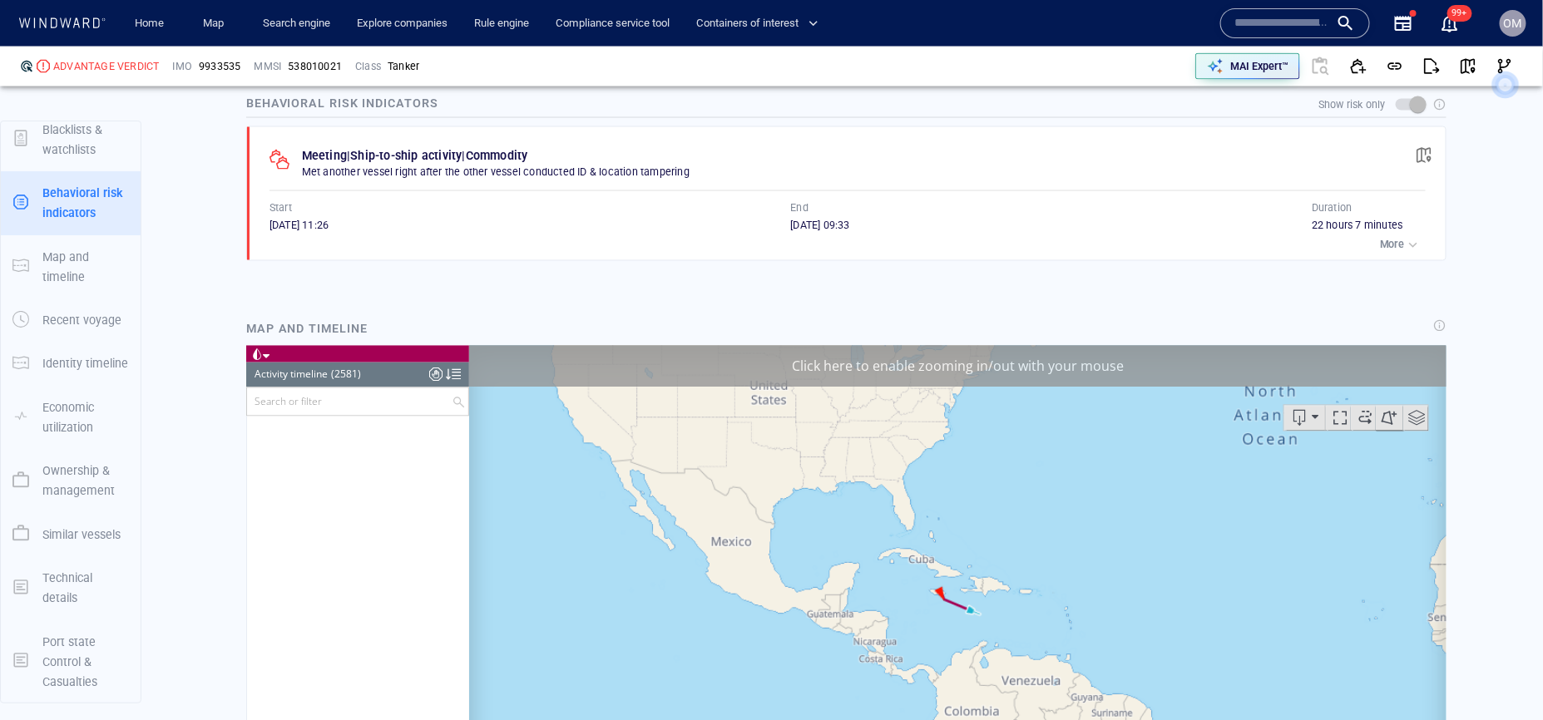
scroll to position [1308, 0]
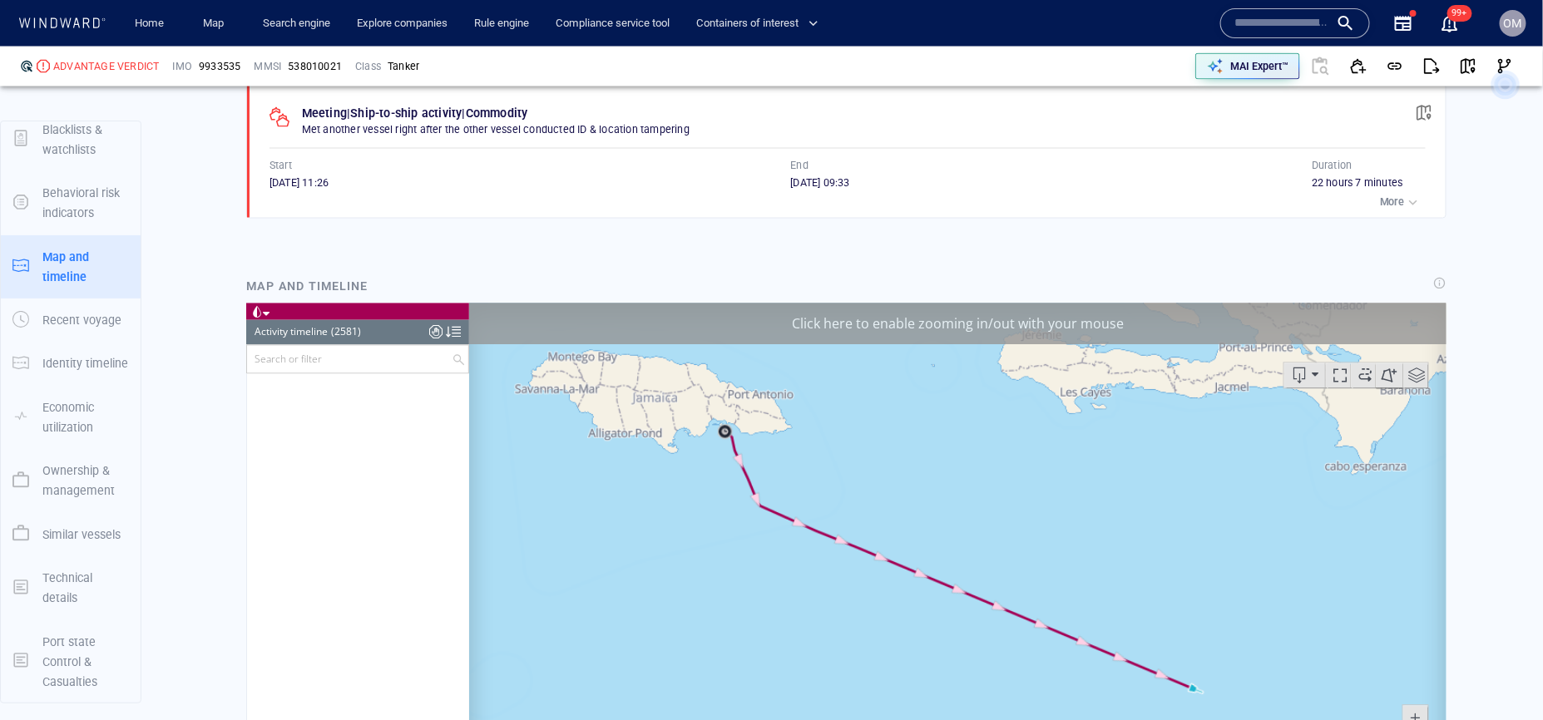
scroll to position [113835, 0]
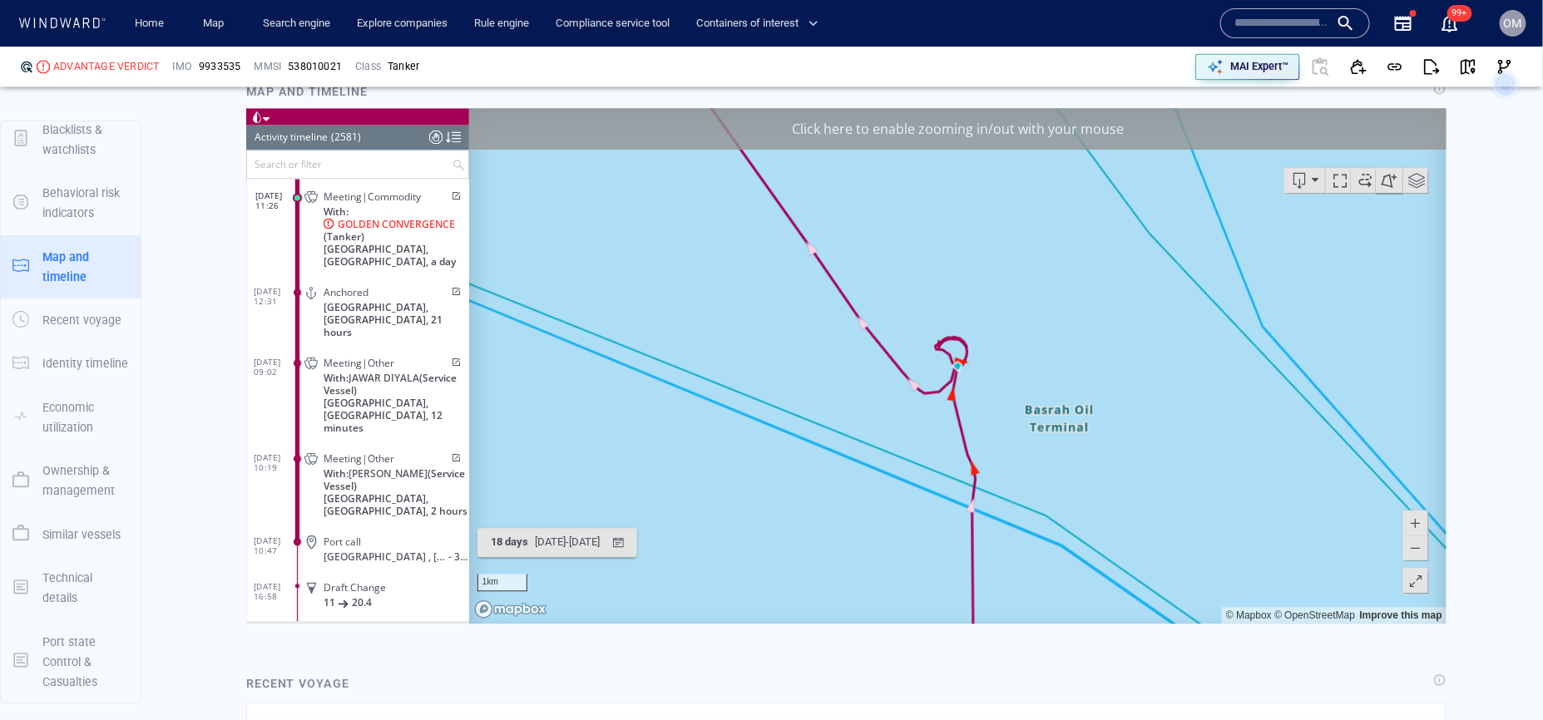
scroll to position [1486, 0]
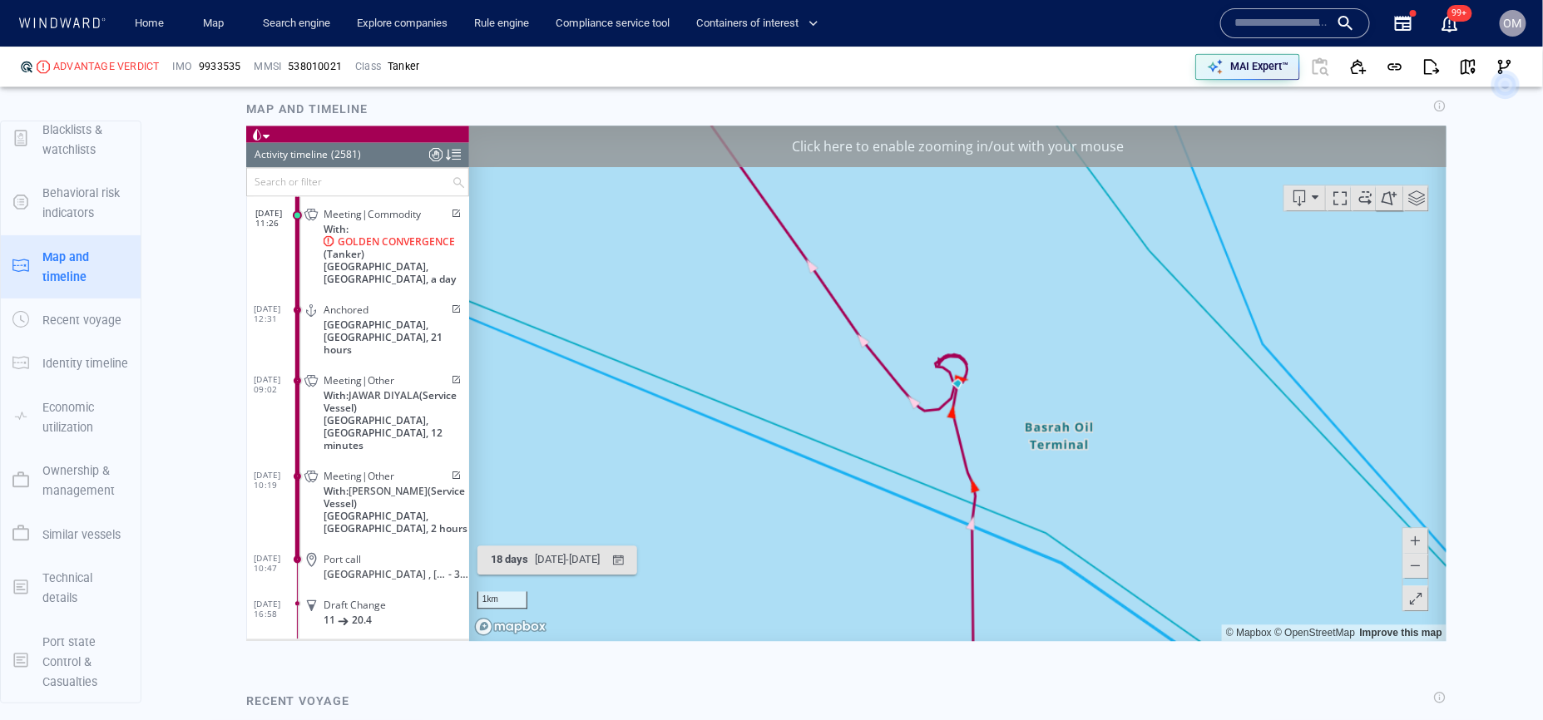
click at [1410, 536] on span at bounding box center [1415, 539] width 17 height 25
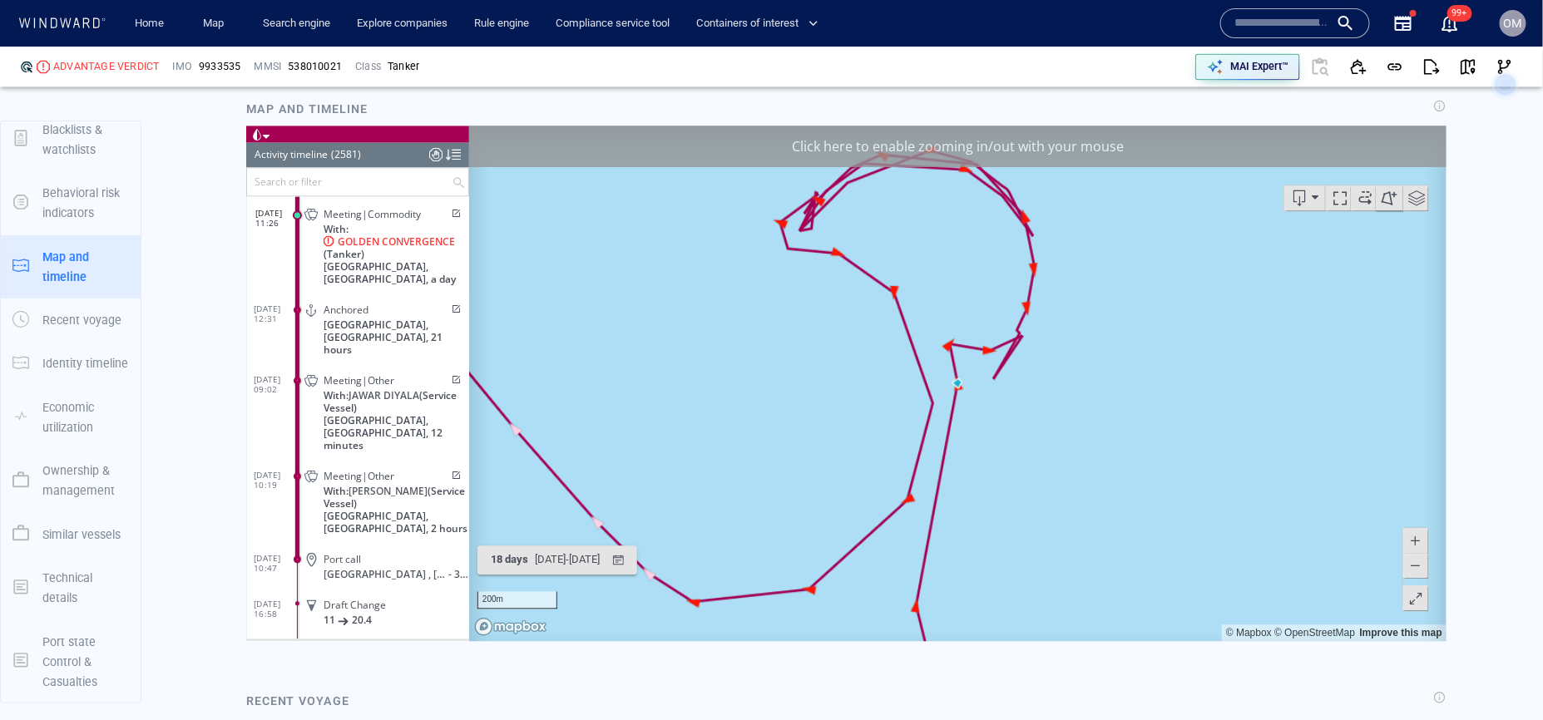
click at [1413, 542] on span at bounding box center [1415, 539] width 17 height 25
drag, startPoint x: 1249, startPoint y: 394, endPoint x: 1250, endPoint y: 517, distance: 122.3
click at [1250, 516] on canvas "Map" at bounding box center [956, 383] width 977 height 516
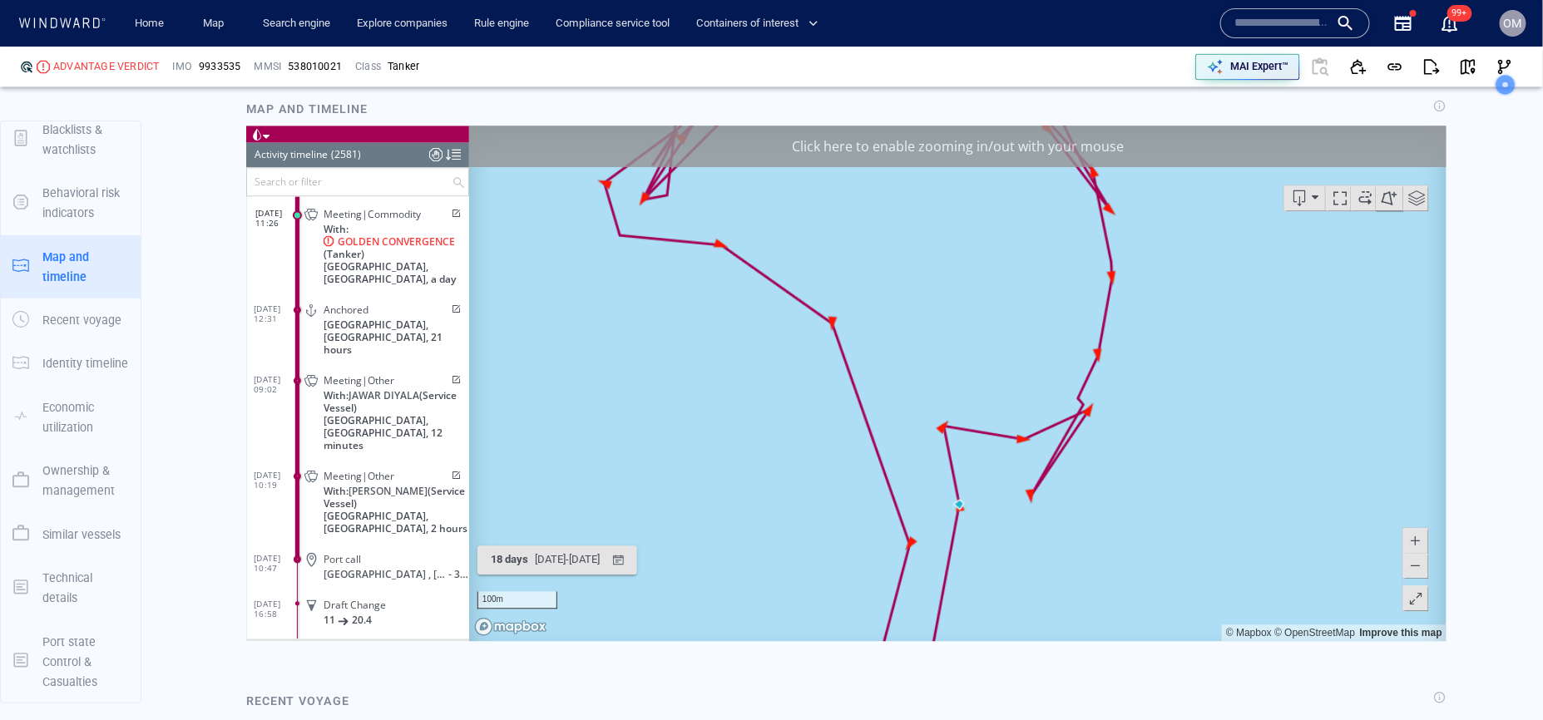
click at [1416, 569] on span at bounding box center [1415, 564] width 17 height 25
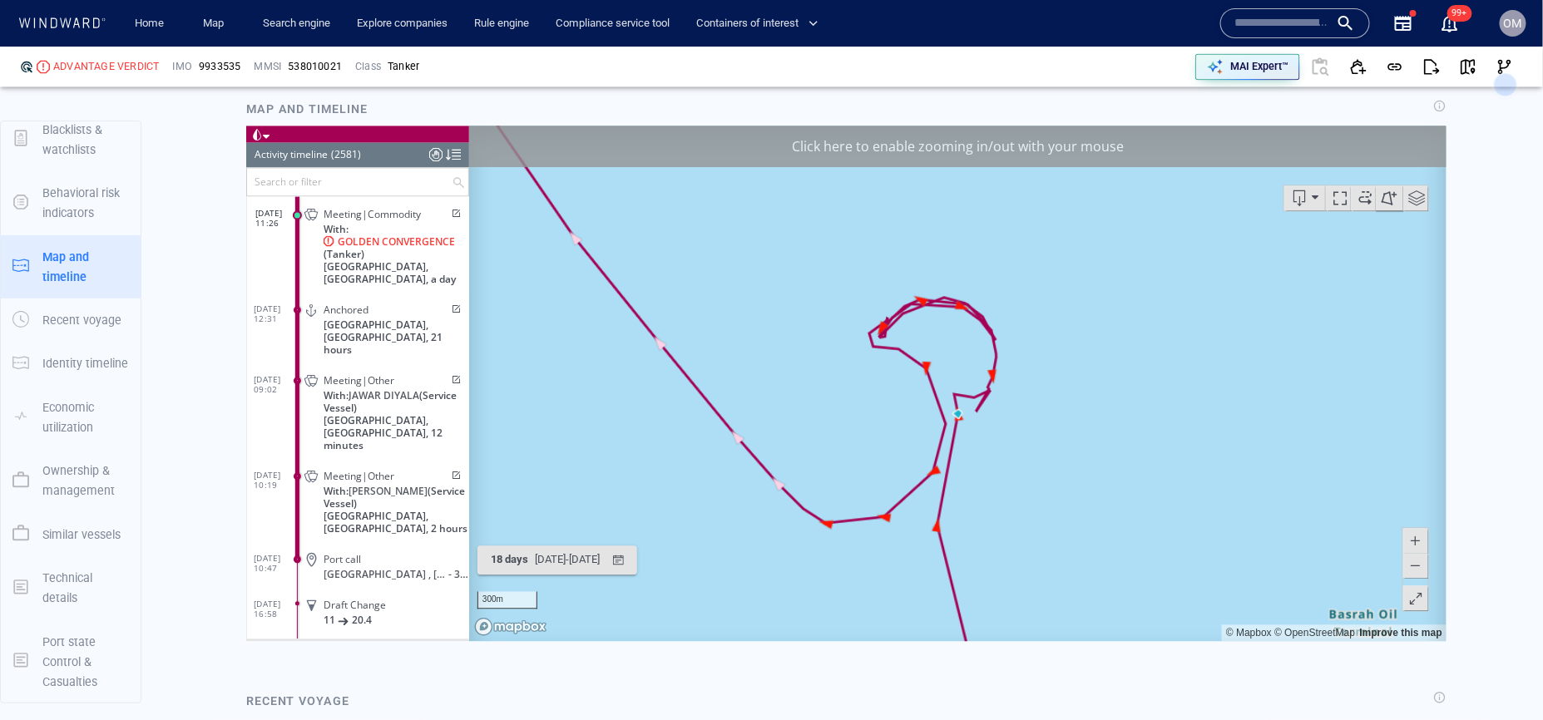
click at [424, 253] on span "With: GOLDEN CONVERGENCE (Tanker)" at bounding box center [396, 240] width 146 height 37
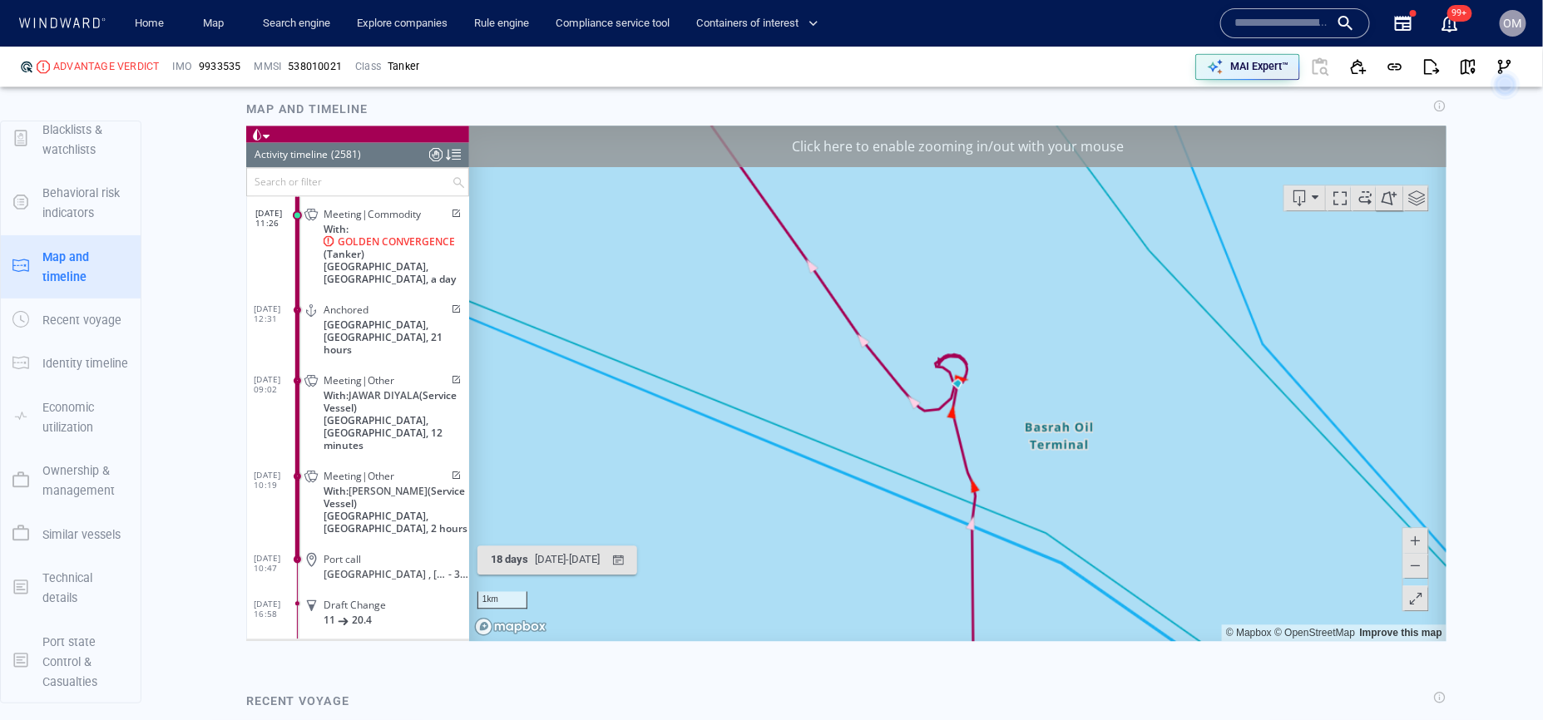
click at [1428, 547] on div at bounding box center [1415, 569] width 27 height 84
click at [1423, 543] on span at bounding box center [1415, 539] width 17 height 25
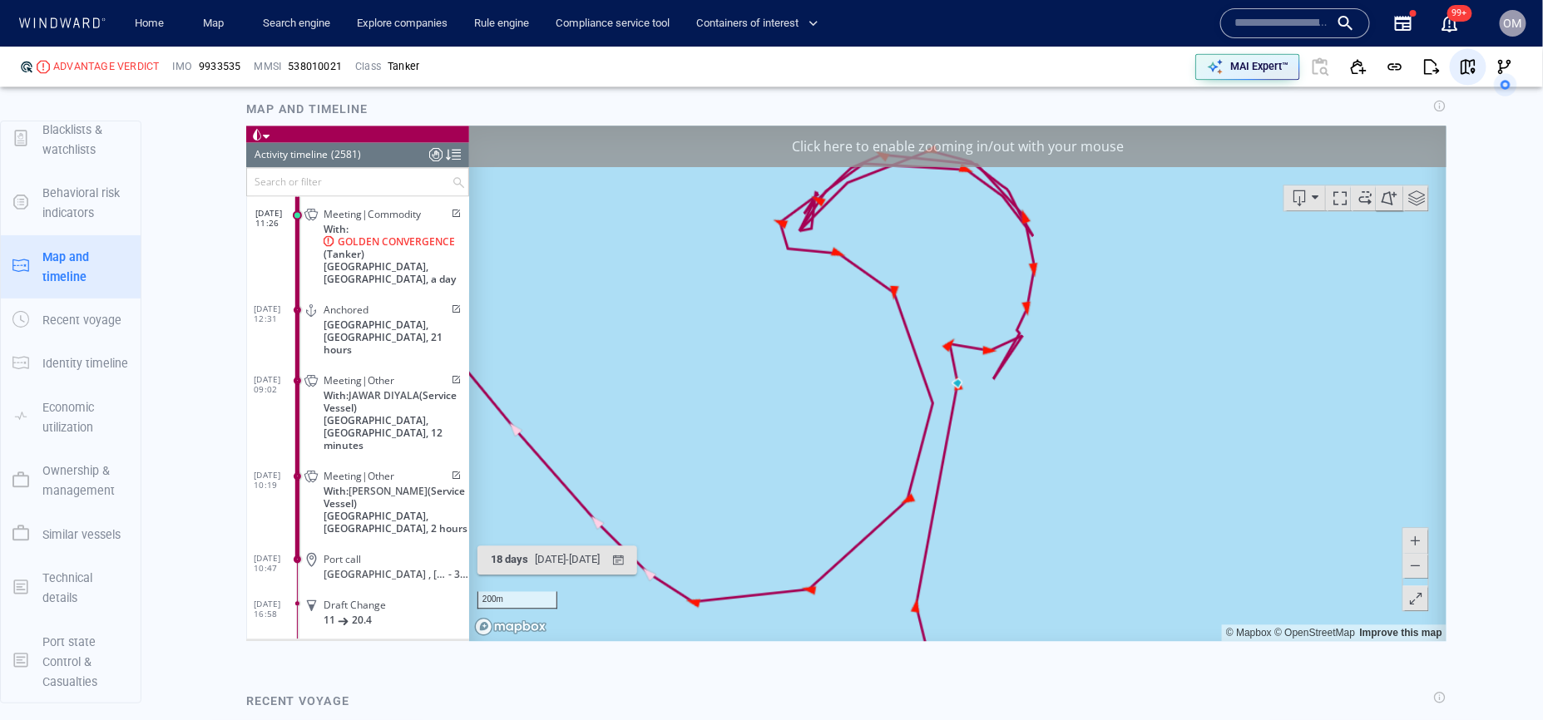
click at [1472, 66] on span "button" at bounding box center [1468, 66] width 17 height 17
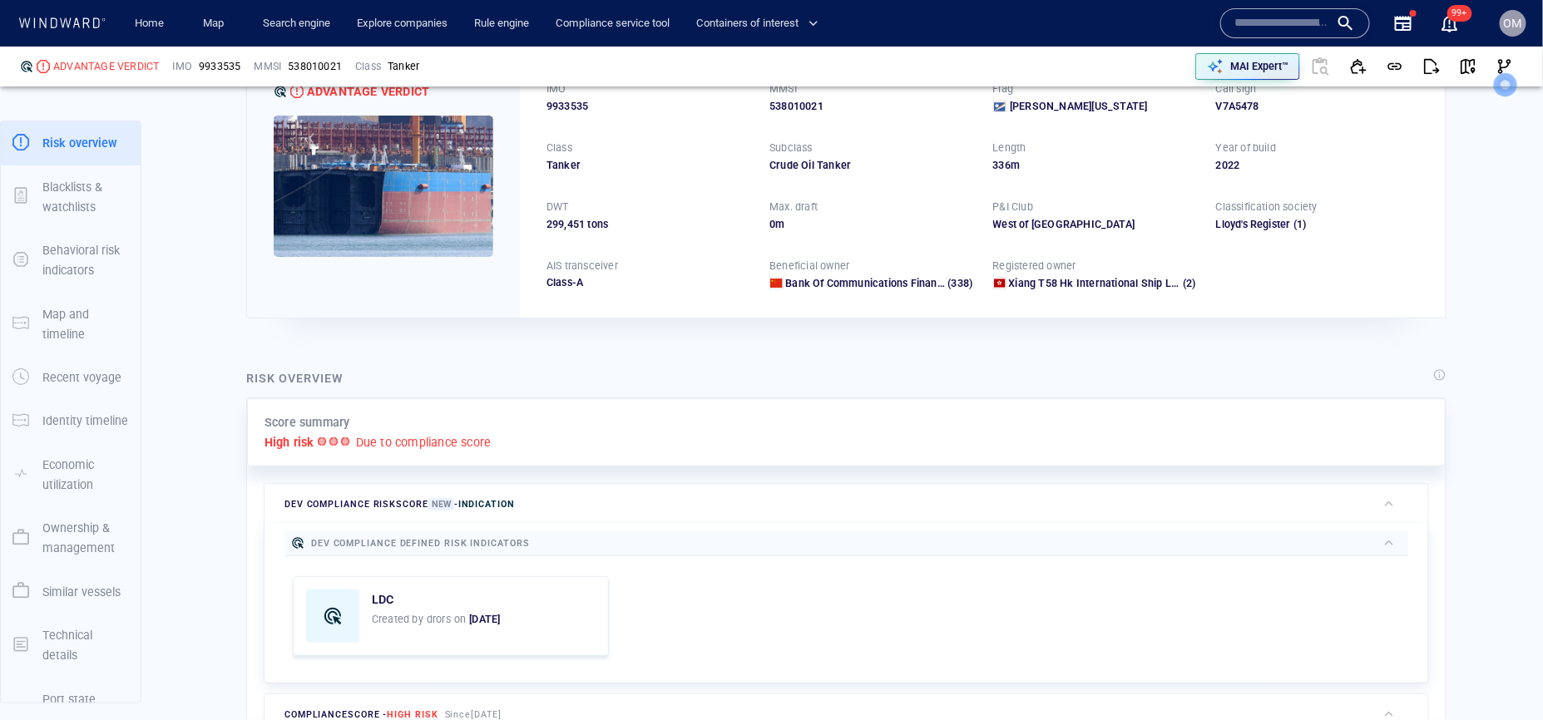
scroll to position [0, 0]
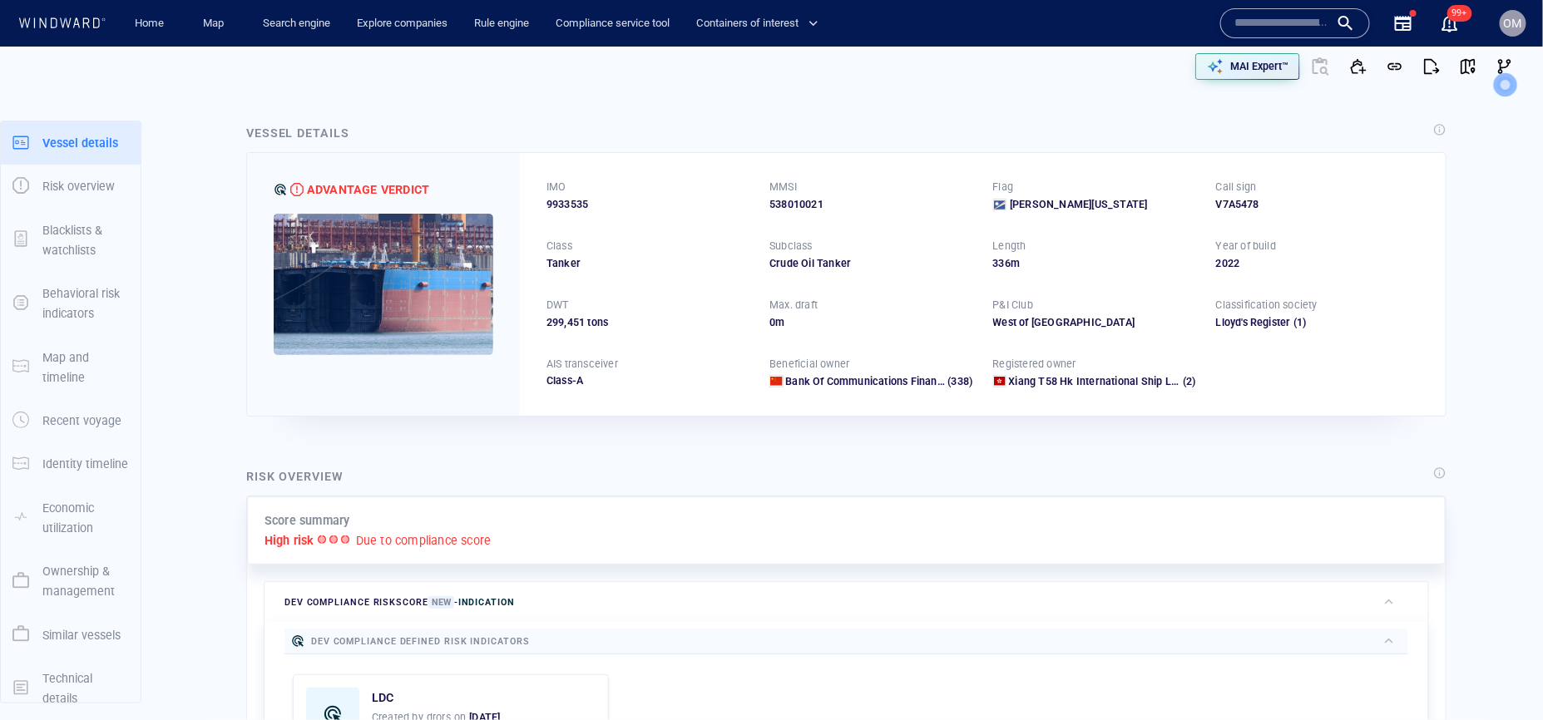
click at [577, 206] on span "9933535" at bounding box center [568, 204] width 42 height 15
copy span "9933535"
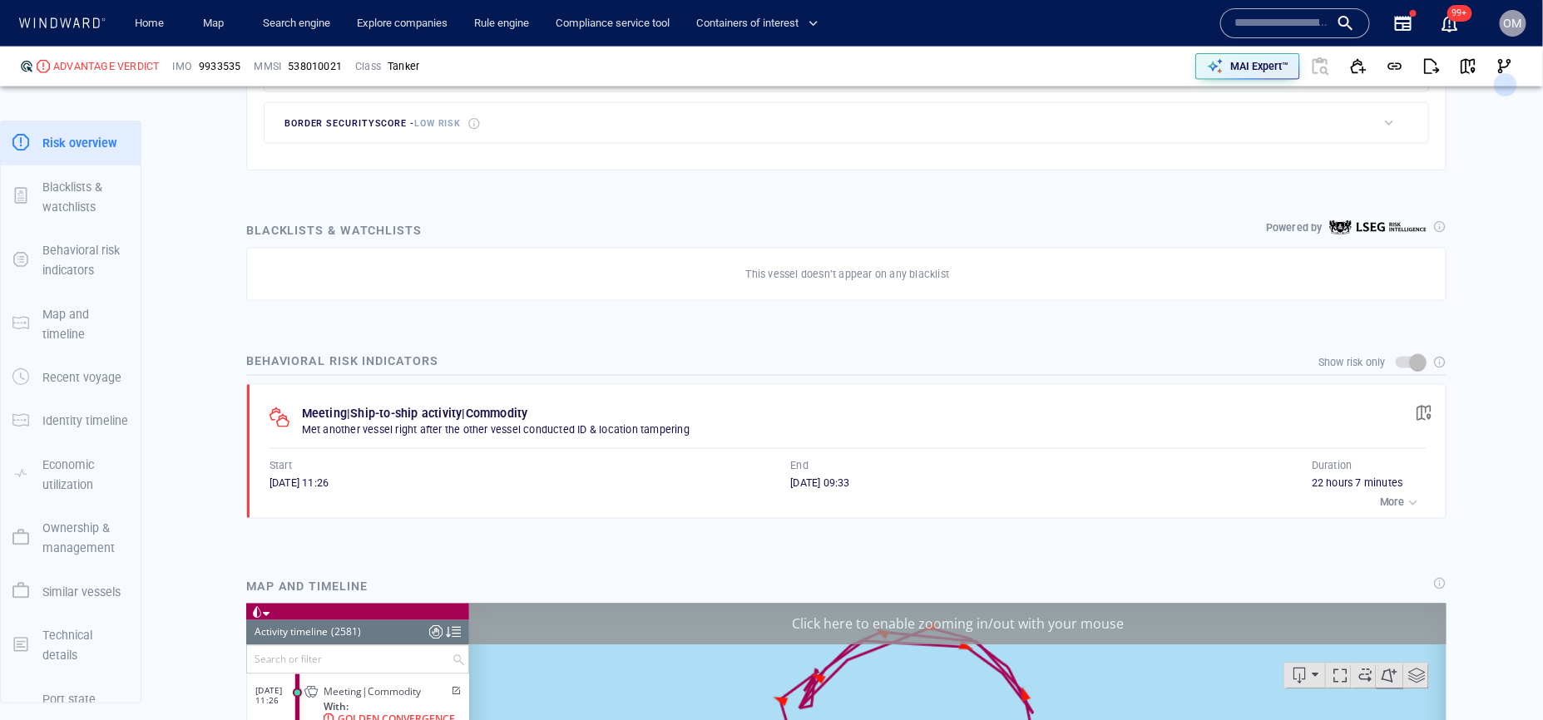
scroll to position [87, 0]
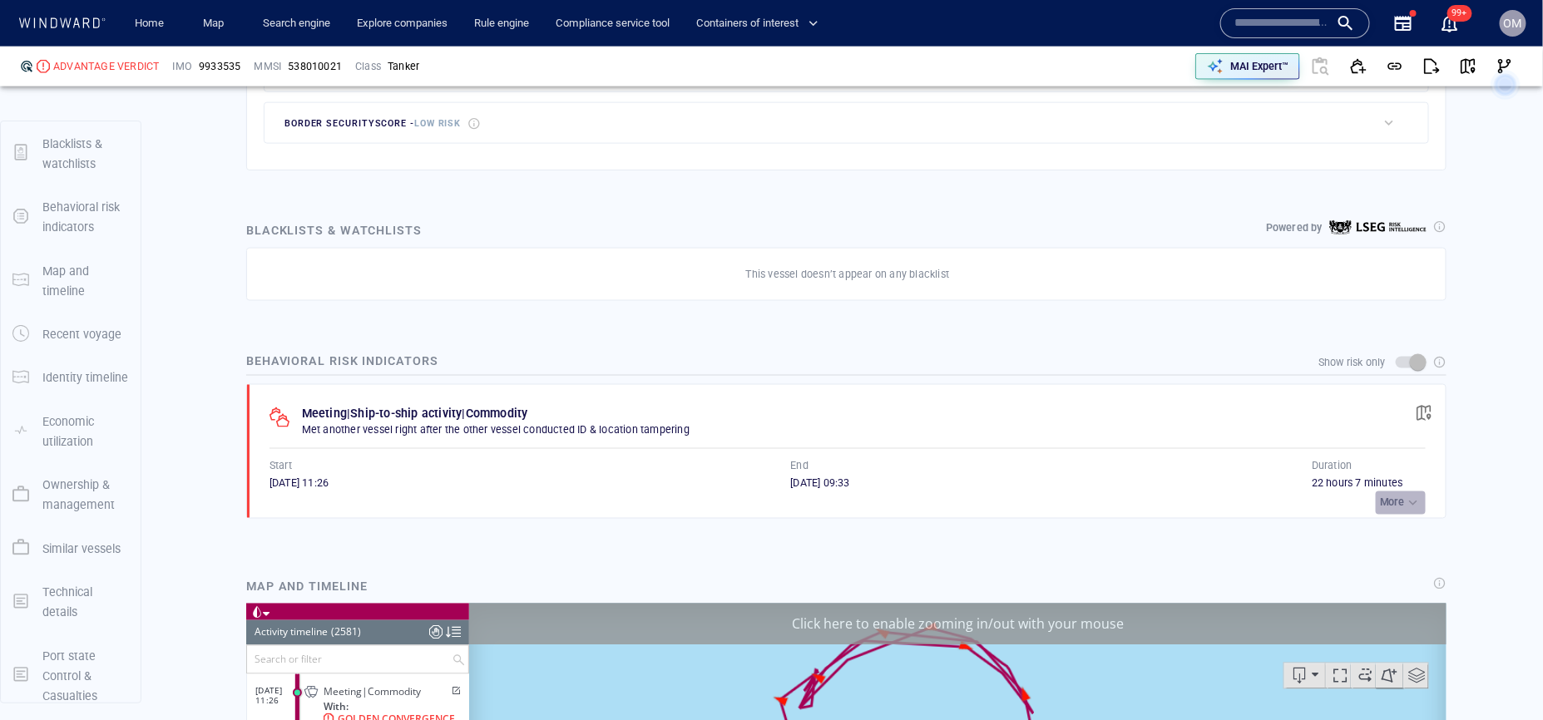
click at [1420, 507] on div "button" at bounding box center [1413, 503] width 17 height 17
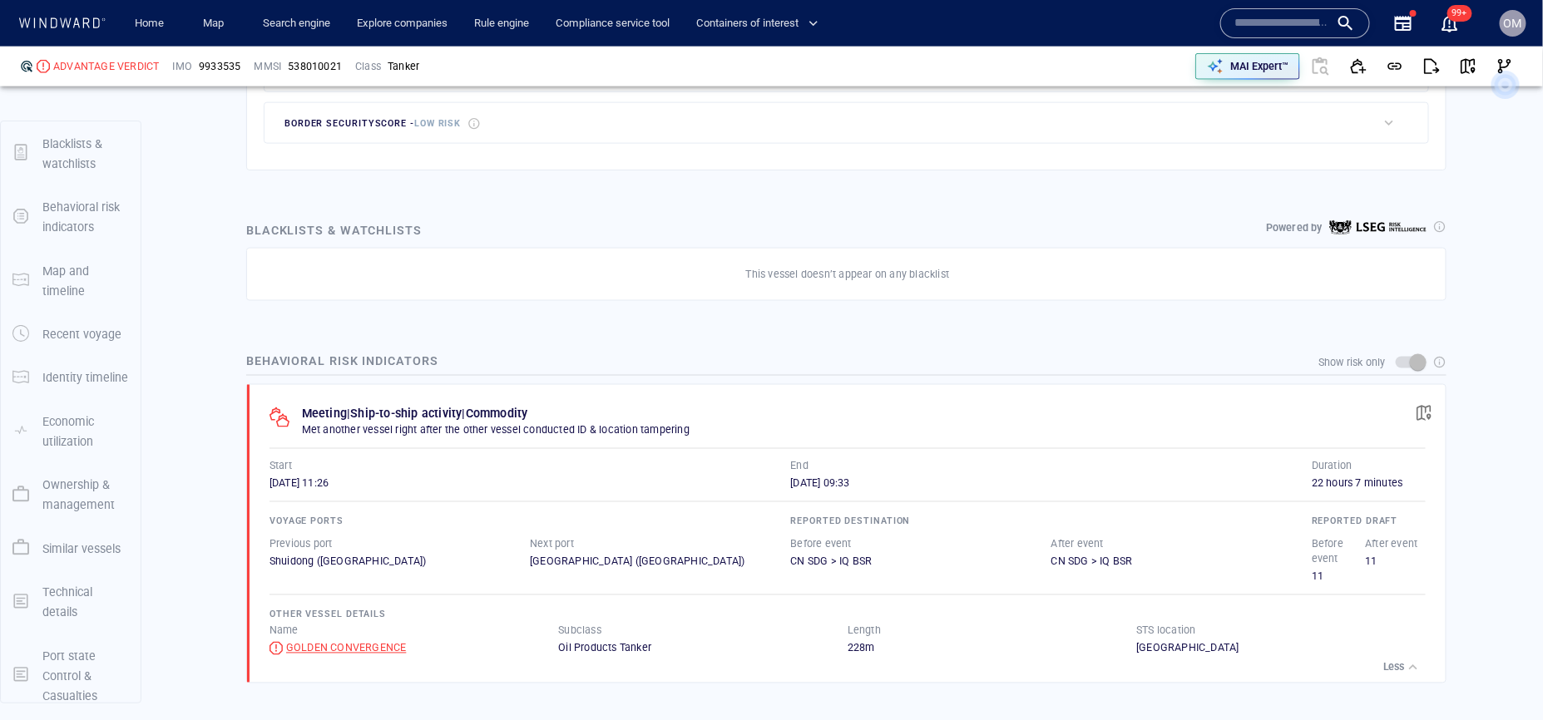
click at [328, 641] on div "GOLDEN CONVERGENCE" at bounding box center [346, 648] width 121 height 15
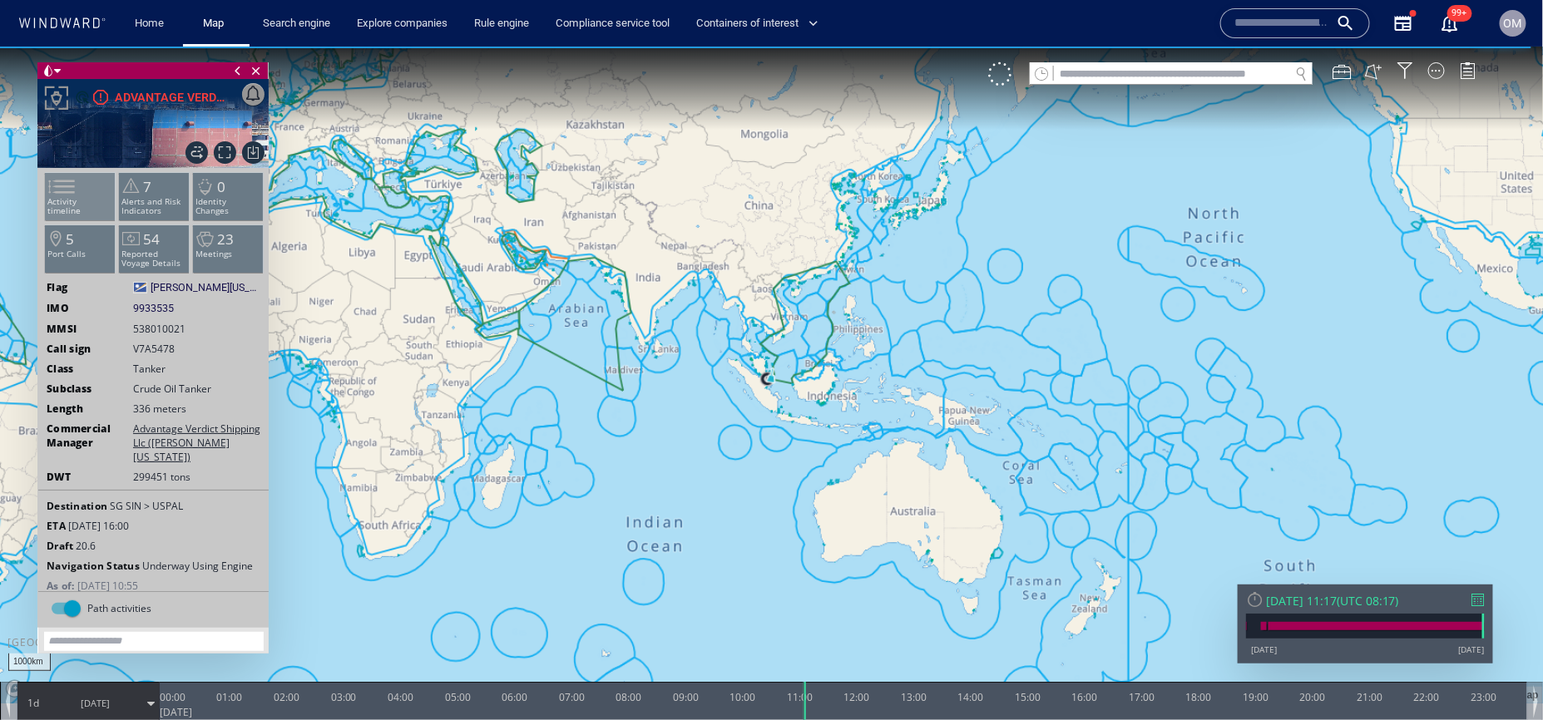
click at [65, 198] on span at bounding box center [52, 186] width 25 height 24
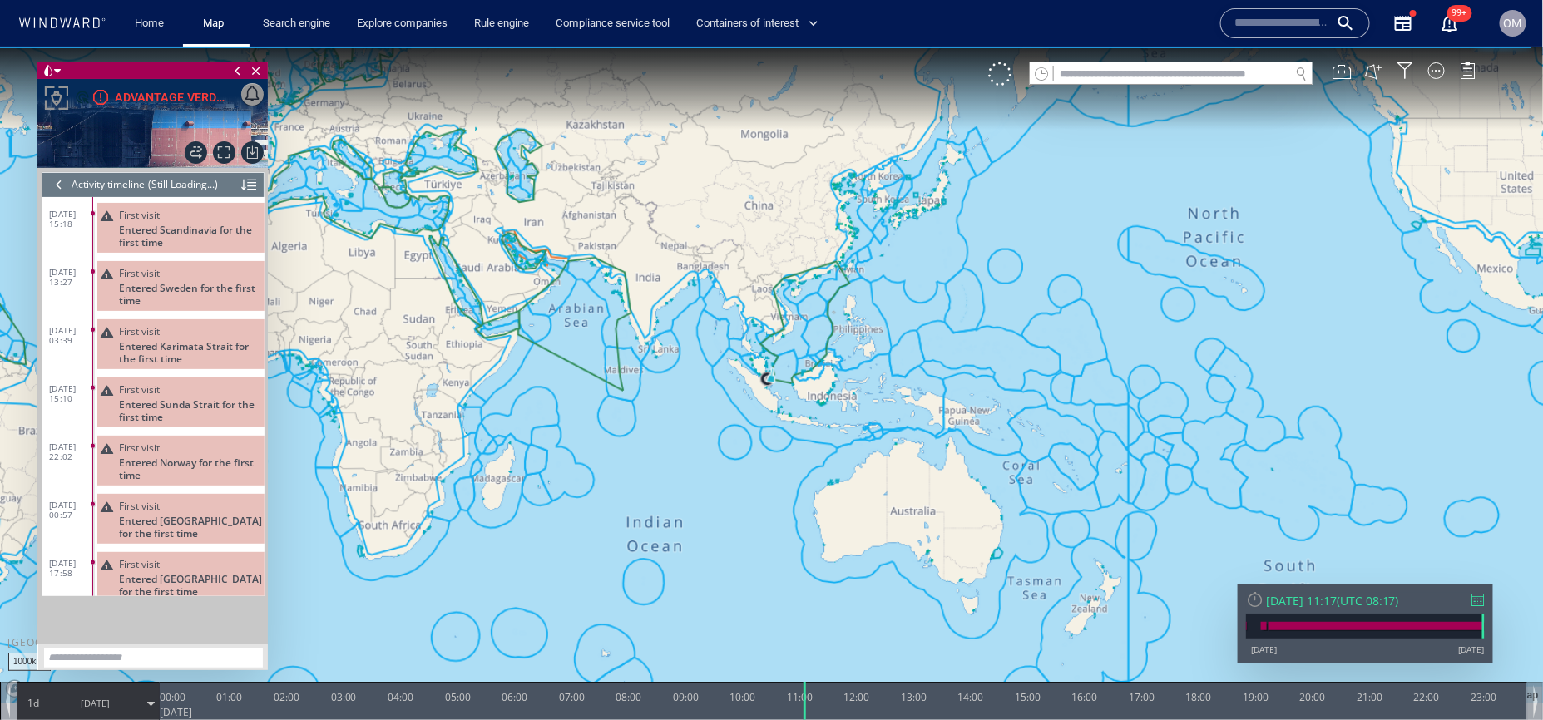
scroll to position [13189, 0]
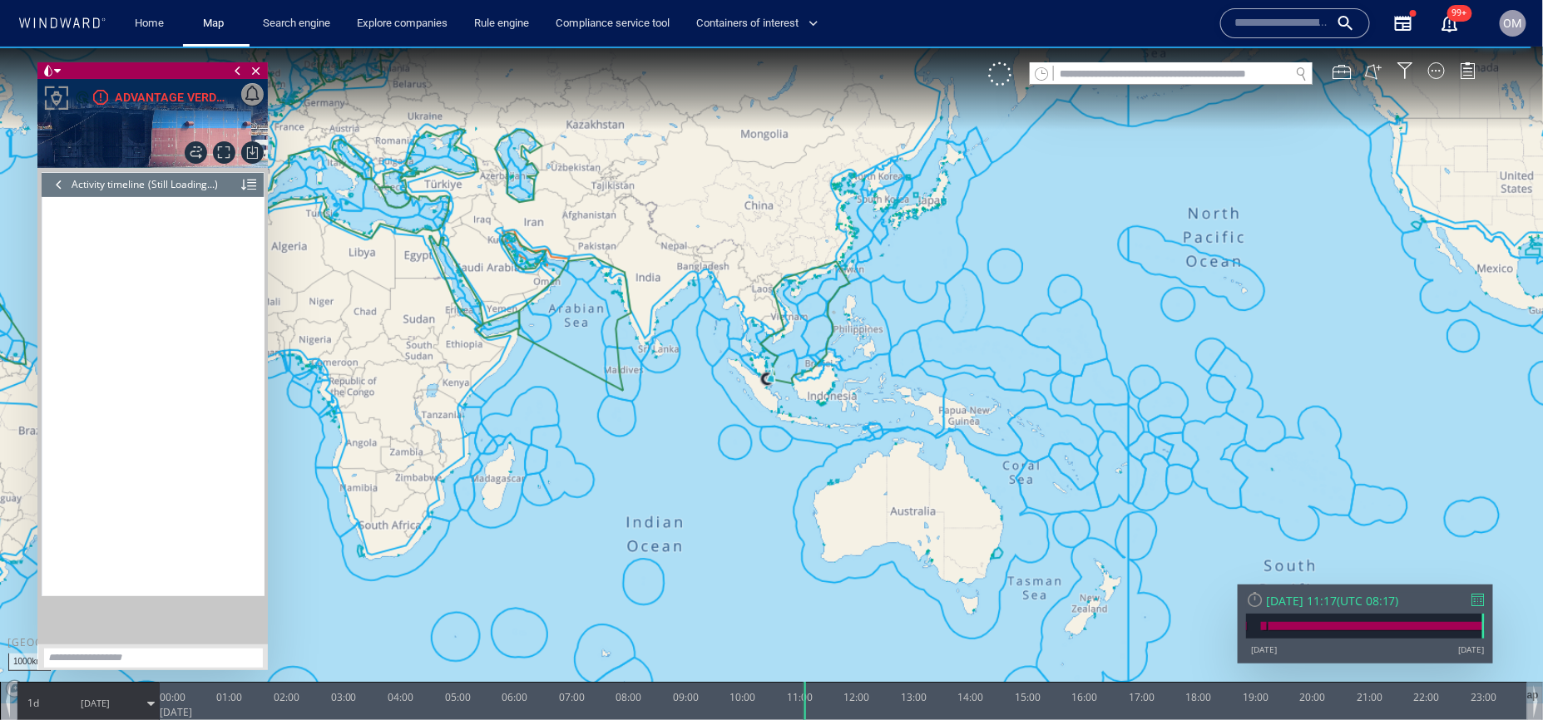
click at [62, 181] on div at bounding box center [59, 183] width 18 height 25
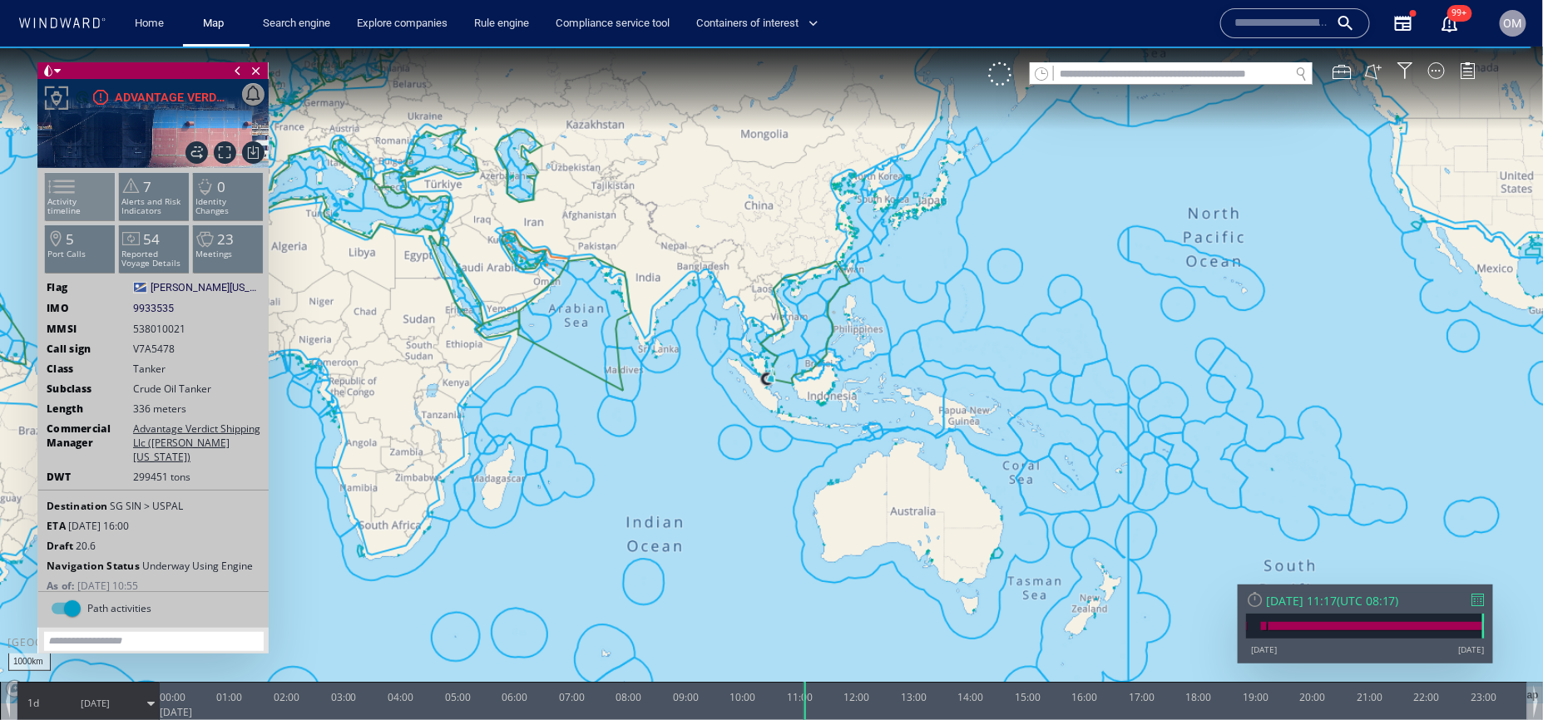
click at [54, 198] on span at bounding box center [52, 186] width 25 height 24
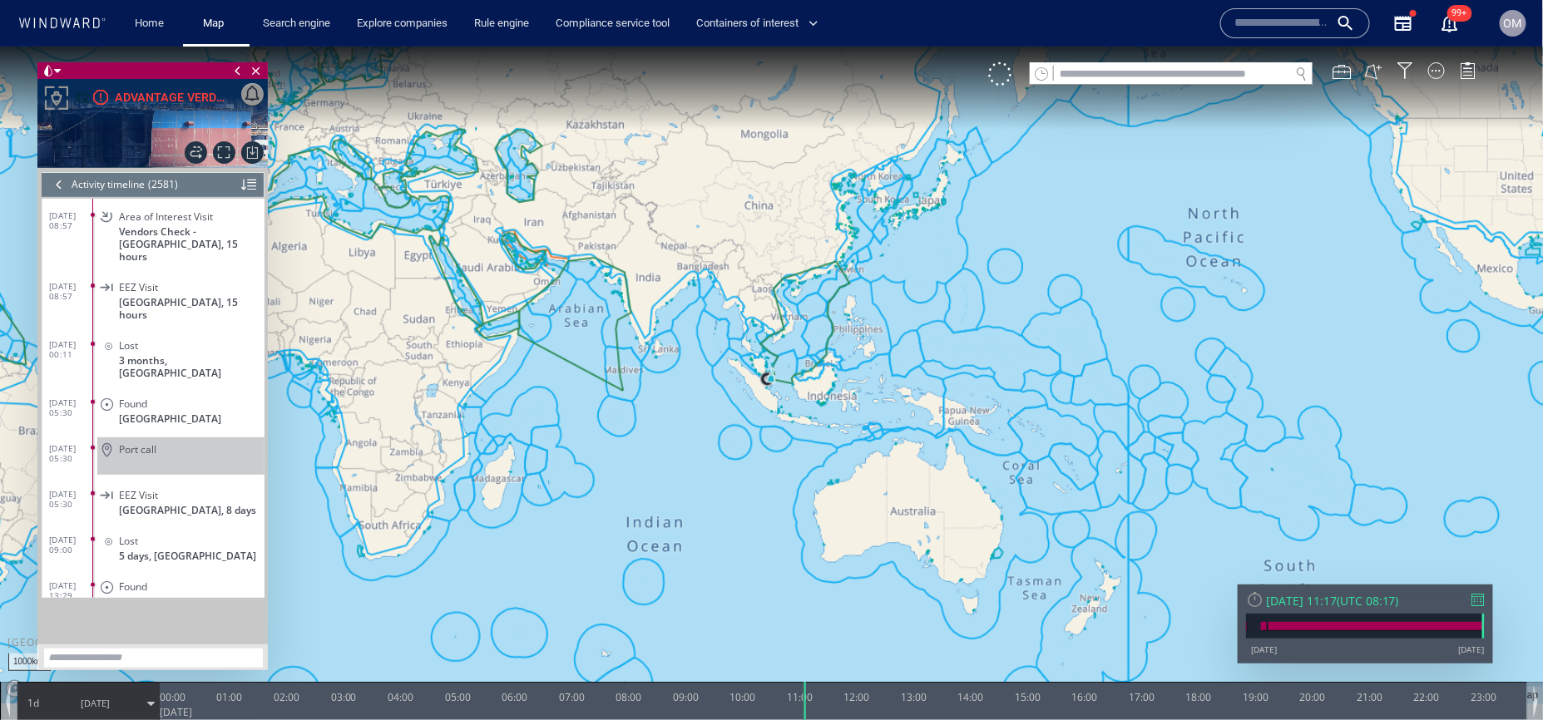
scroll to position [117690, 0]
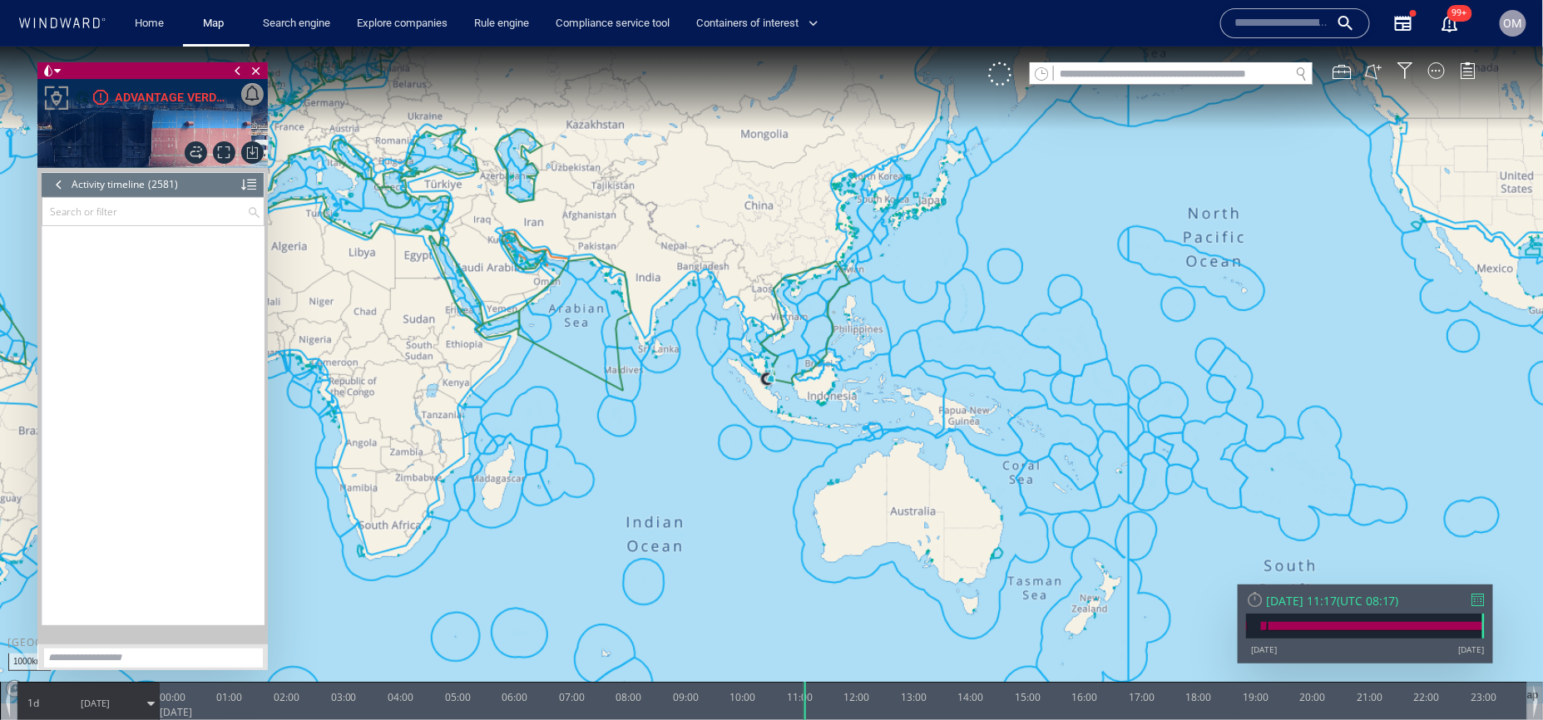
click at [57, 188] on div at bounding box center [59, 183] width 18 height 25
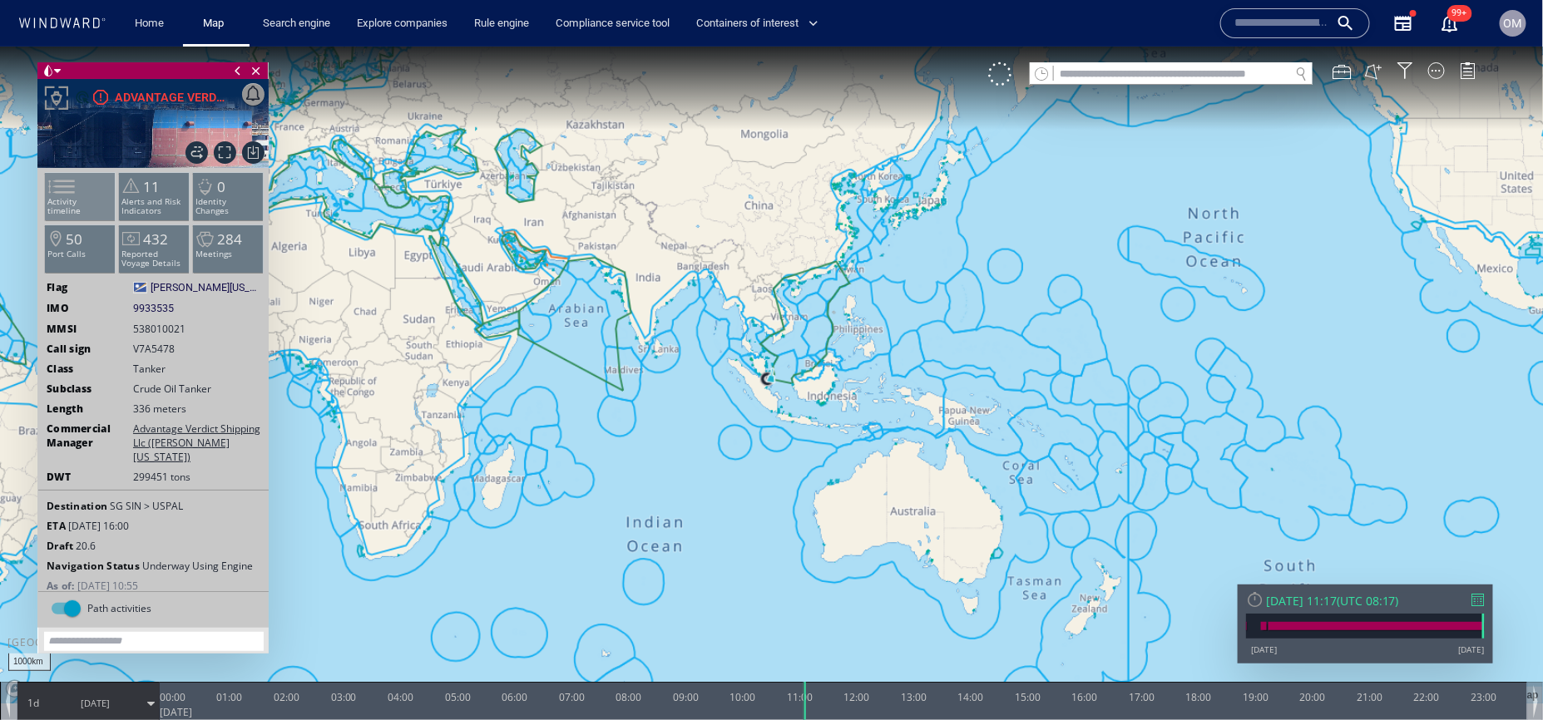
click at [93, 186] on li "Activity timeline" at bounding box center [80, 195] width 71 height 48
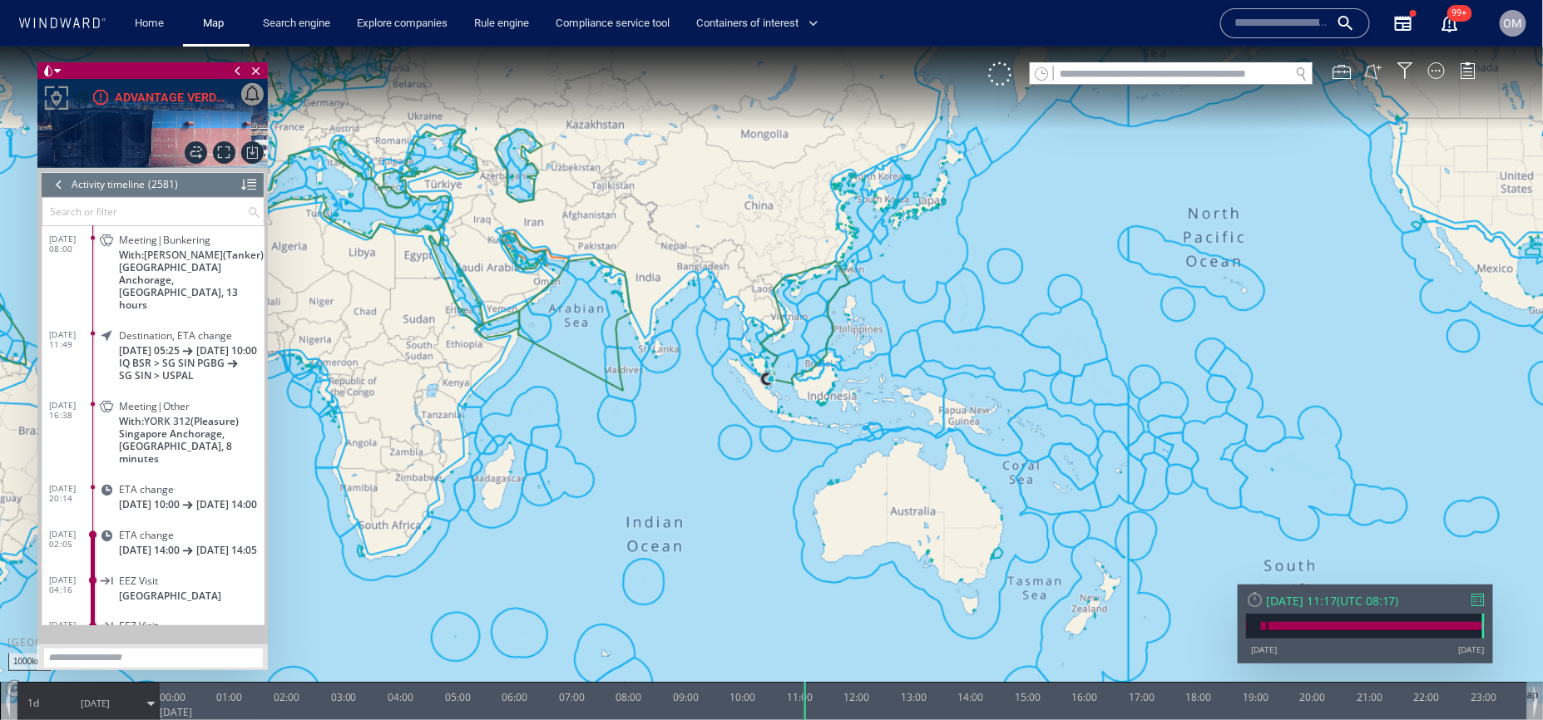
scroll to position [117675, 0]
click at [1472, 594] on div at bounding box center [1478, 599] width 12 height 12
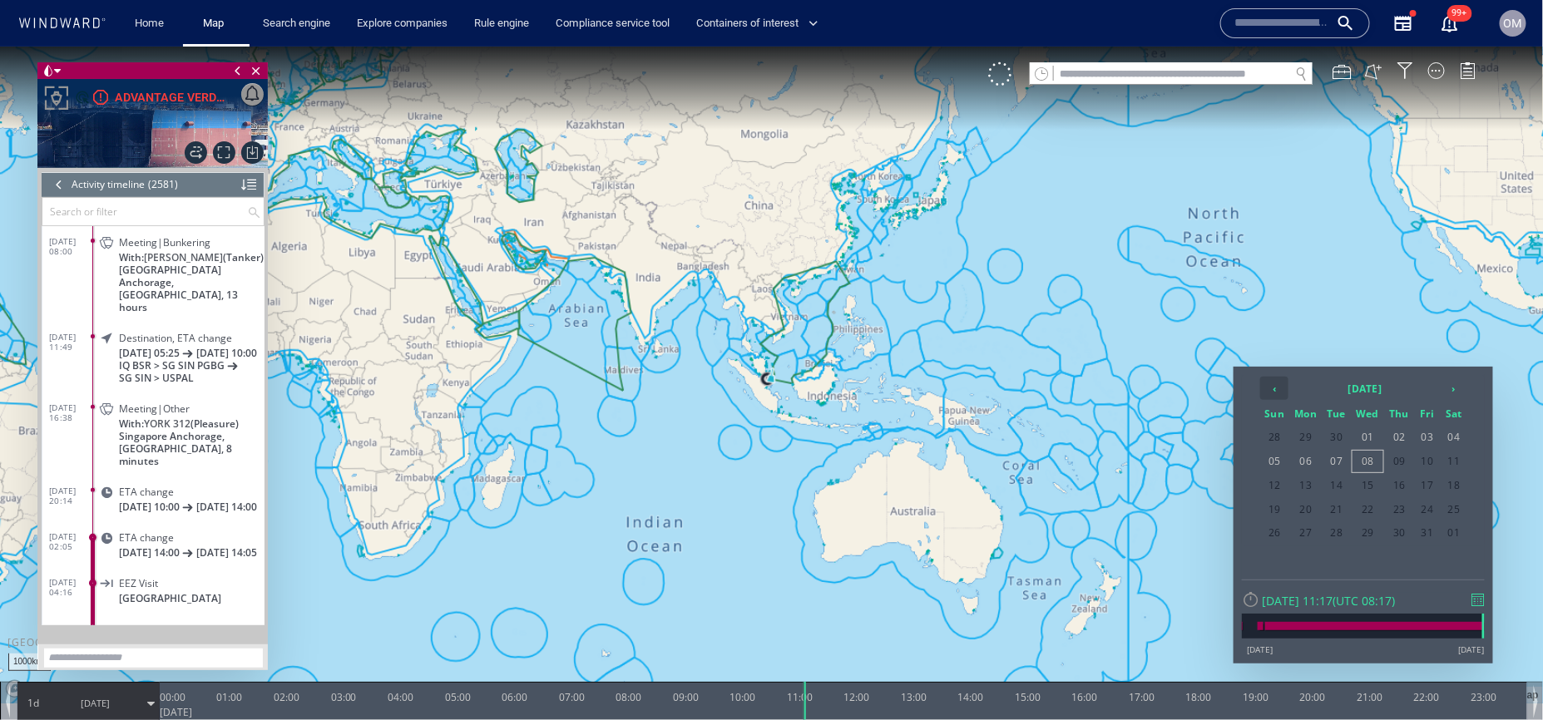
click at [1288, 391] on th "‹" at bounding box center [1274, 387] width 28 height 23
click at [1452, 392] on th "›" at bounding box center [1454, 387] width 25 height 23
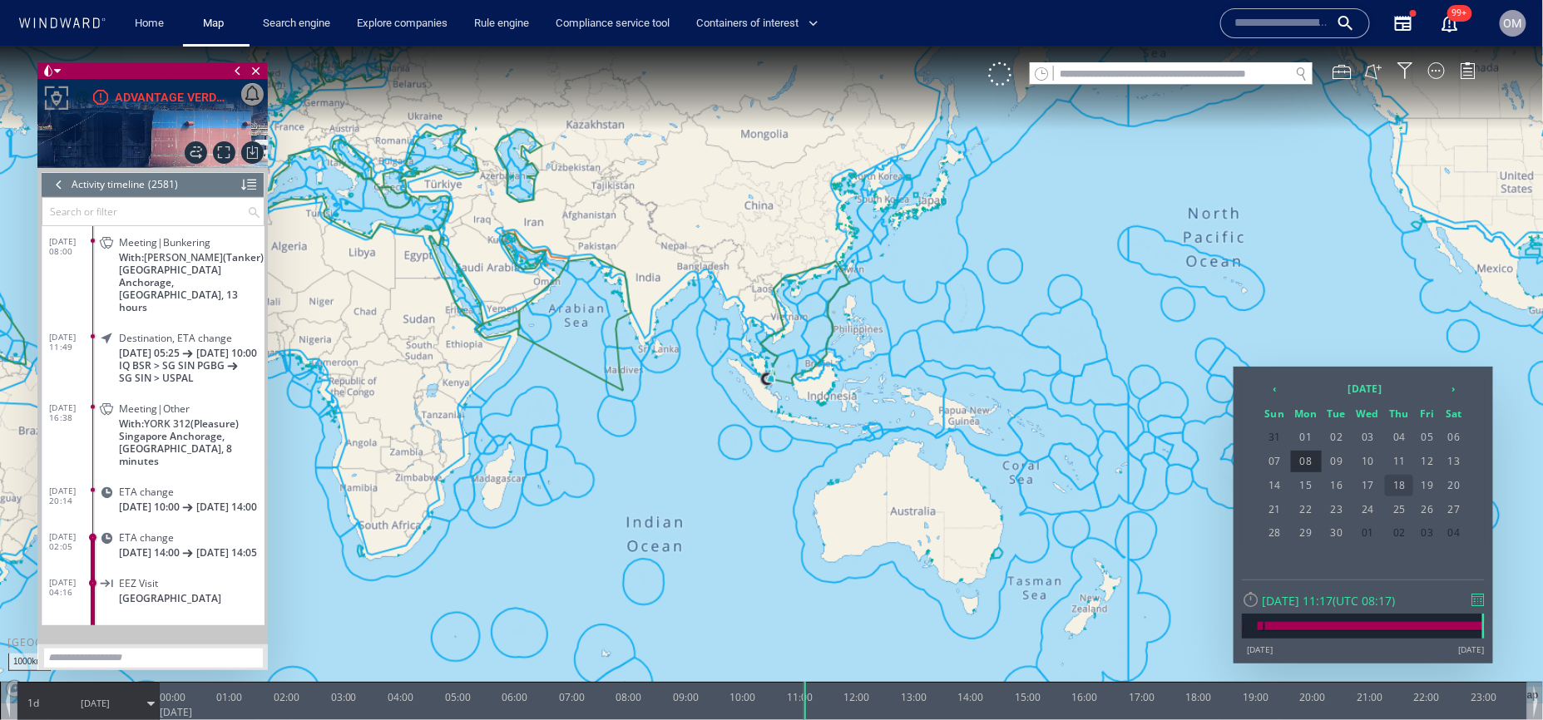
click at [1410, 480] on span "18" at bounding box center [1399, 485] width 28 height 22
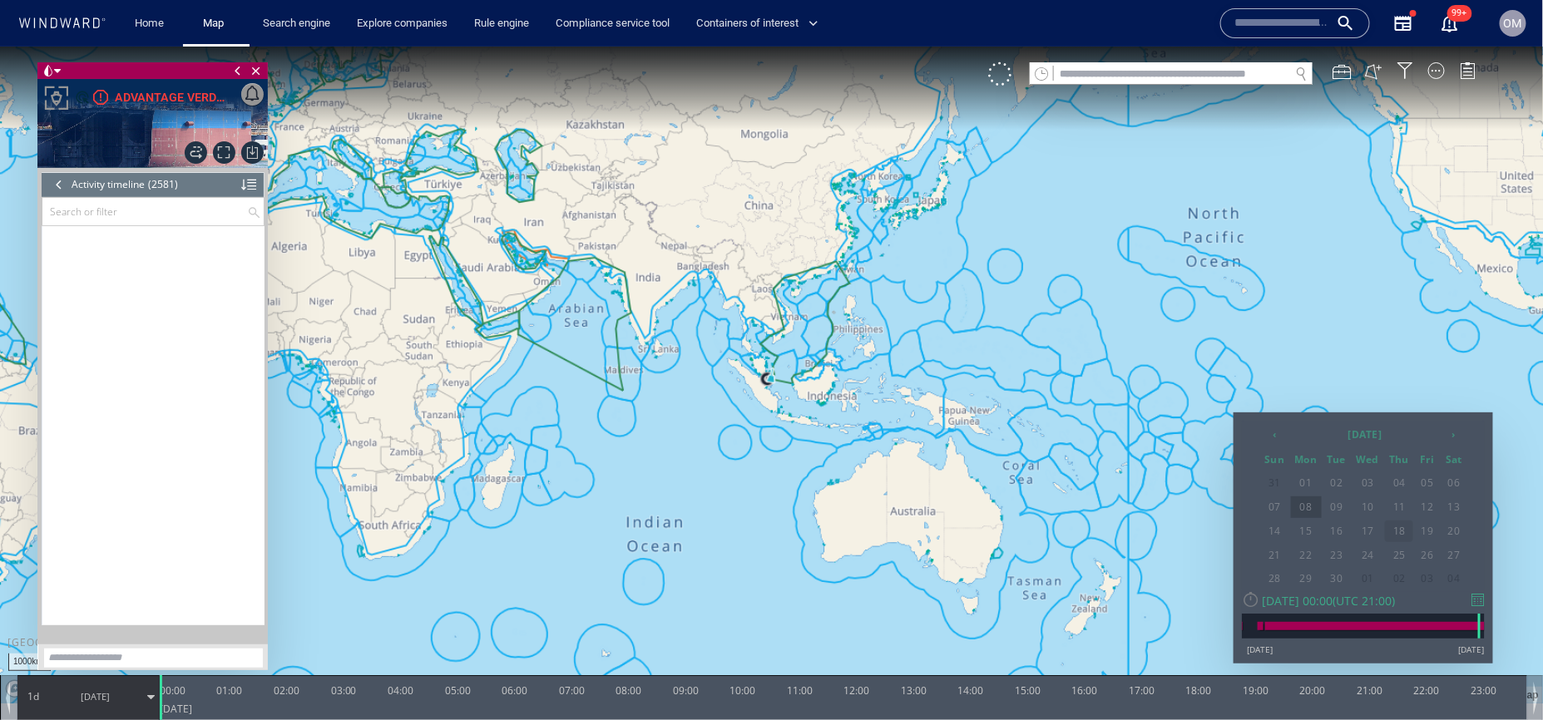
scroll to position [113652, 0]
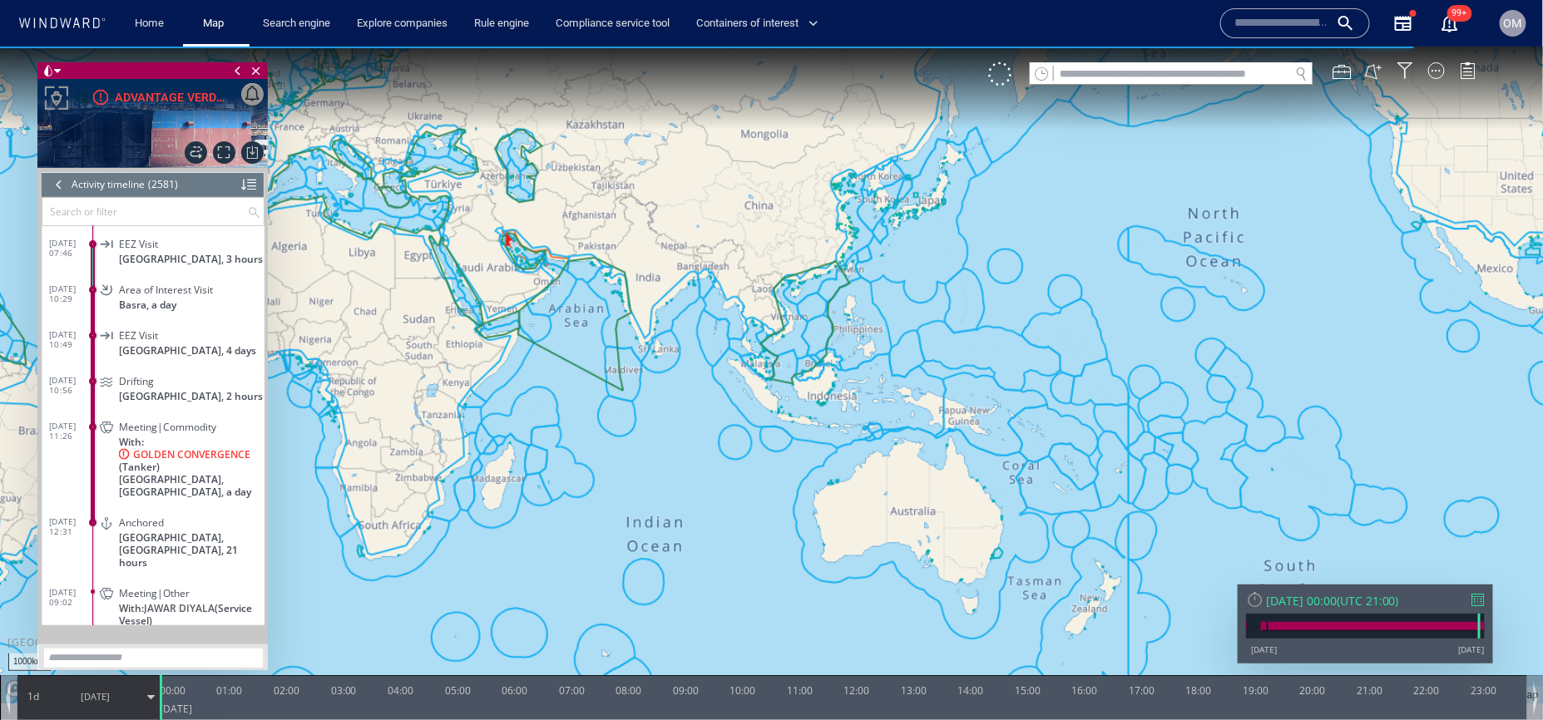
click at [199, 487] on span "Basrah Oil Terminal Anchorage, Iraq, a day" at bounding box center [192, 485] width 146 height 25
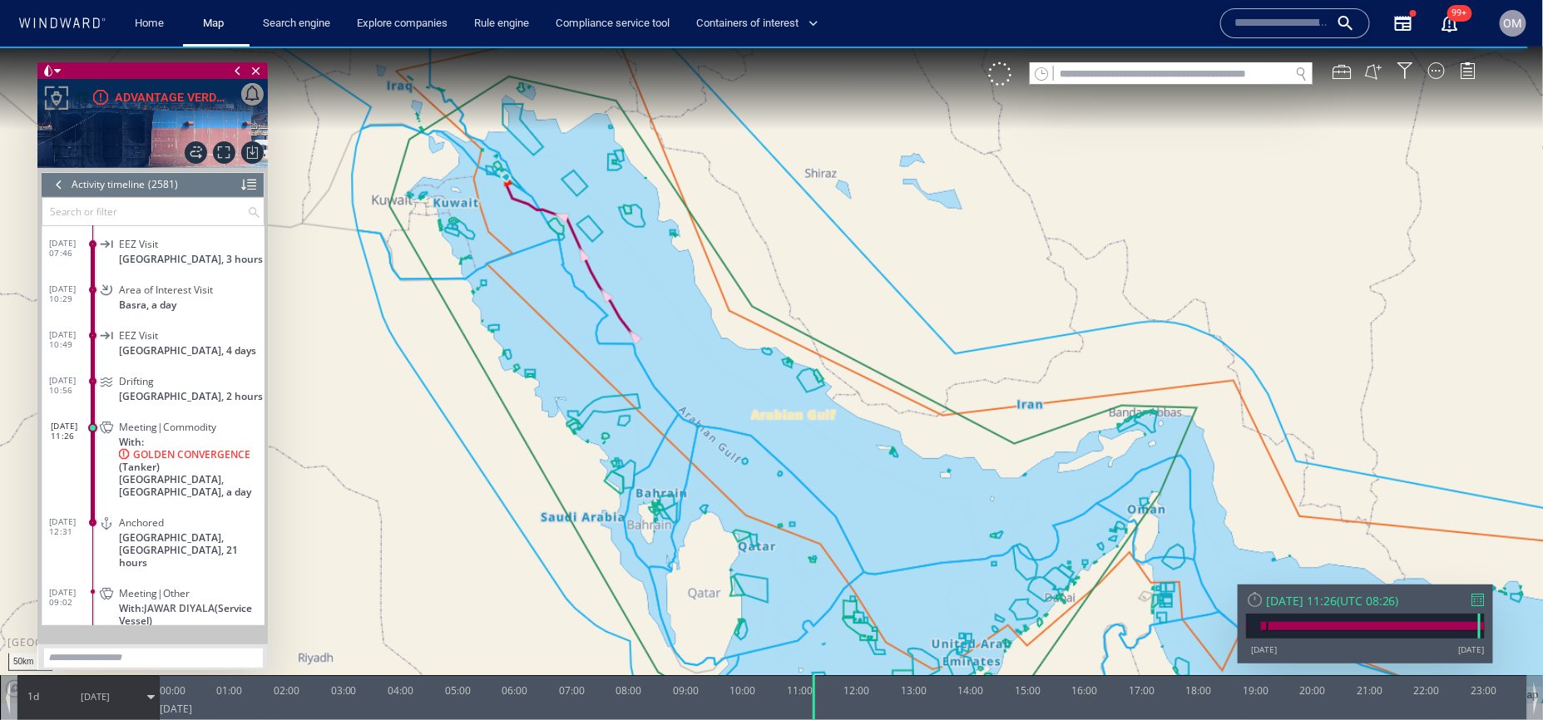
drag, startPoint x: 500, startPoint y: 225, endPoint x: 500, endPoint y: 291, distance: 65.7
click at [500, 291] on canvas "Map" at bounding box center [772, 375] width 1544 height 658
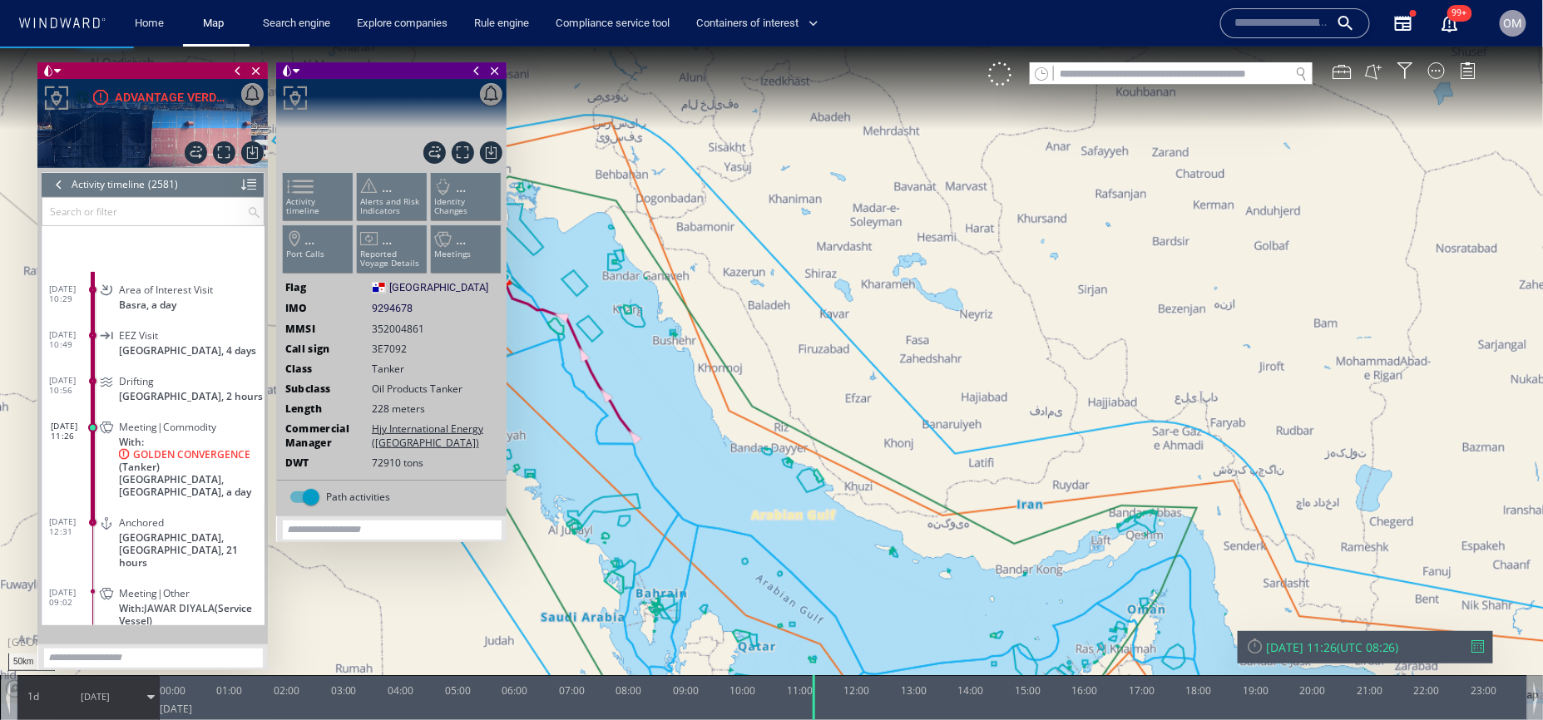
scroll to position [113835, 0]
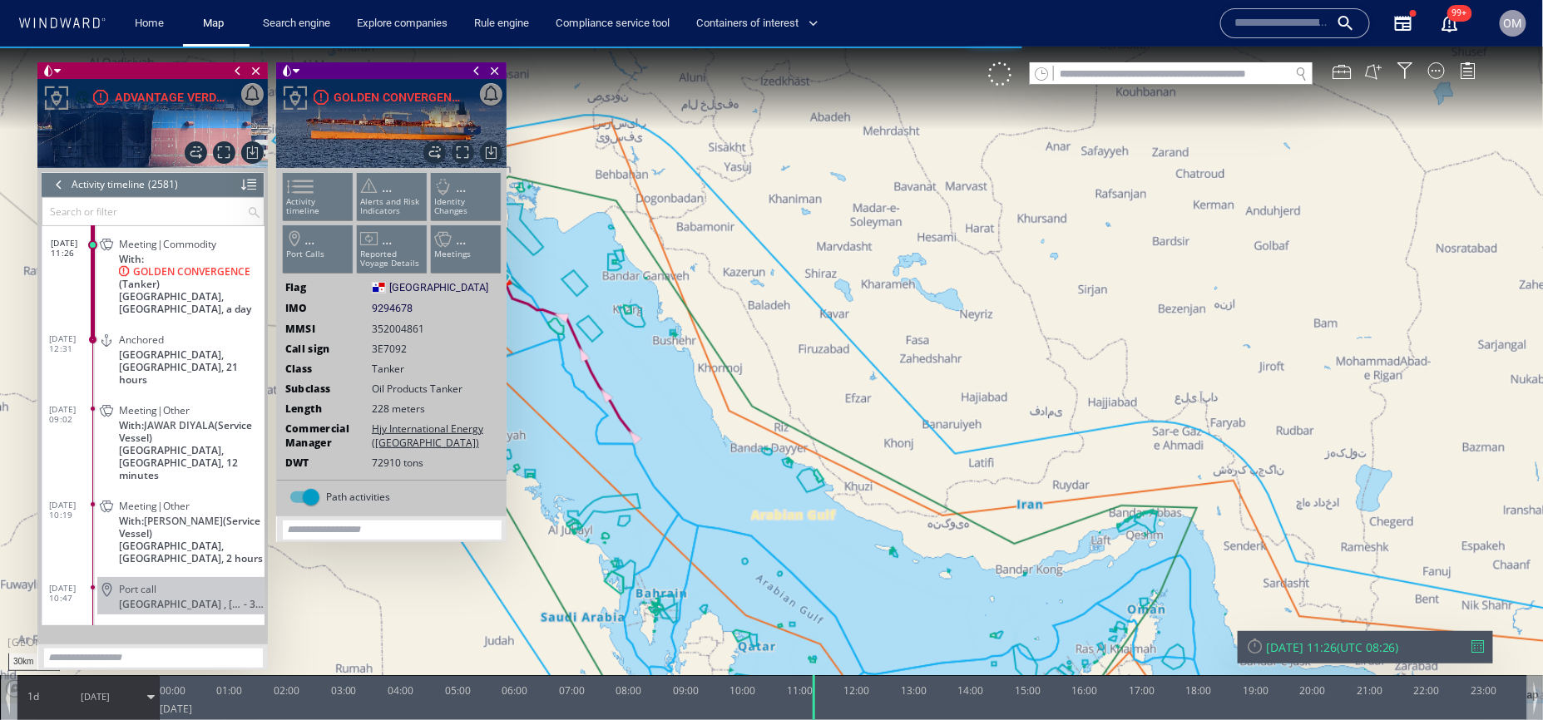
drag, startPoint x: 559, startPoint y: 295, endPoint x: 753, endPoint y: 295, distance: 193.8
click at [753, 295] on canvas "Map" at bounding box center [772, 375] width 1544 height 658
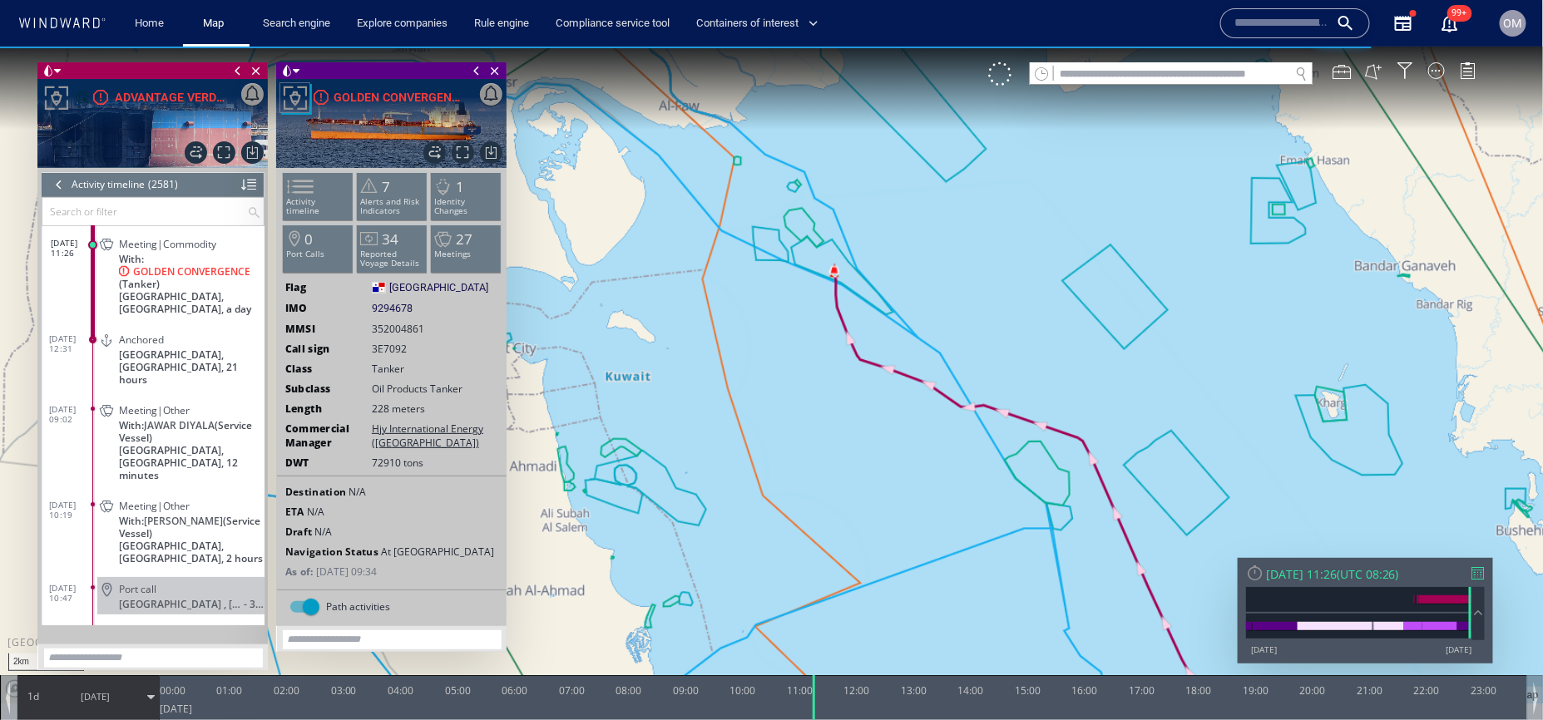
drag, startPoint x: 829, startPoint y: 234, endPoint x: 829, endPoint y: 404, distance: 170.5
click at [829, 401] on canvas "Map" at bounding box center [772, 375] width 1544 height 658
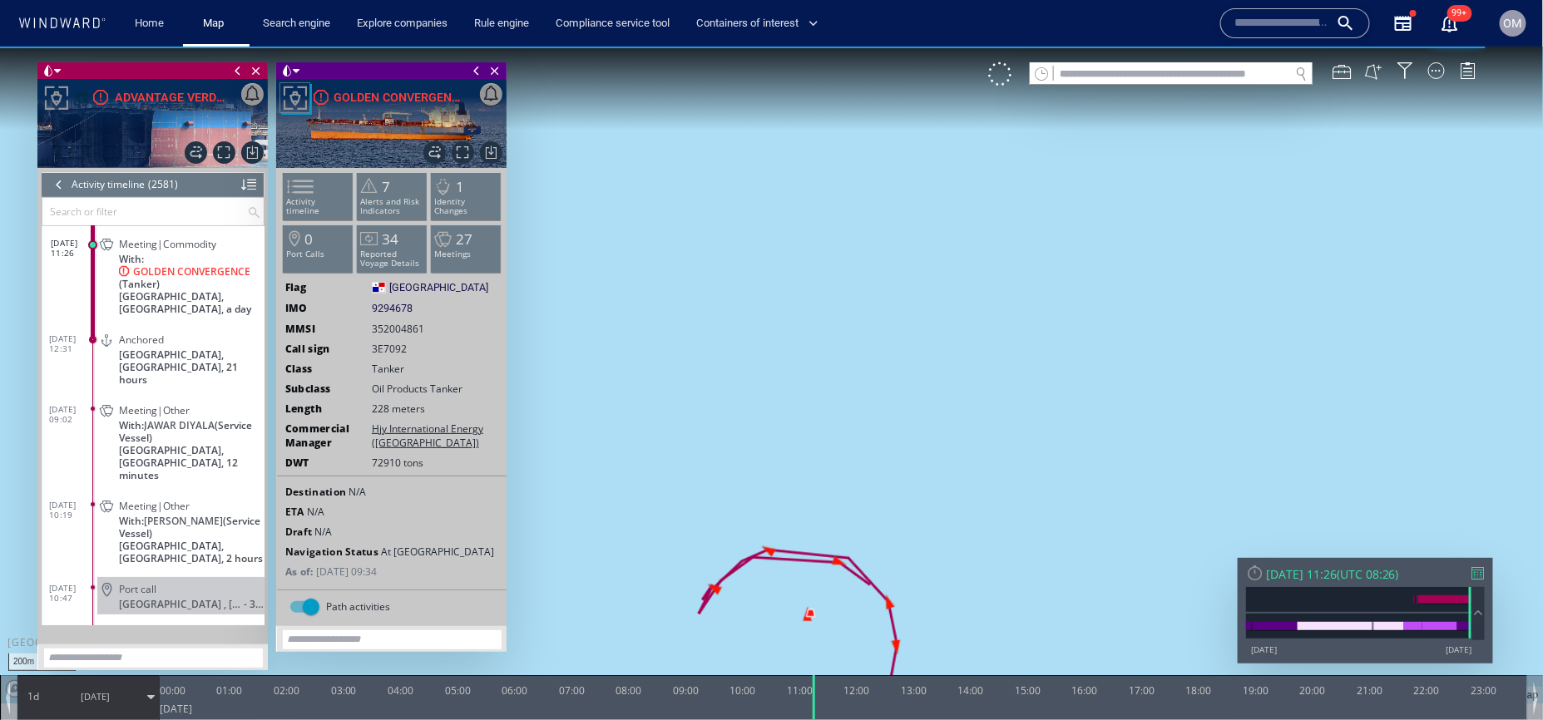
drag, startPoint x: 819, startPoint y: 524, endPoint x: 819, endPoint y: 322, distance: 202.1
click at [819, 322] on canvas "Map" at bounding box center [772, 375] width 1544 height 658
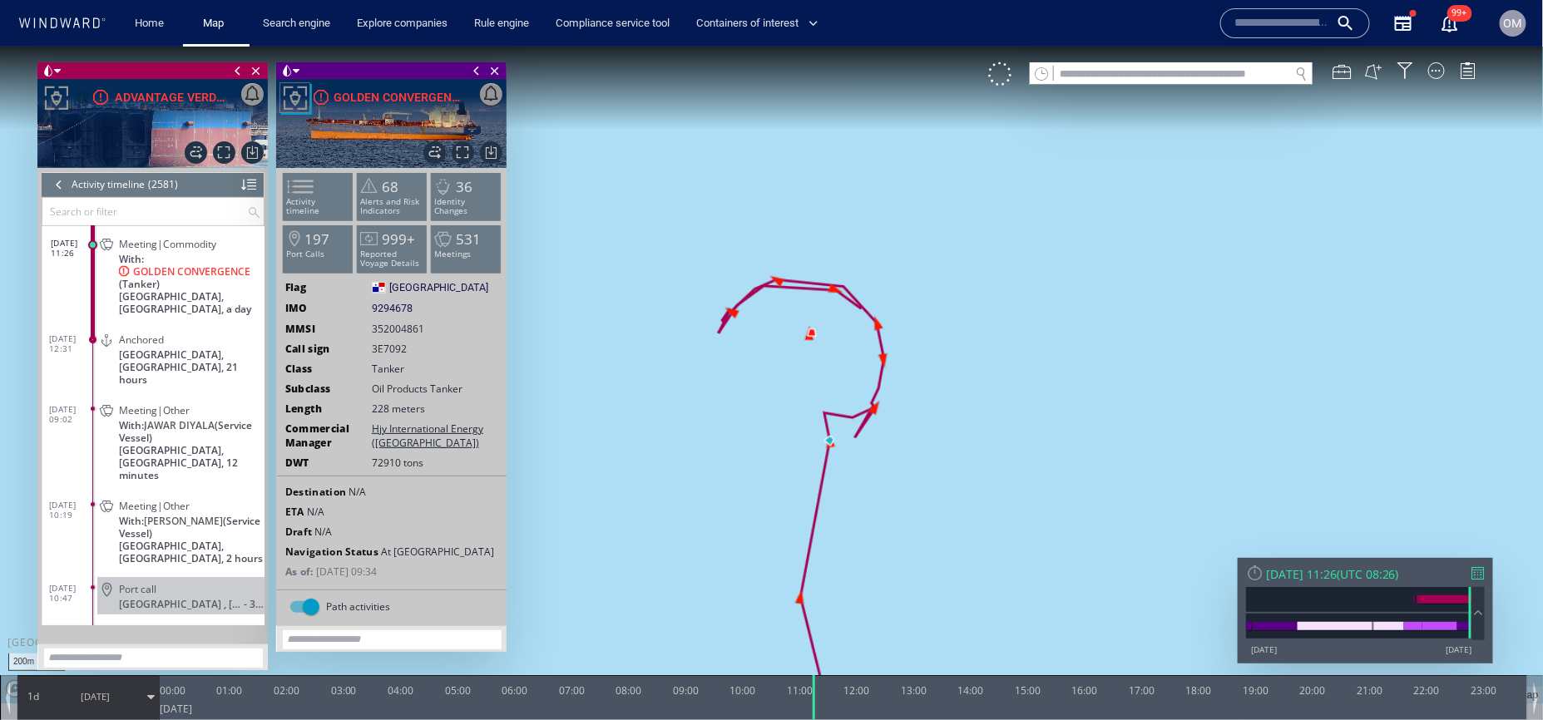
click at [73, 695] on span "18/09/25" at bounding box center [95, 696] width 84 height 42
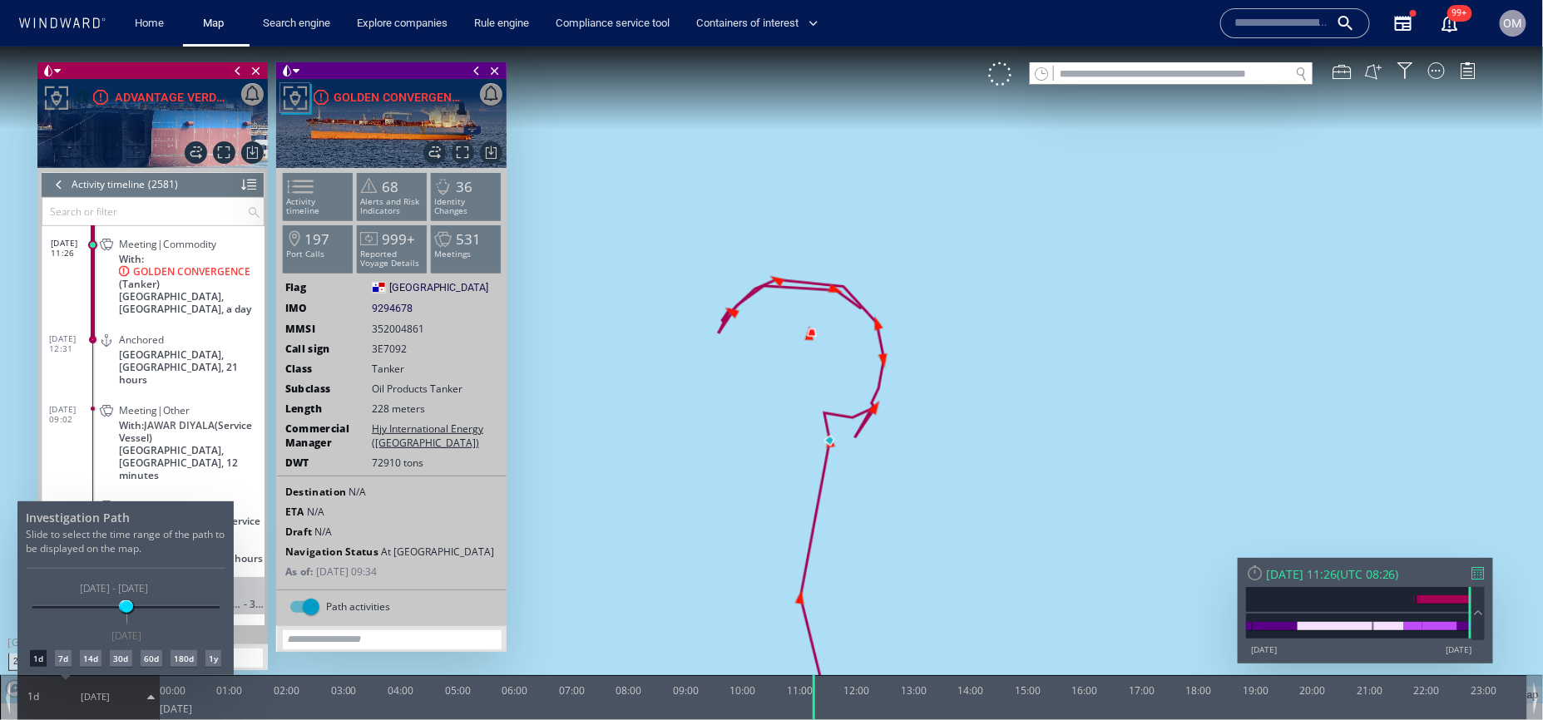
click at [90, 658] on div "14d" at bounding box center [91, 658] width 22 height 17
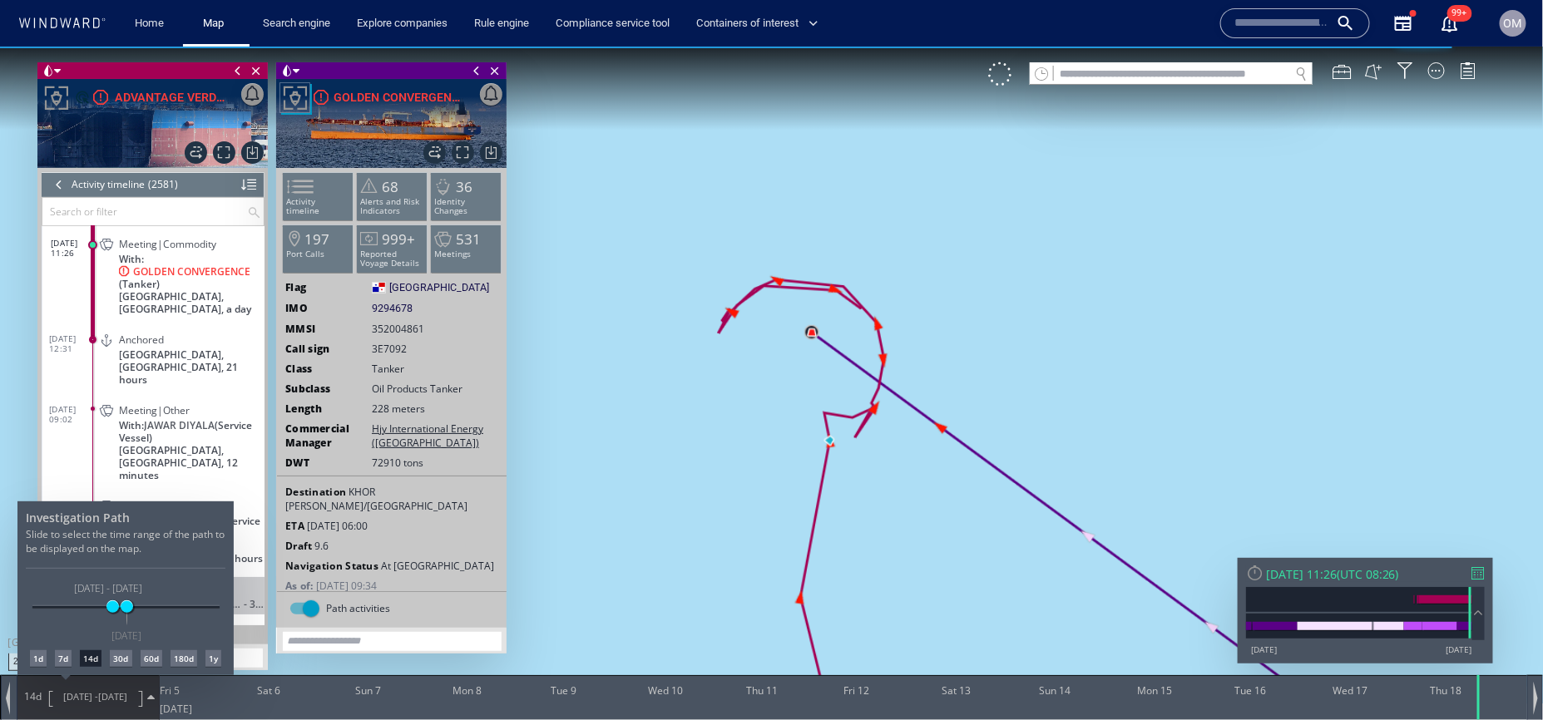
click at [1104, 391] on div at bounding box center [771, 383] width 1543 height 674
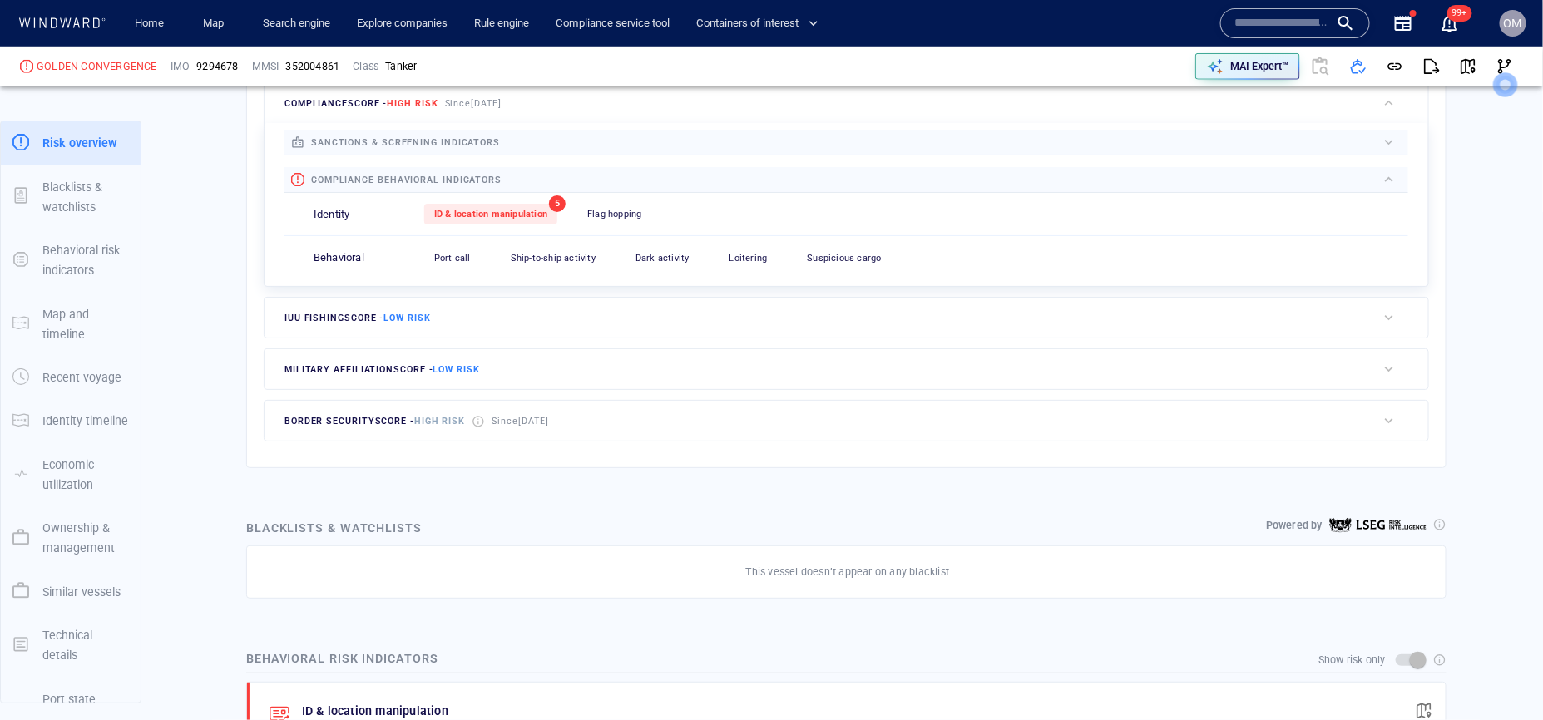
scroll to position [497, 0]
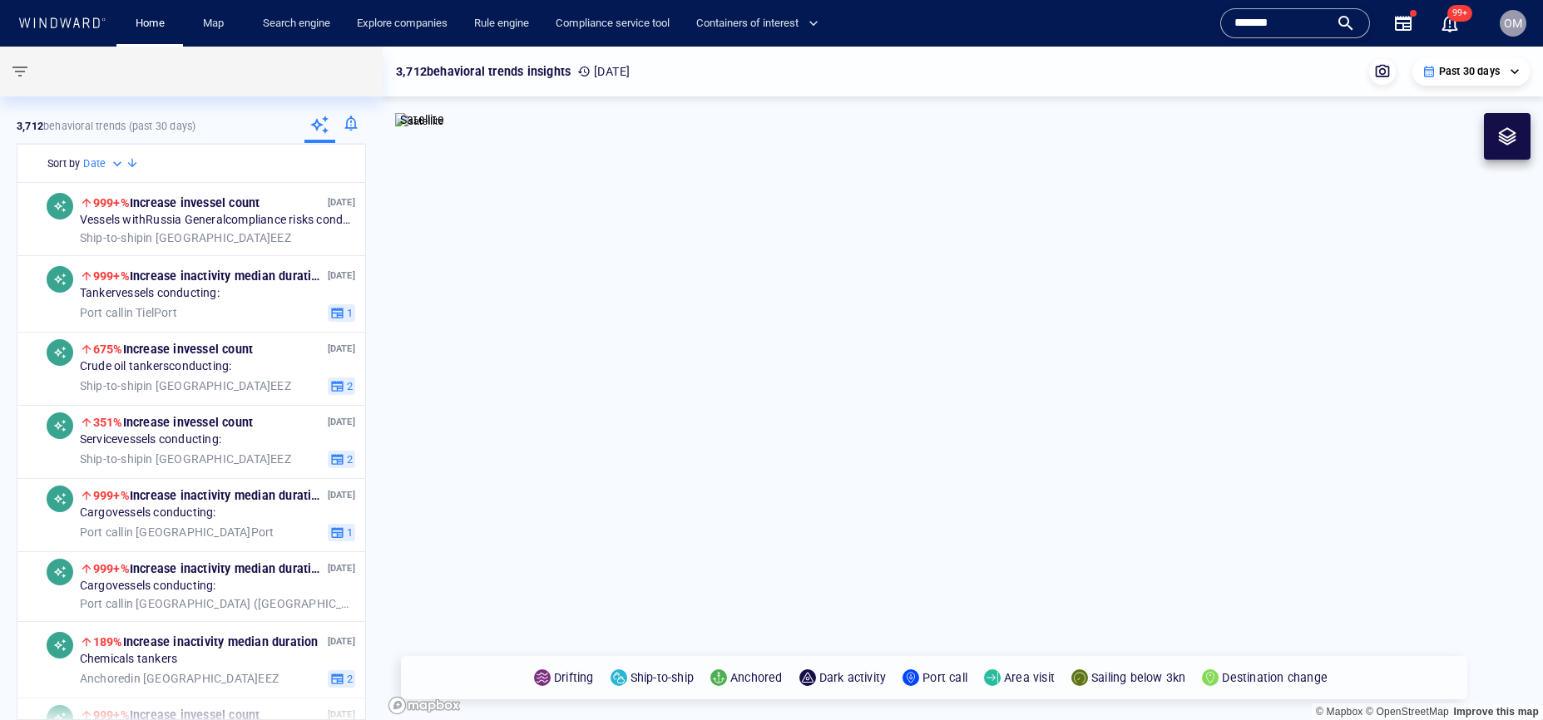
click at [1255, 2] on div "Name N/A IMO MMSI Call sign N/A Class N/A No positional data ******* 99+" at bounding box center [1349, 23] width 270 height 60
click at [1246, 24] on input "*******" at bounding box center [1282, 23] width 95 height 25
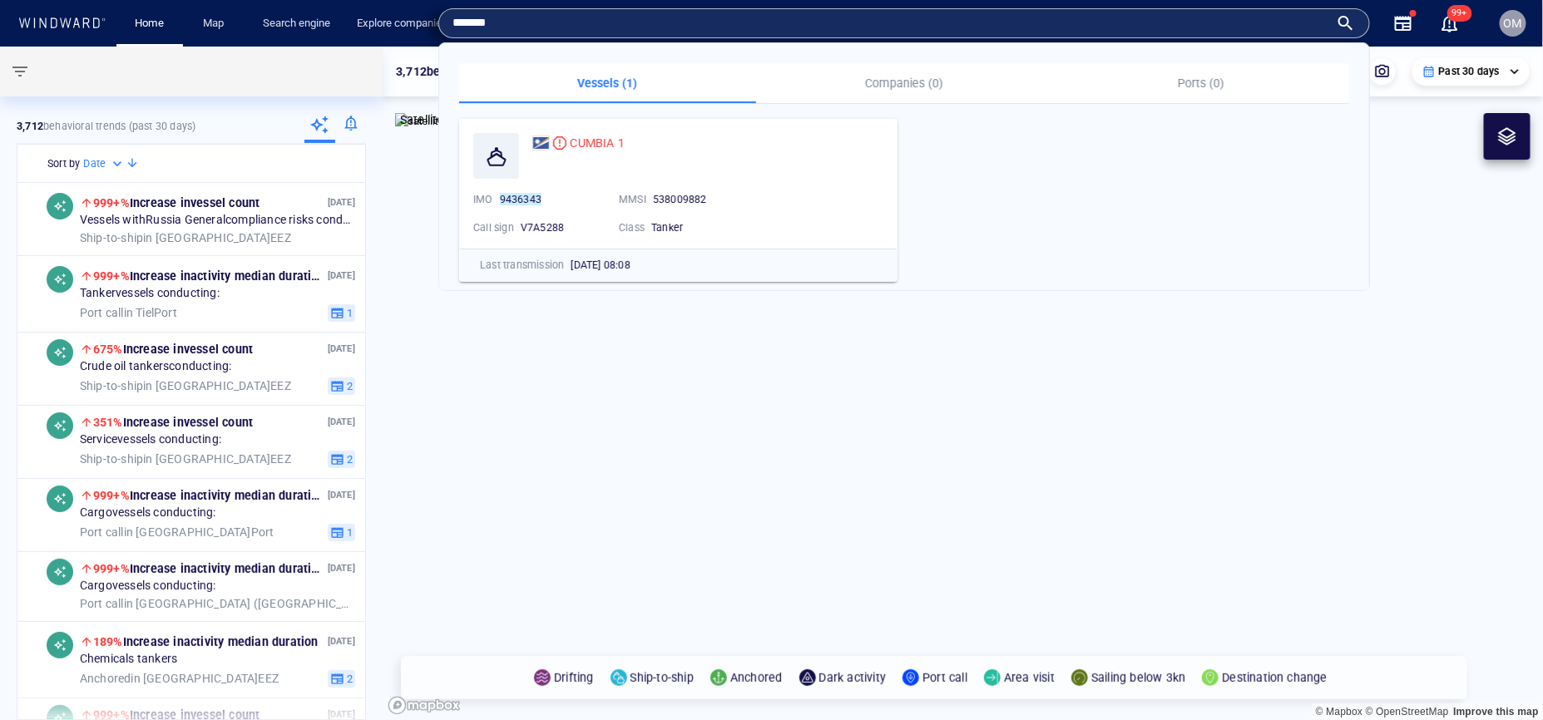
click at [1246, 24] on input "*******" at bounding box center [891, 23] width 877 height 25
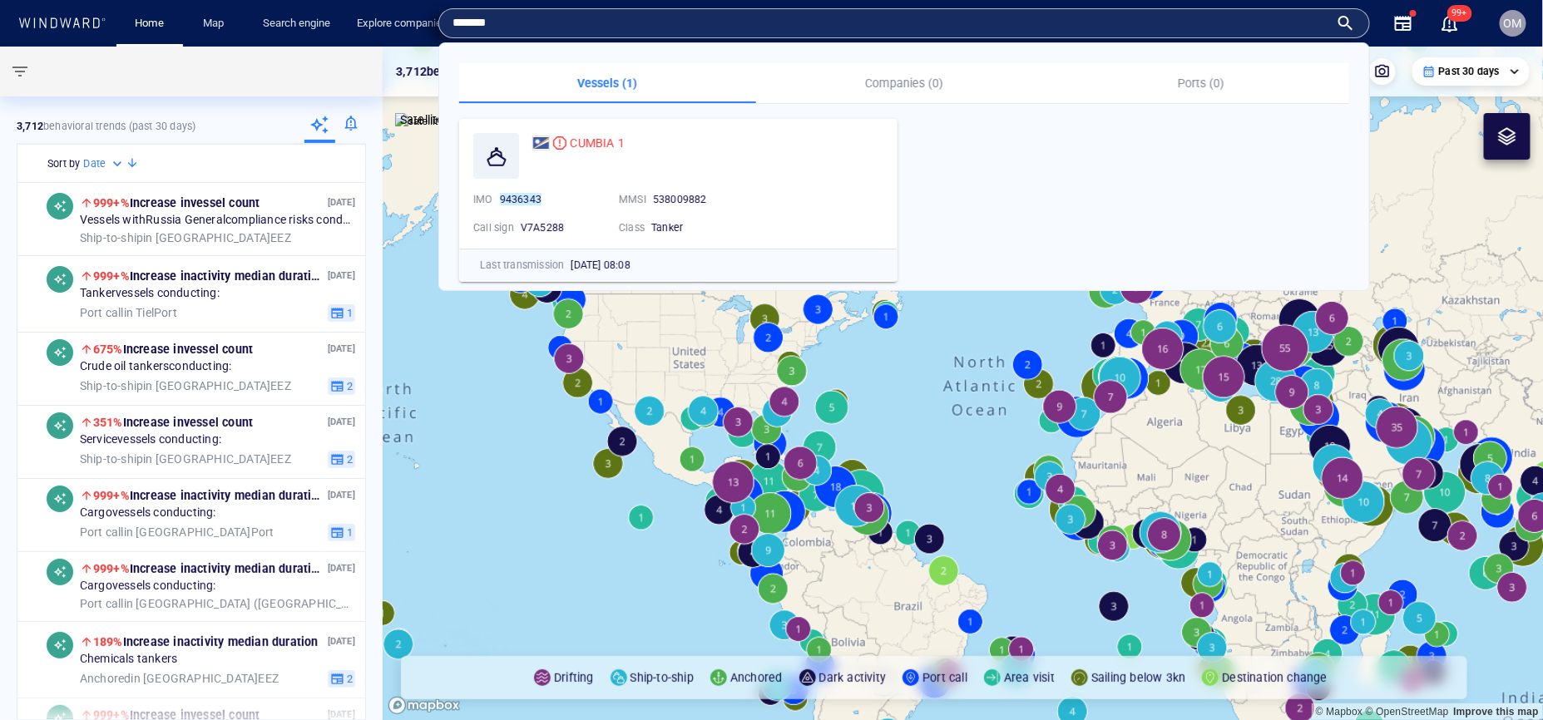
paste input "****"
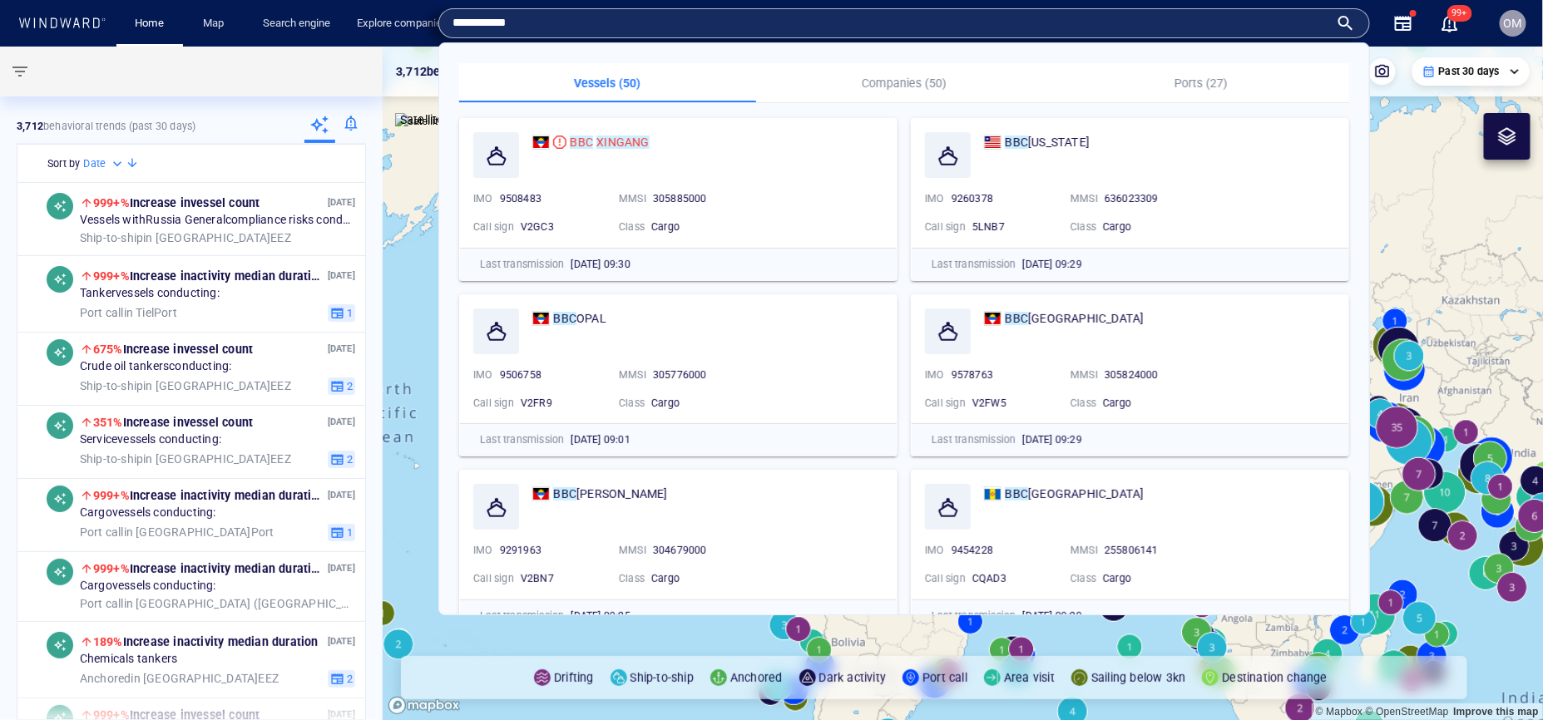
type input "**********"
click at [597, 140] on mark "XINGANG" at bounding box center [622, 142] width 52 height 13
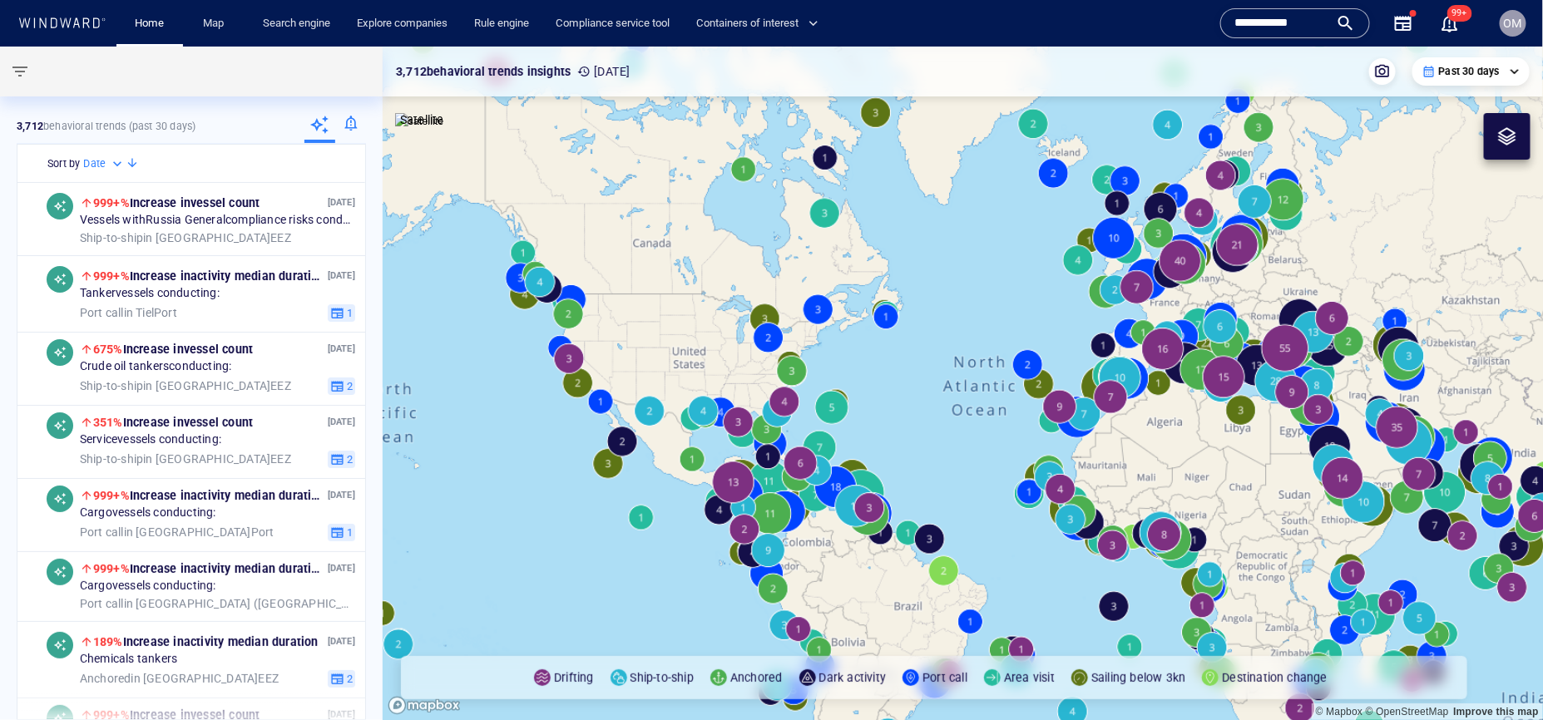
click at [636, 138] on canvas "Map" at bounding box center [963, 384] width 1161 height 675
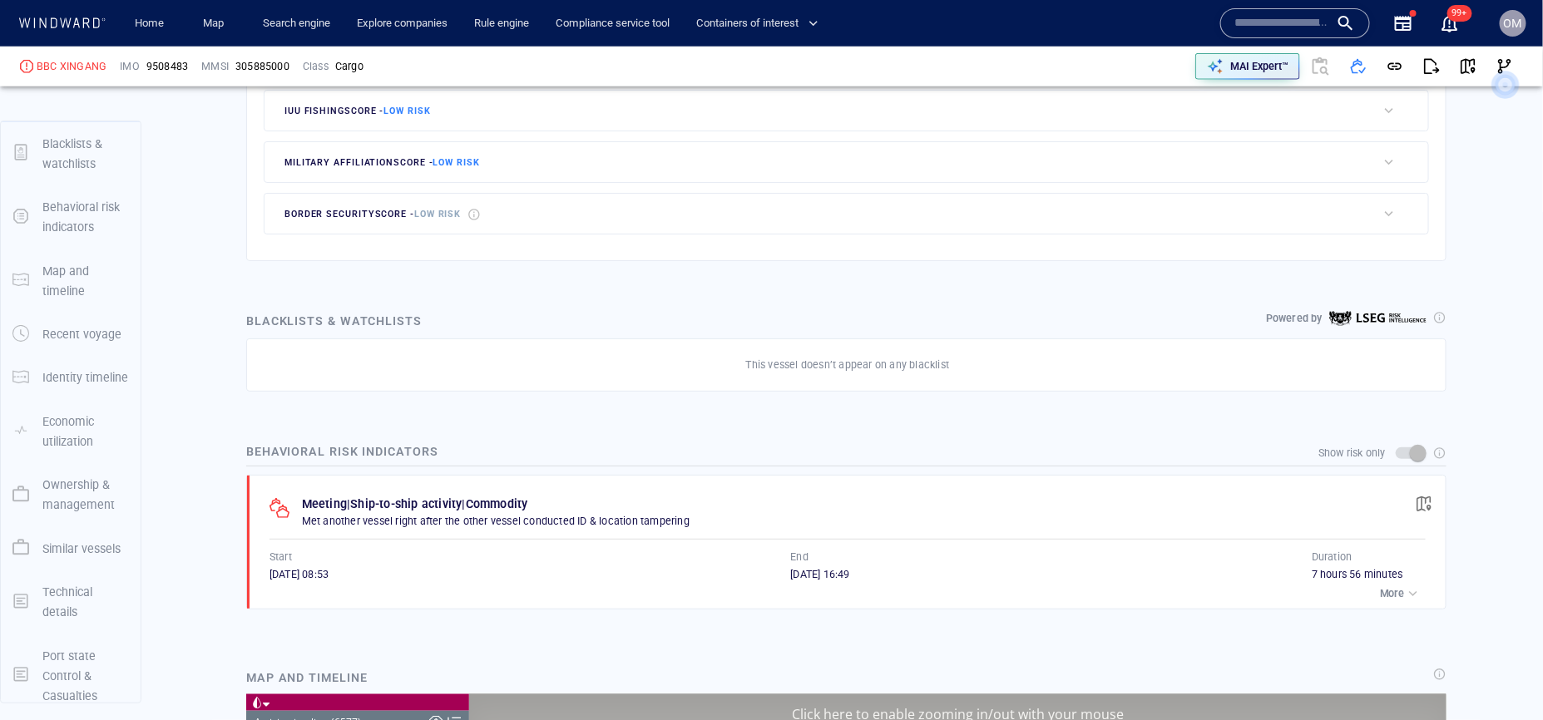
scroll to position [7229, 0]
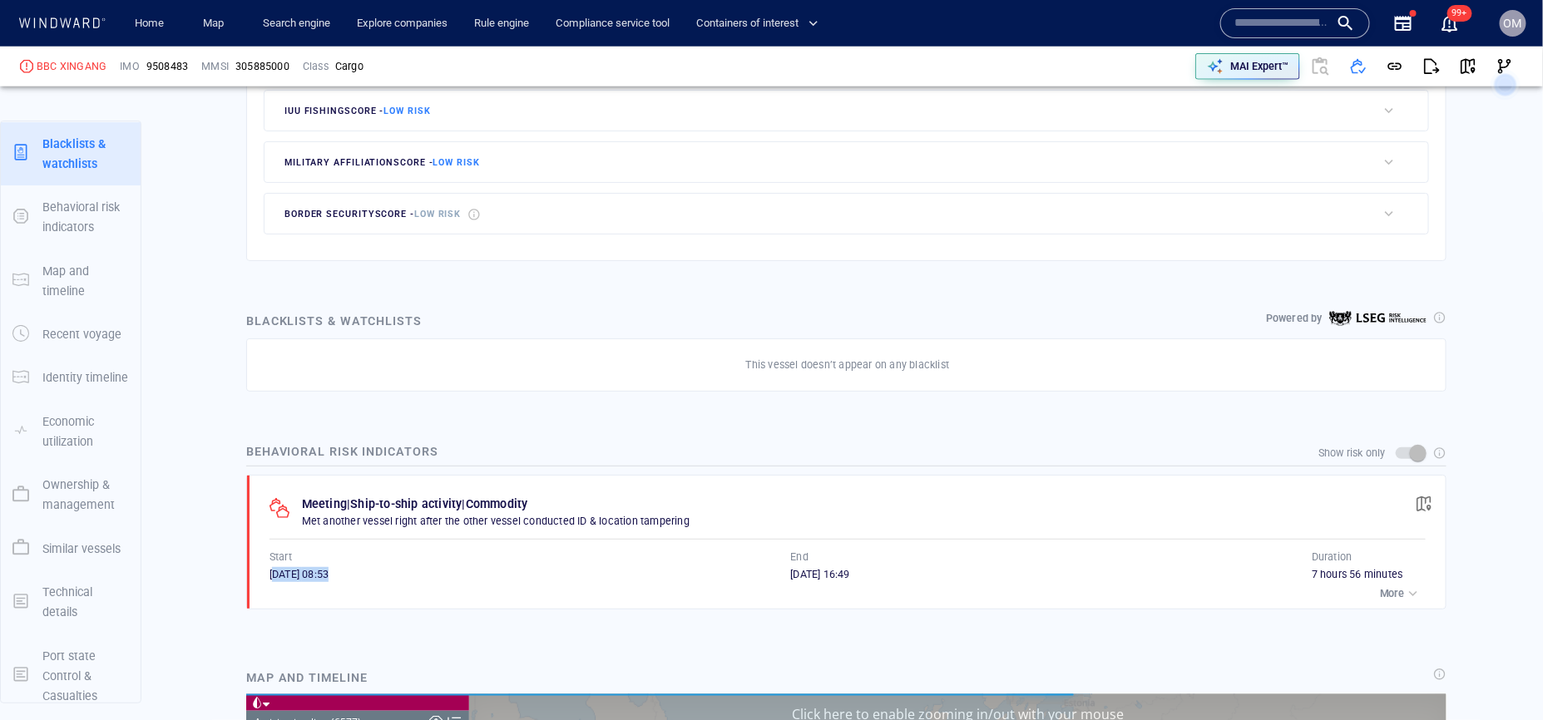
drag, startPoint x: 277, startPoint y: 578, endPoint x: 360, endPoint y: 580, distance: 83.2
click at [360, 580] on div "[DATE] 08:53" at bounding box center [531, 574] width 522 height 15
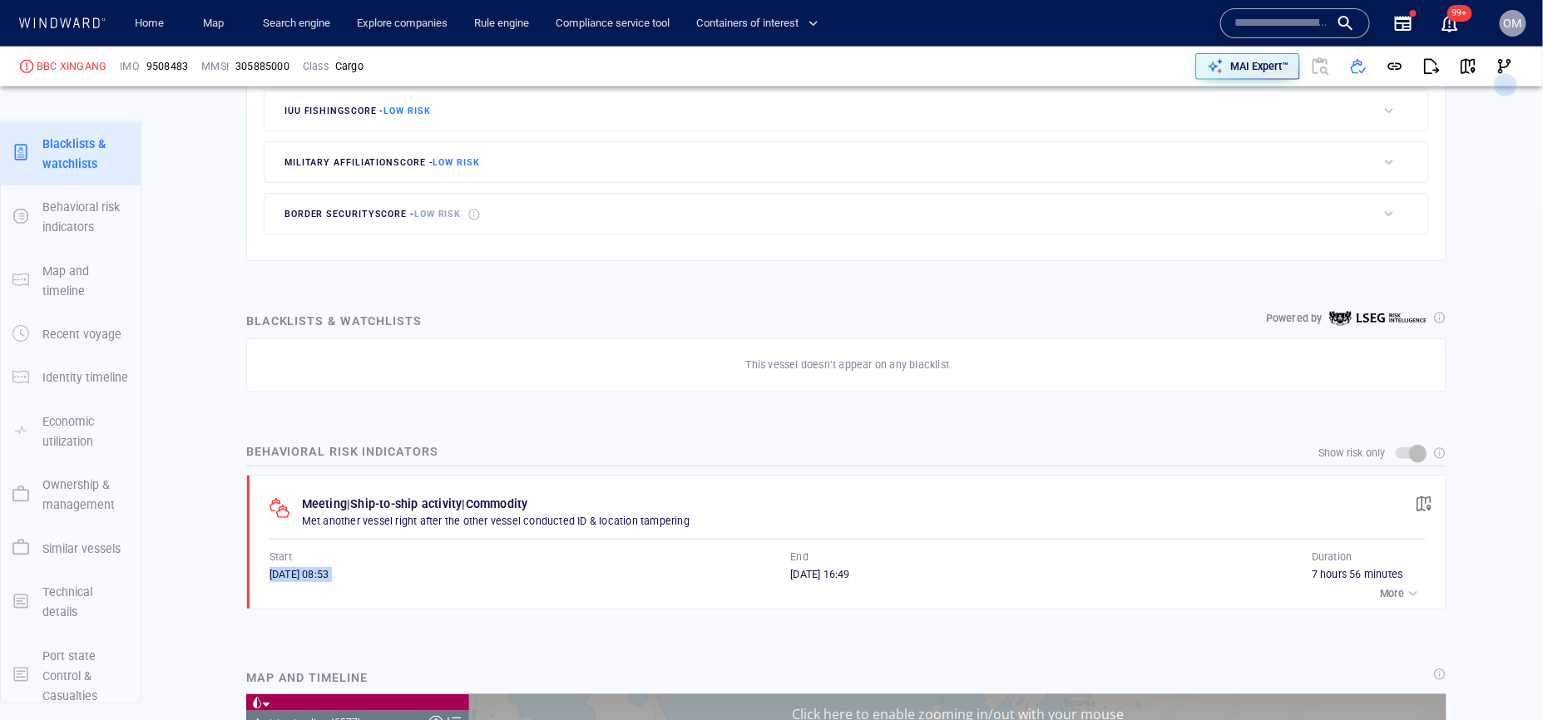
scroll to position [300478, 0]
click at [325, 580] on span "[DATE] 08:53" at bounding box center [299, 574] width 59 height 12
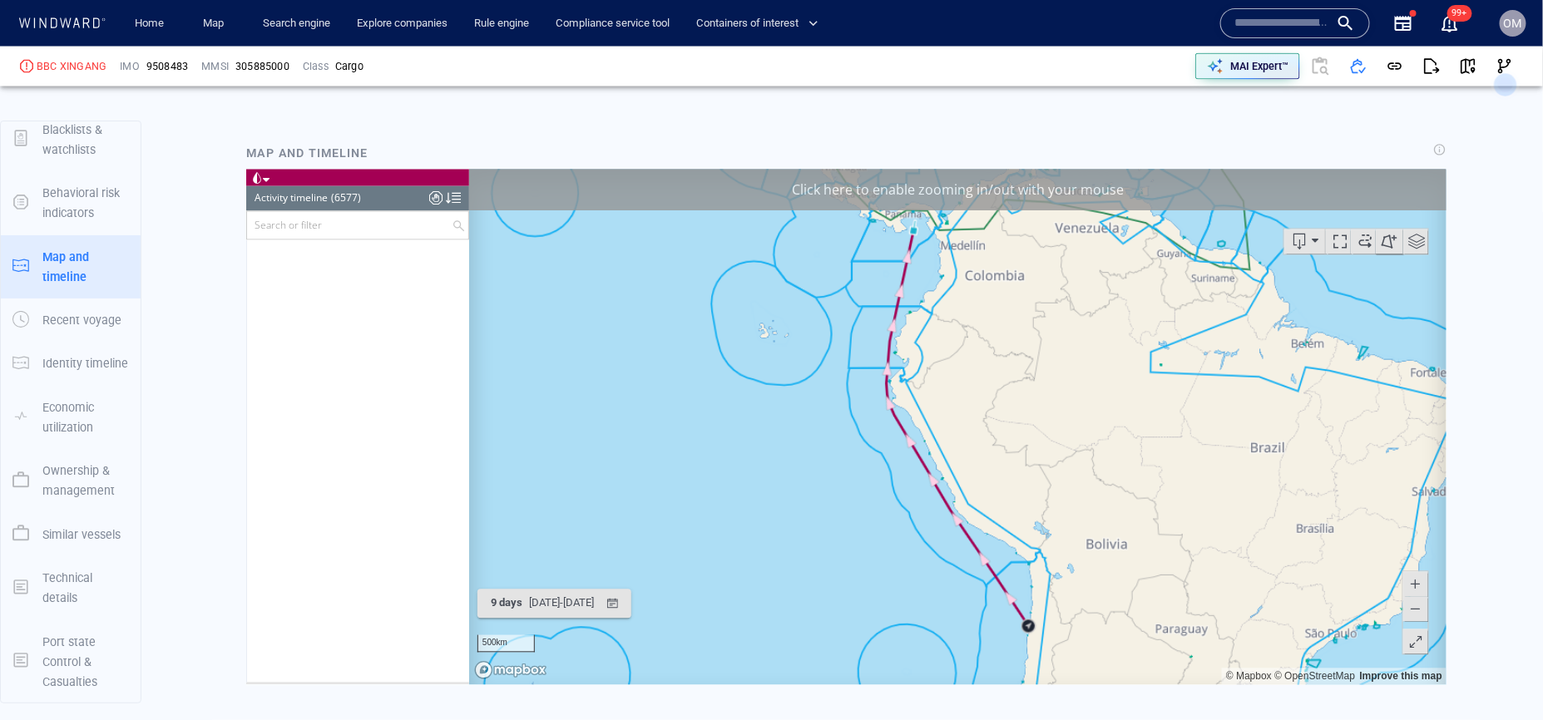
scroll to position [1292, 0]
